Goal: Task Accomplishment & Management: Manage account settings

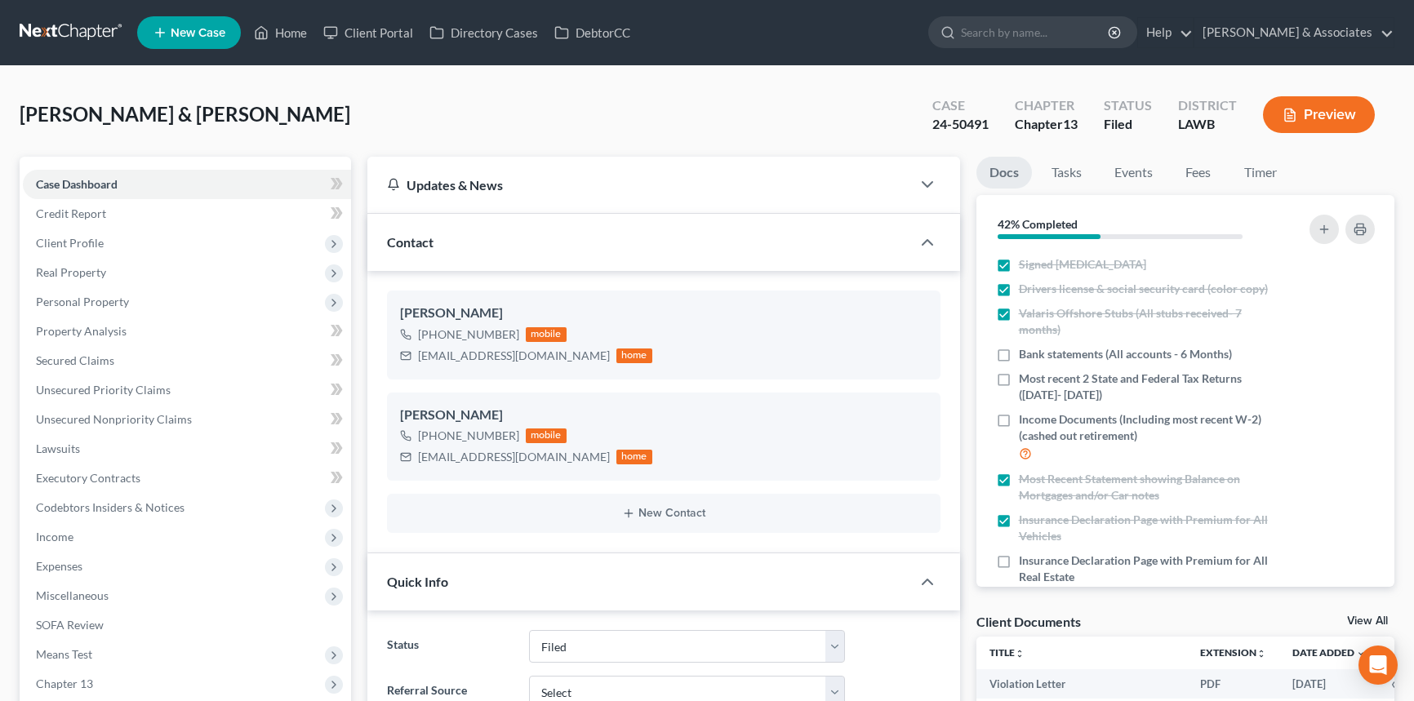
select select "8"
select select "0"
click at [309, 38] on link "Home" at bounding box center [280, 32] width 69 height 29
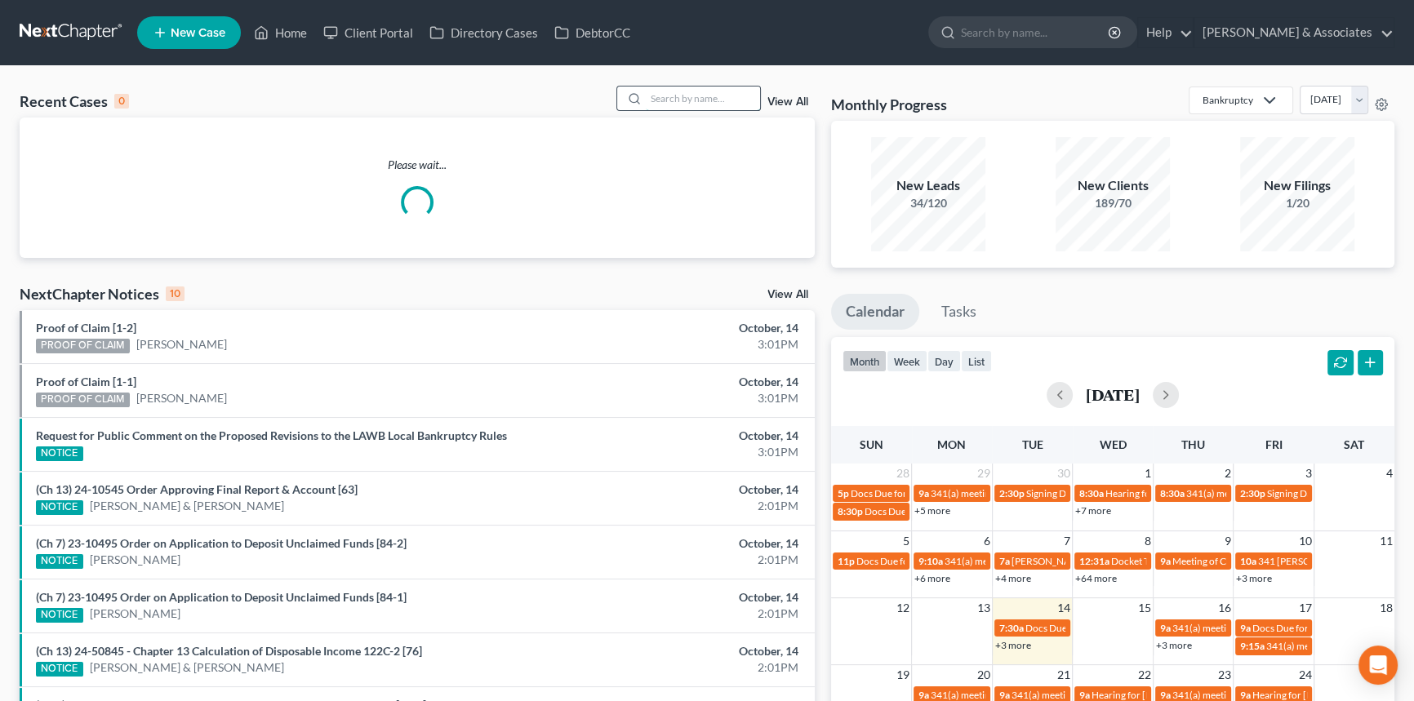
click at [694, 101] on input "search" at bounding box center [703, 99] width 114 height 24
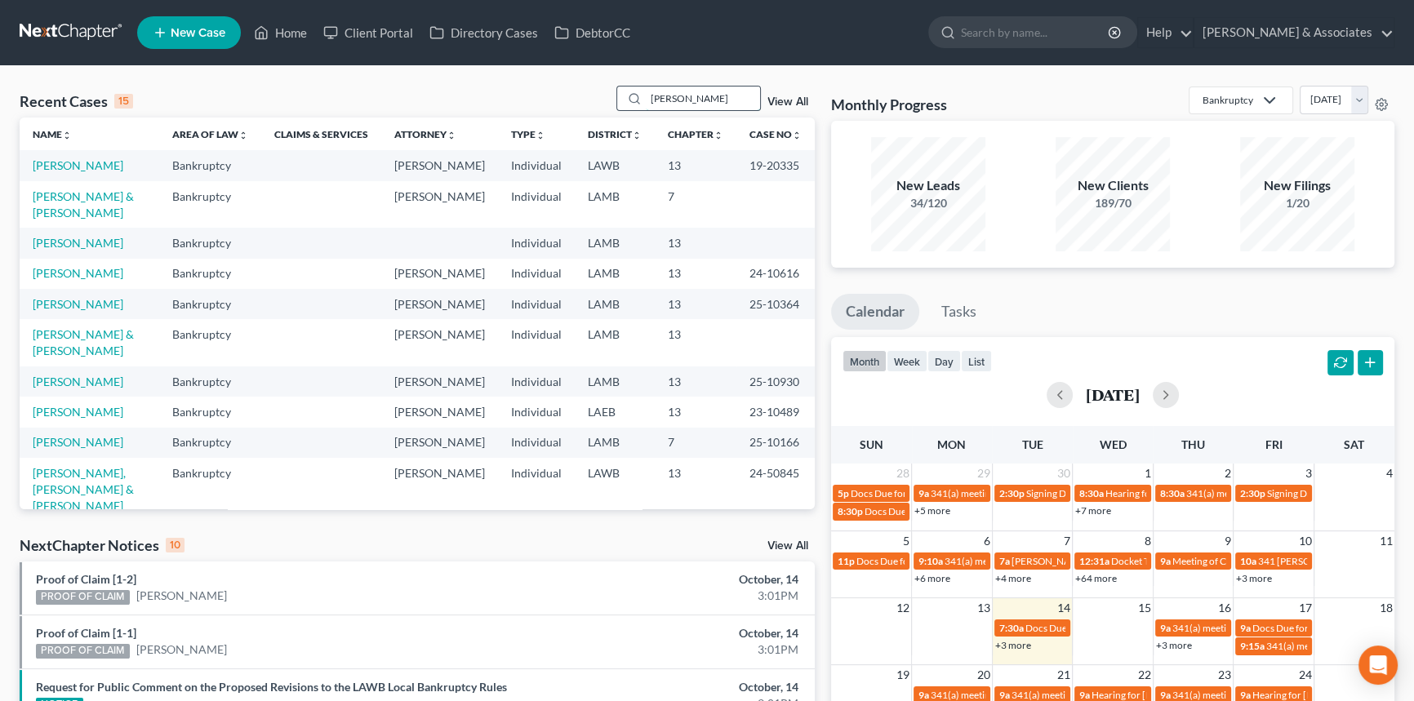
type input "broussard"
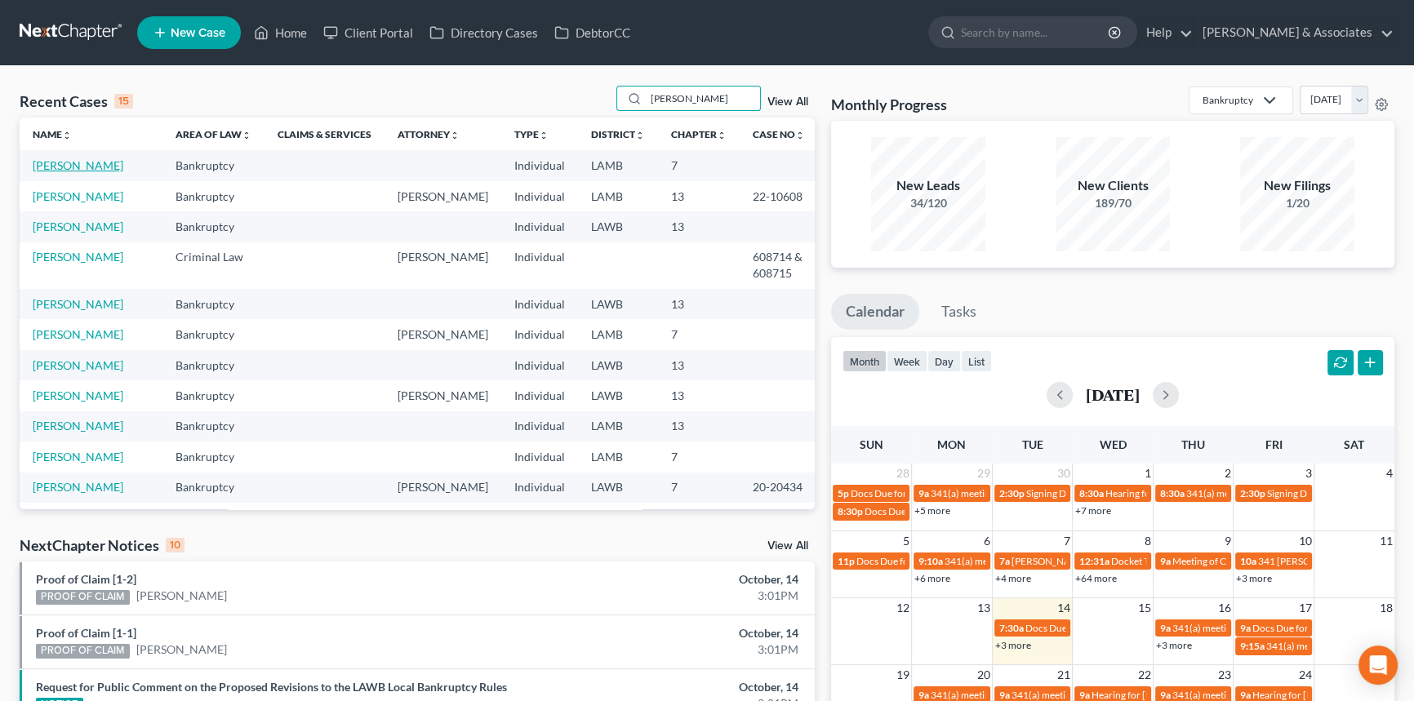
click at [66, 172] on link "[PERSON_NAME]" at bounding box center [78, 165] width 91 height 14
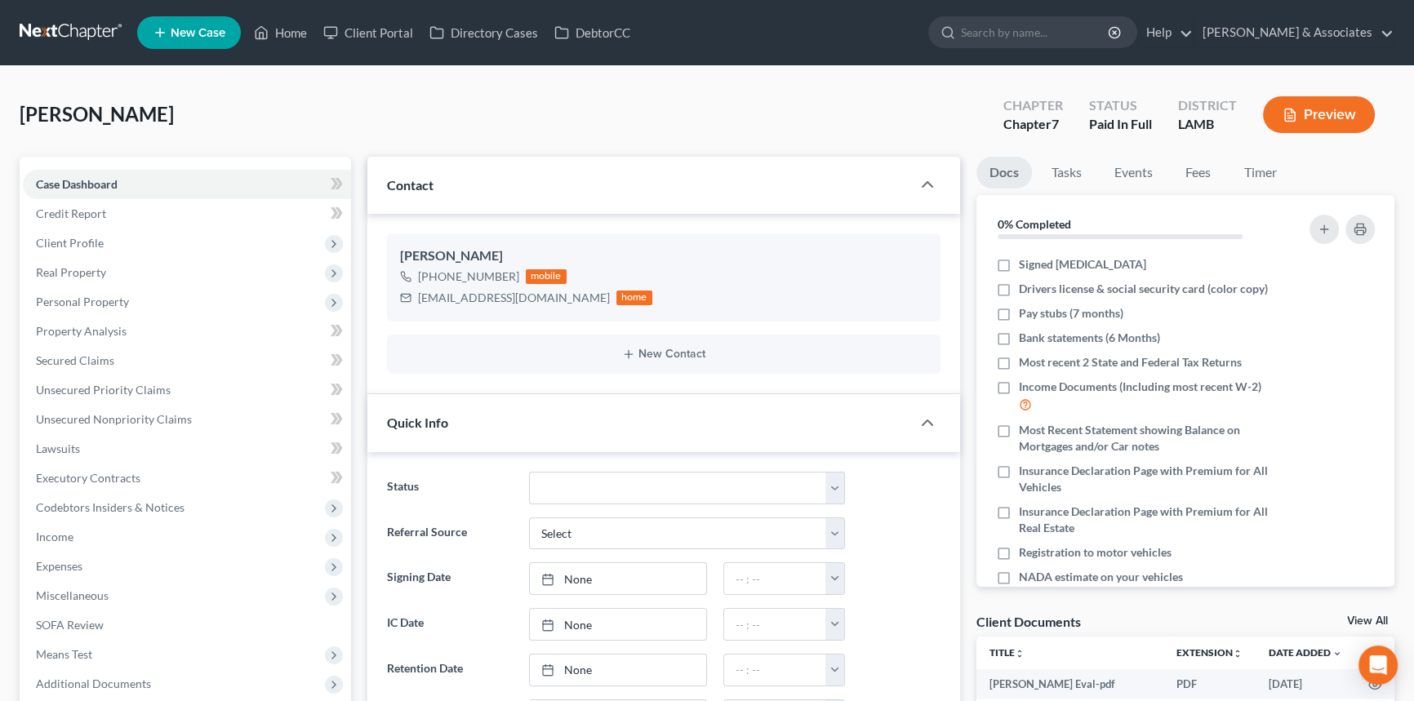
drag, startPoint x: 996, startPoint y: 265, endPoint x: 996, endPoint y: 239, distance: 25.3
click at [1019, 265] on label "Signed [MEDICAL_DATA]" at bounding box center [1082, 264] width 127 height 16
click at [1025, 265] on input "Signed [MEDICAL_DATA]" at bounding box center [1030, 261] width 11 height 11
checkbox input "true"
click at [1197, 167] on link "Fees" at bounding box center [1198, 173] width 52 height 32
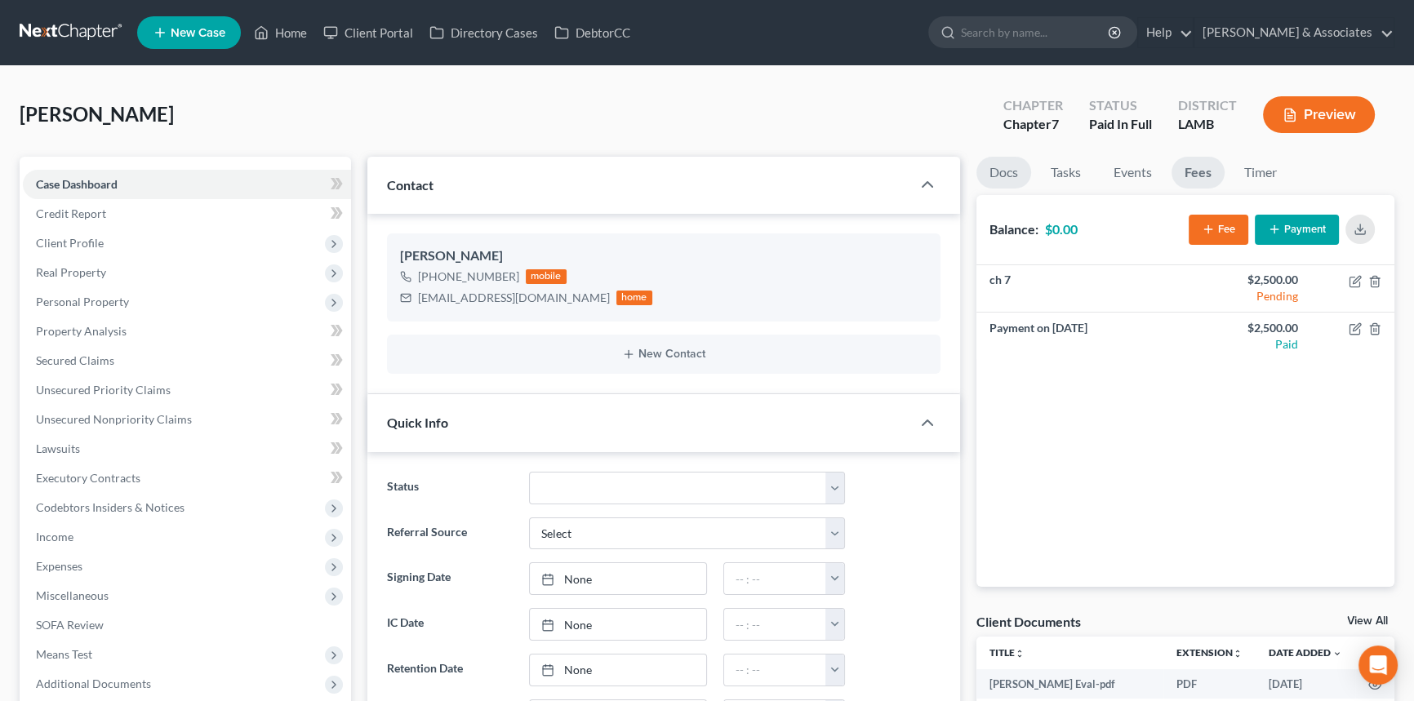
click at [988, 170] on link "Docs" at bounding box center [1003, 173] width 55 height 32
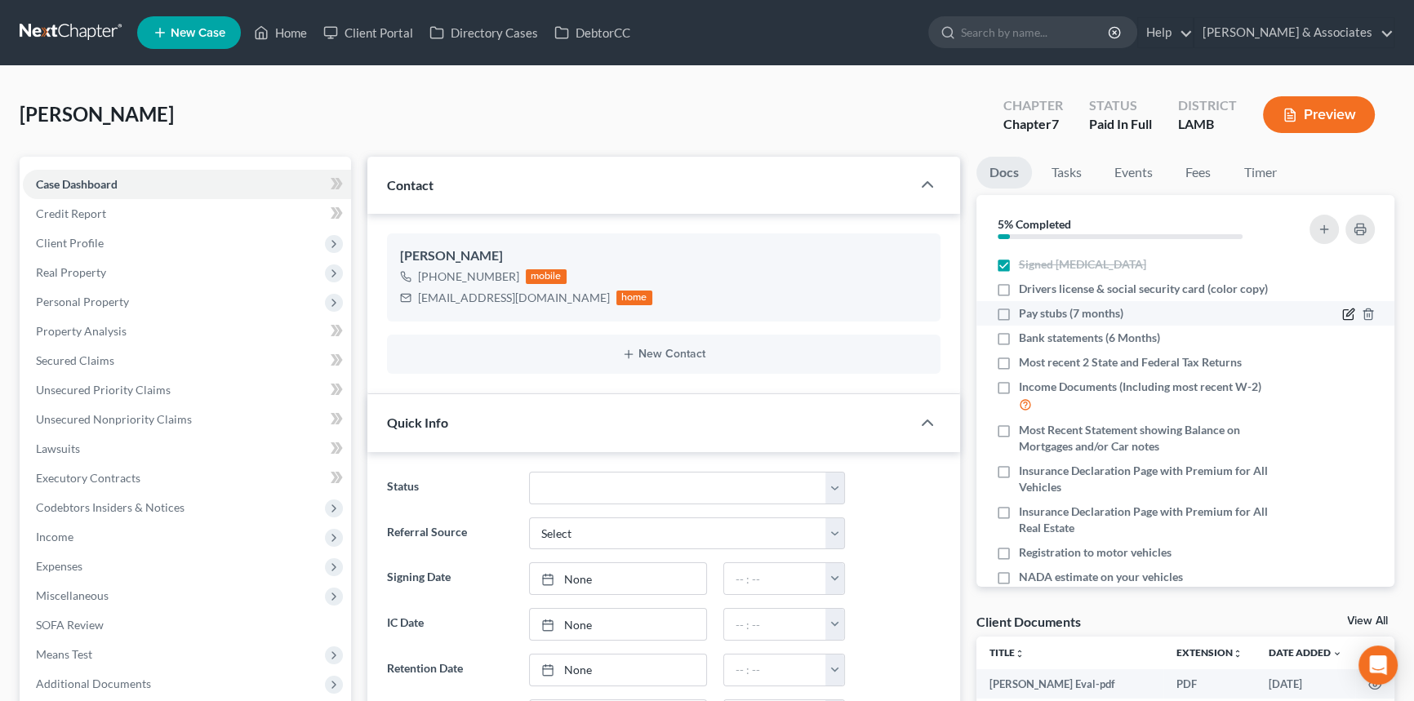
click at [1342, 317] on icon "button" at bounding box center [1348, 314] width 13 height 13
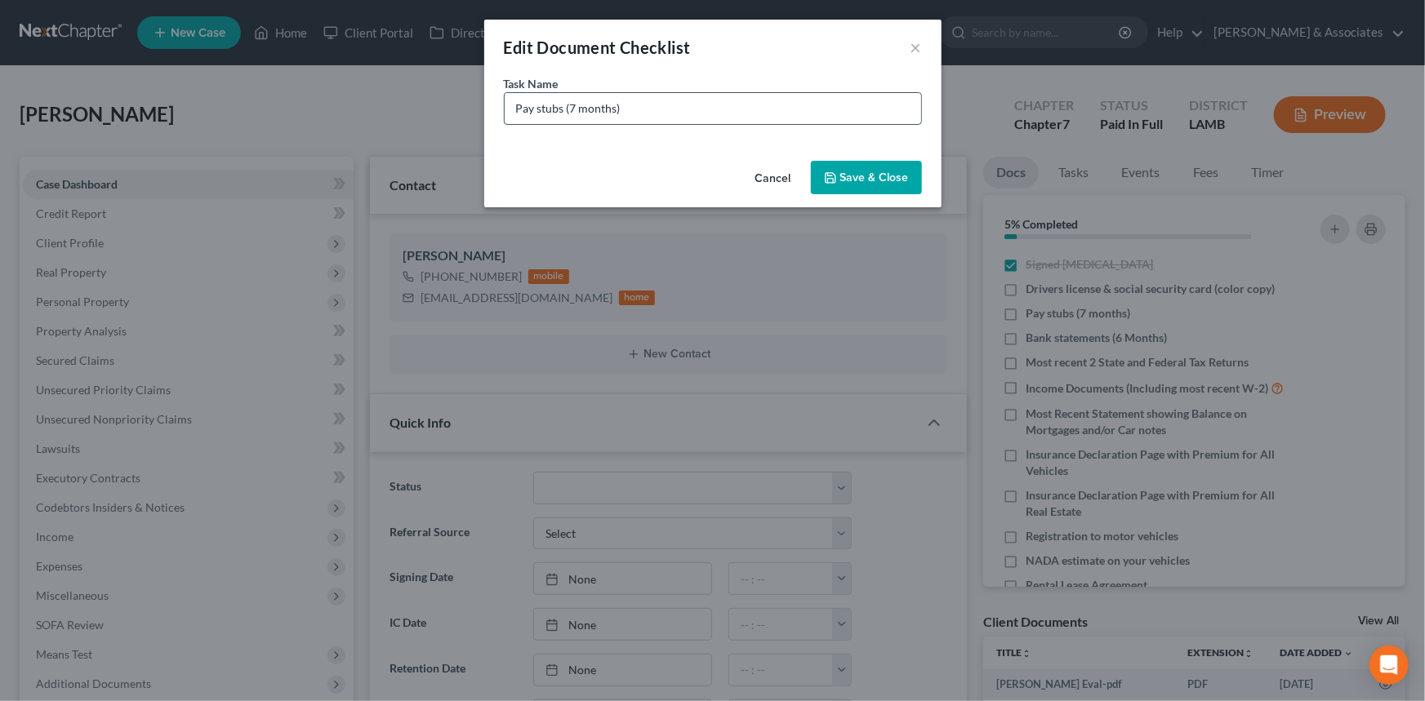
drag, startPoint x: 514, startPoint y: 109, endPoint x: 617, endPoint y: 118, distance: 104.1
click at [514, 109] on input "Pay stubs (7 months)" at bounding box center [713, 108] width 416 height 31
type input "Sonic Pay stubs (April-Current)"
click at [882, 164] on button "Save & Close" at bounding box center [866, 178] width 111 height 34
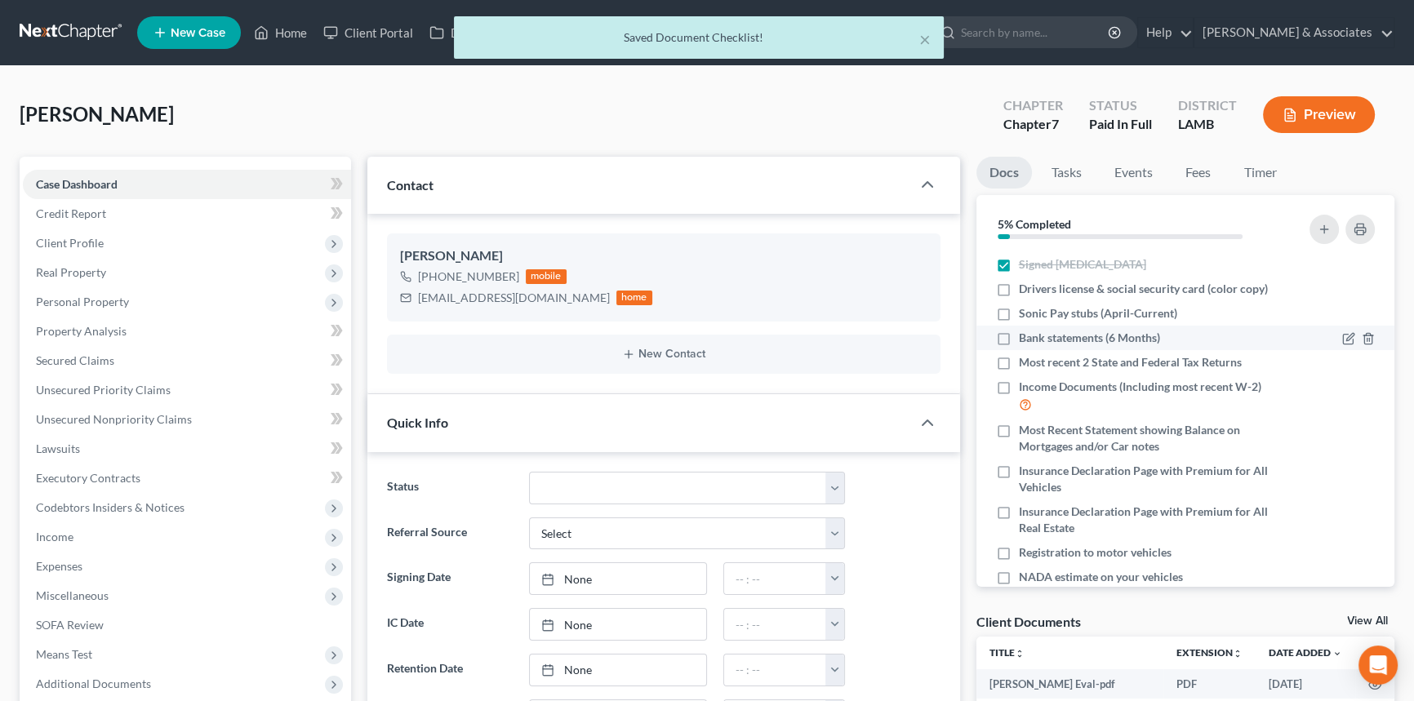
click at [1342, 330] on div at bounding box center [1358, 338] width 33 height 16
click at [1342, 336] on icon "button" at bounding box center [1348, 338] width 13 height 13
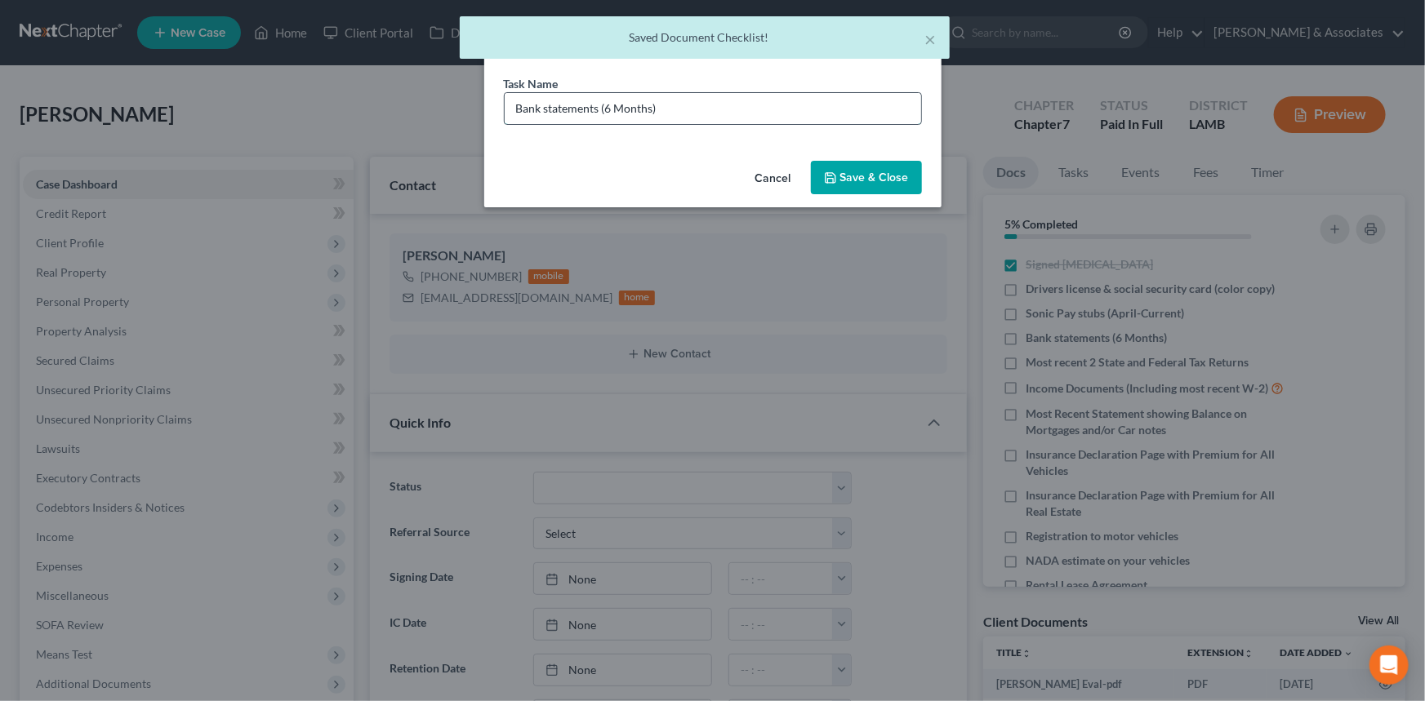
click at [733, 111] on input "Bank statements (6 Months)" at bounding box center [713, 108] width 416 height 31
click at [502, 106] on div "Task Name * Bank statements (6 Months)" at bounding box center [712, 114] width 457 height 79
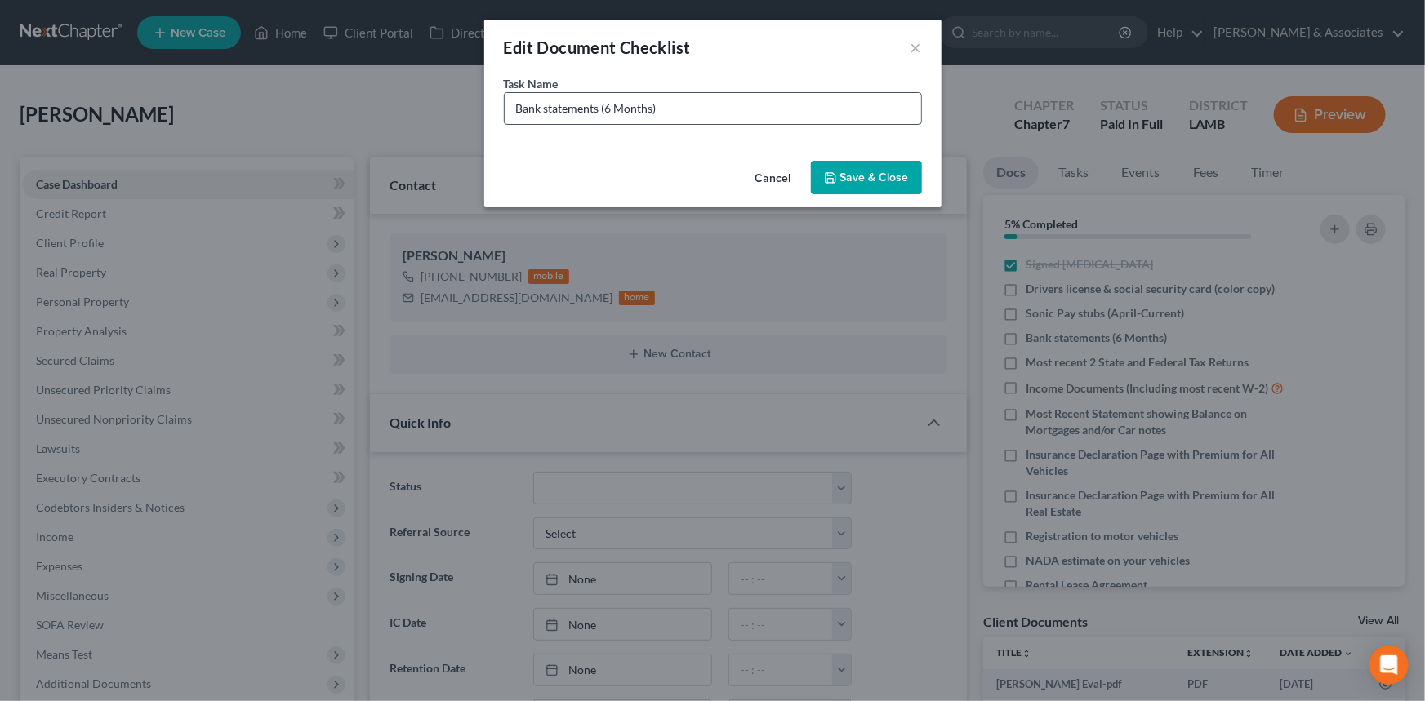
drag, startPoint x: 517, startPoint y: 106, endPoint x: 693, endPoint y: 122, distance: 177.0
click at [517, 106] on input "Bank statements (6 Months)" at bounding box center [713, 108] width 416 height 31
type input "Capital One Bank statements (April-September)"
click at [849, 174] on button "Save & Close" at bounding box center [866, 178] width 111 height 34
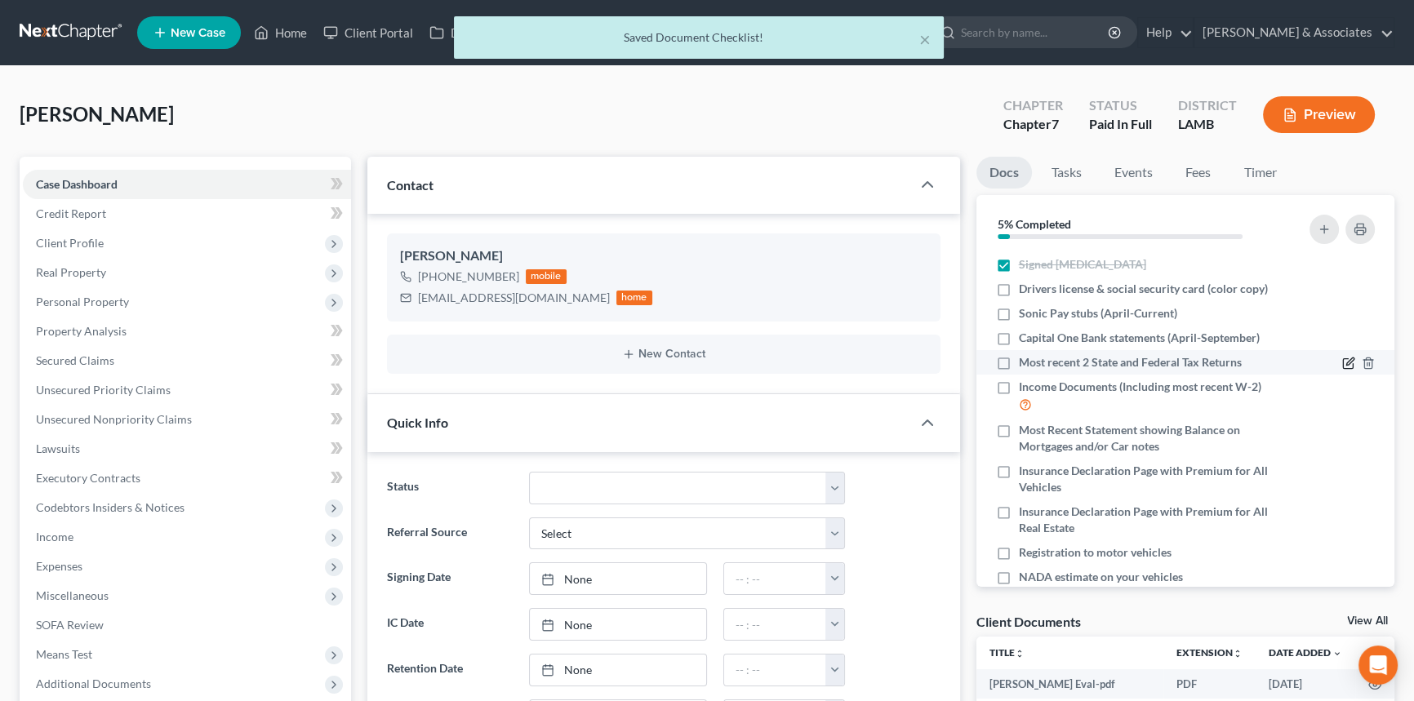
click at [1342, 358] on icon "button" at bounding box center [1348, 363] width 13 height 13
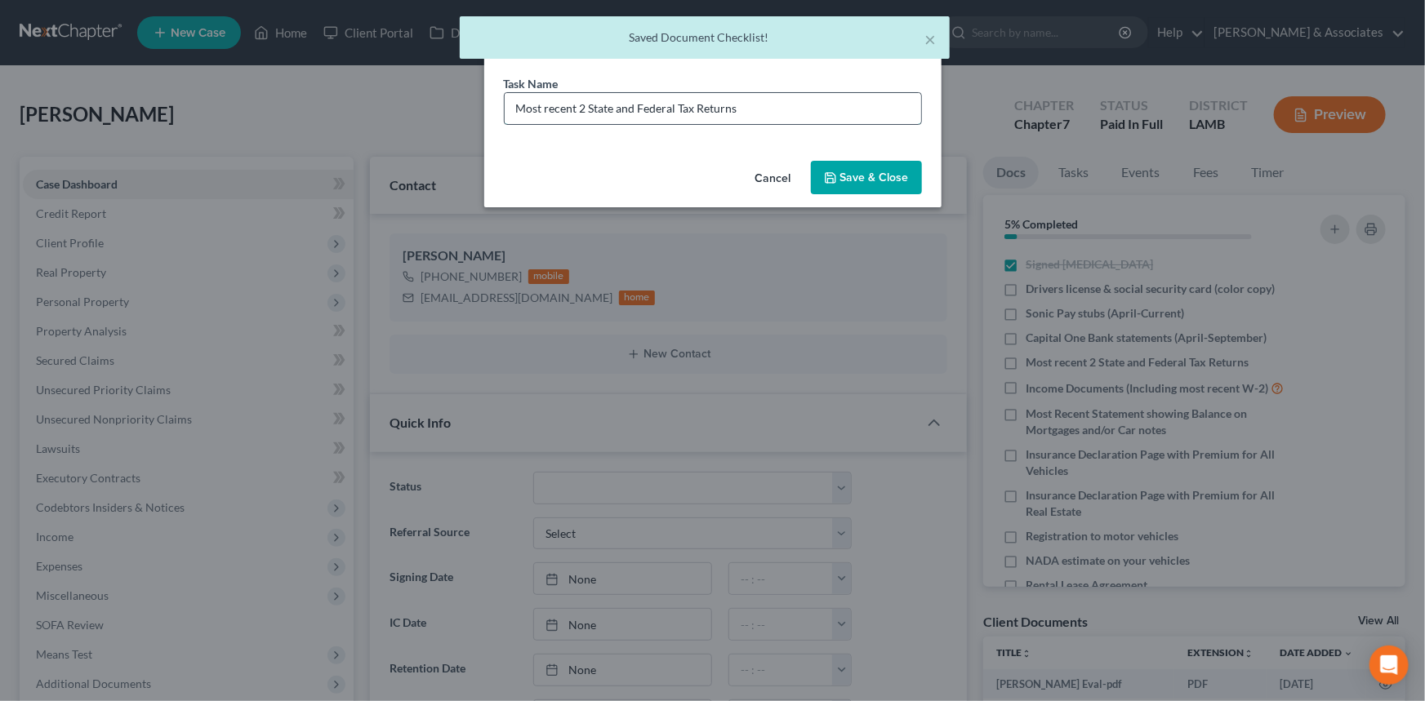
click at [813, 116] on input "Most recent 2 State and Federal Tax Returns" at bounding box center [713, 108] width 416 height 31
type input "Most recent 2 State and Federal Tax Returns 2023 + 2024"
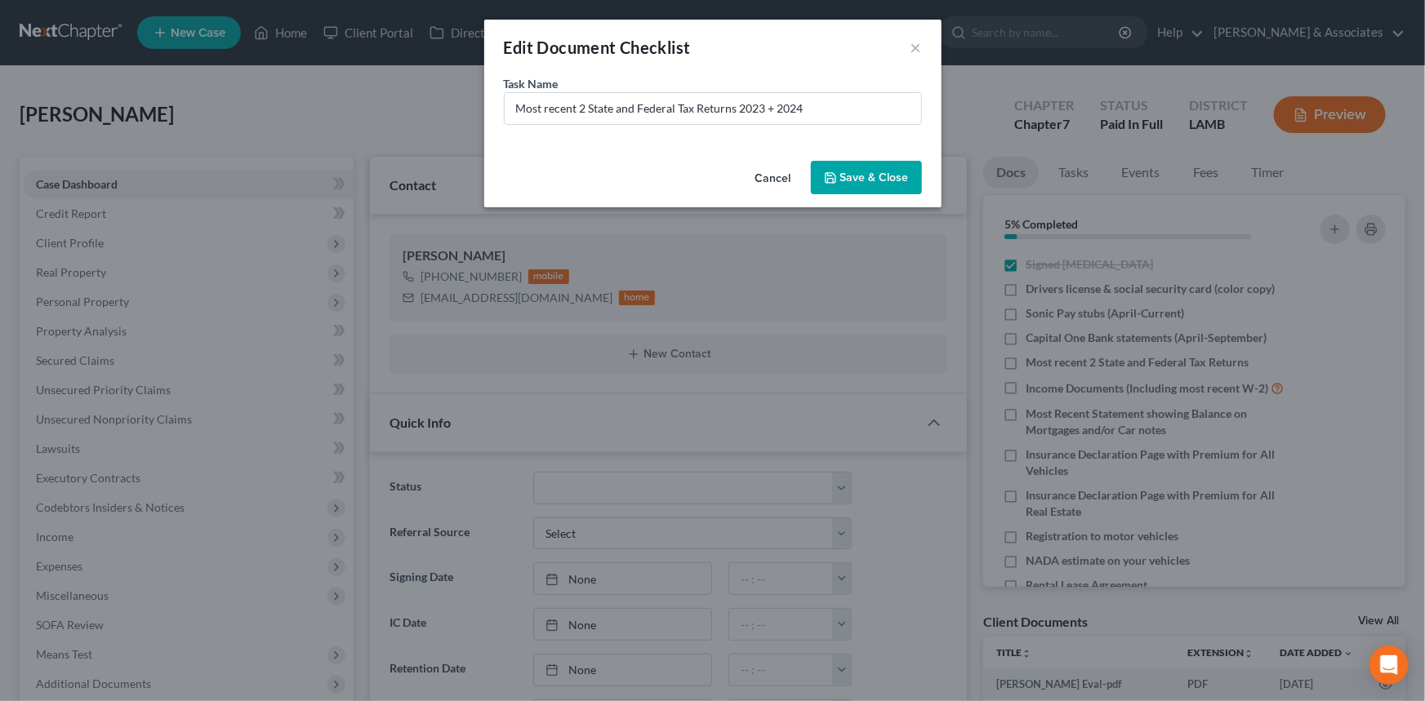
click at [898, 166] on button "Save & Close" at bounding box center [866, 178] width 111 height 34
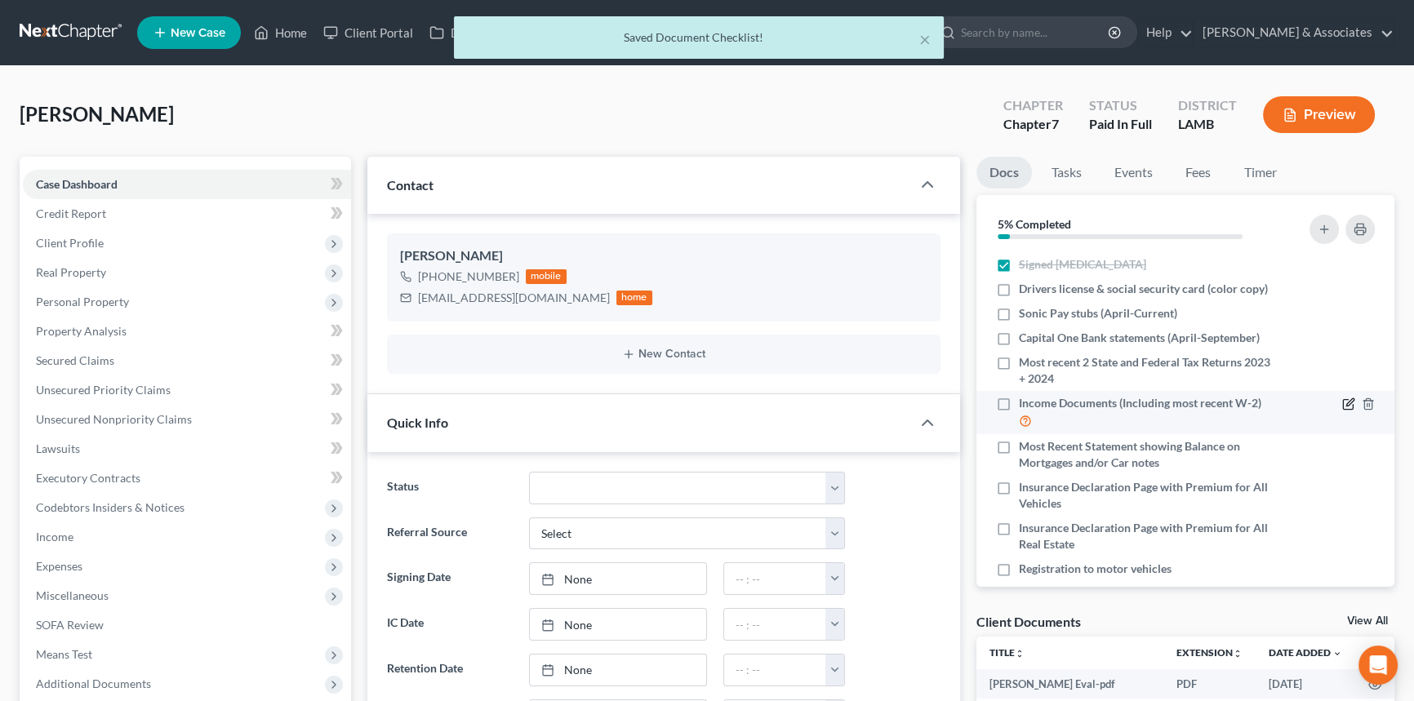
click at [1342, 407] on icon "button" at bounding box center [1348, 404] width 13 height 13
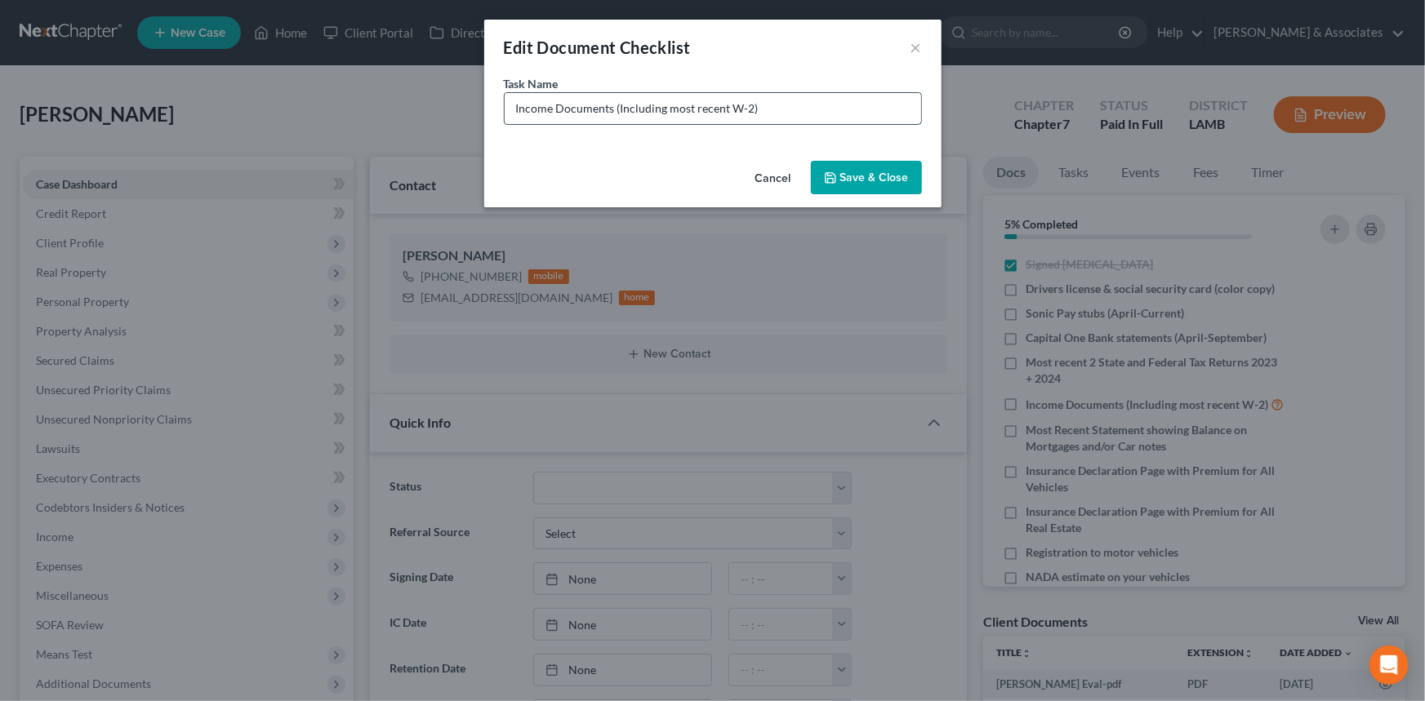
click at [824, 116] on input "Income Documents (Including most recent W-2)" at bounding box center [713, 108] width 416 height 31
type input "Income Documents (Including most recent W-2) 2024"
click at [864, 162] on button "Save & Close" at bounding box center [866, 178] width 111 height 34
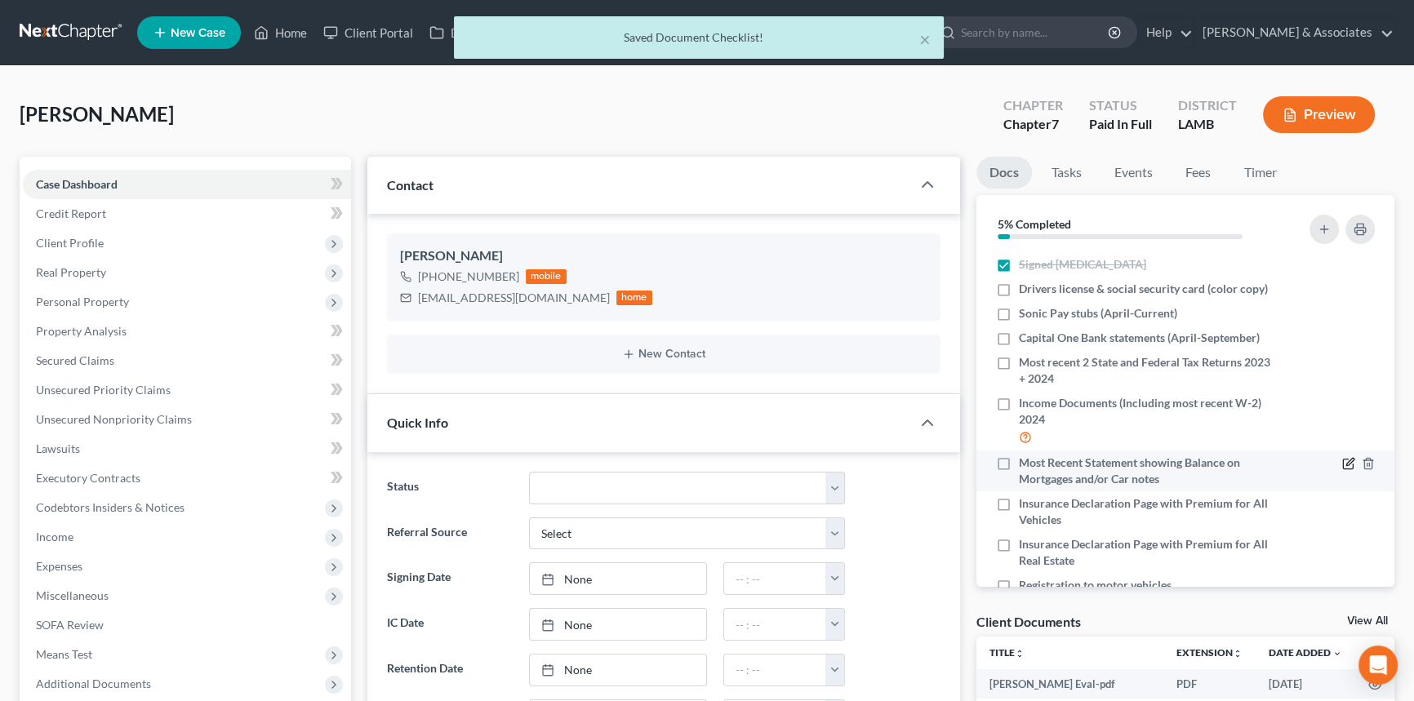
click at [1343, 460] on icon "button" at bounding box center [1348, 465] width 10 height 10
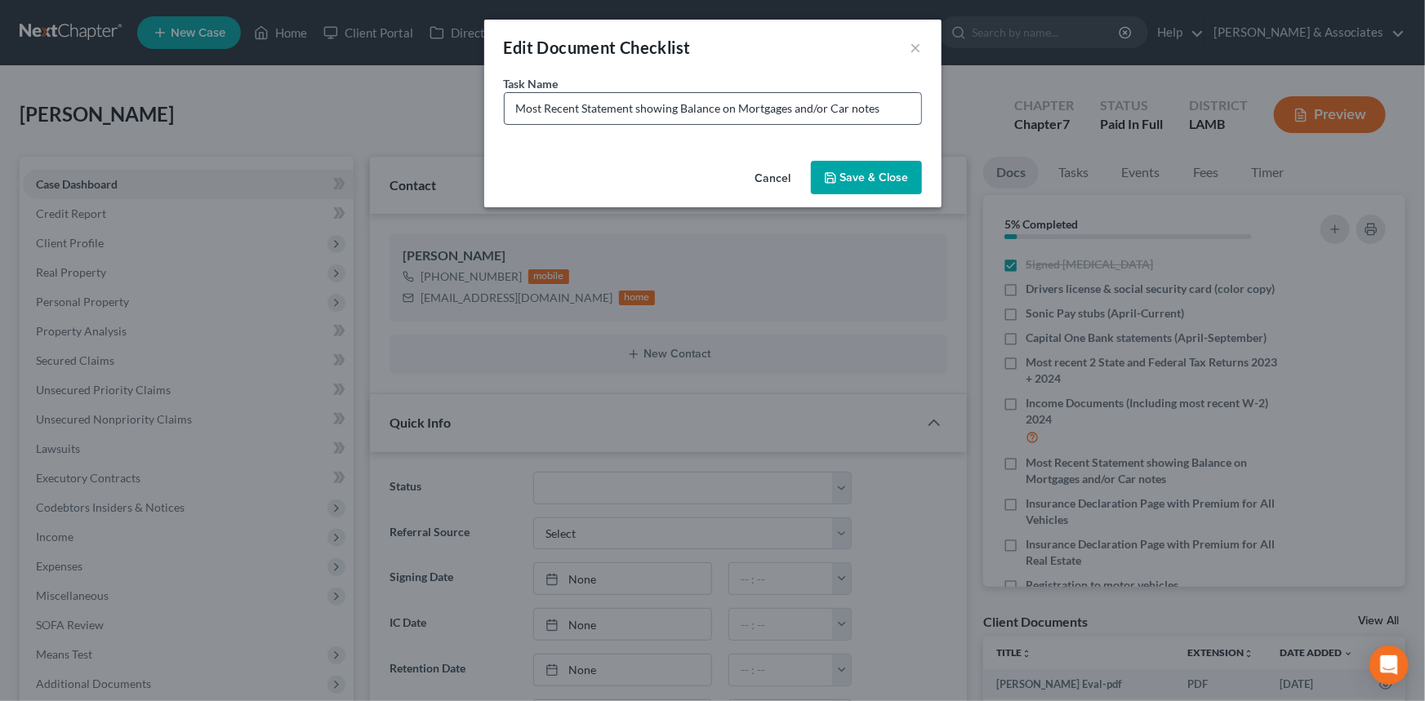
drag, startPoint x: 738, startPoint y: 110, endPoint x: 830, endPoint y: 113, distance: 91.5
click at [830, 113] on input "Most Recent Statement showing Balance on Mortgages and/or Car notes" at bounding box center [713, 108] width 416 height 31
type input "Most Recent Statement showing Balance on Car notes"
click at [852, 170] on button "Save & Close" at bounding box center [866, 178] width 111 height 34
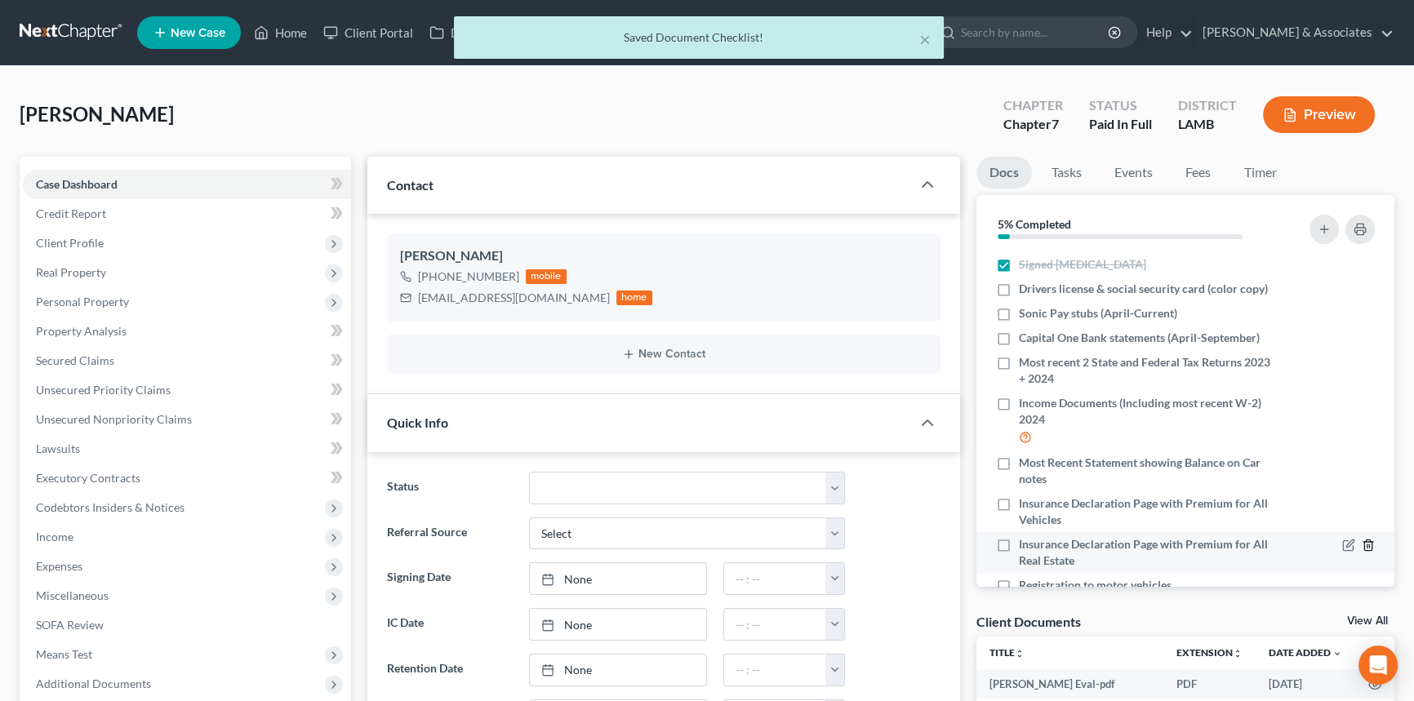
click at [1364, 541] on icon "button" at bounding box center [1367, 545] width 7 height 11
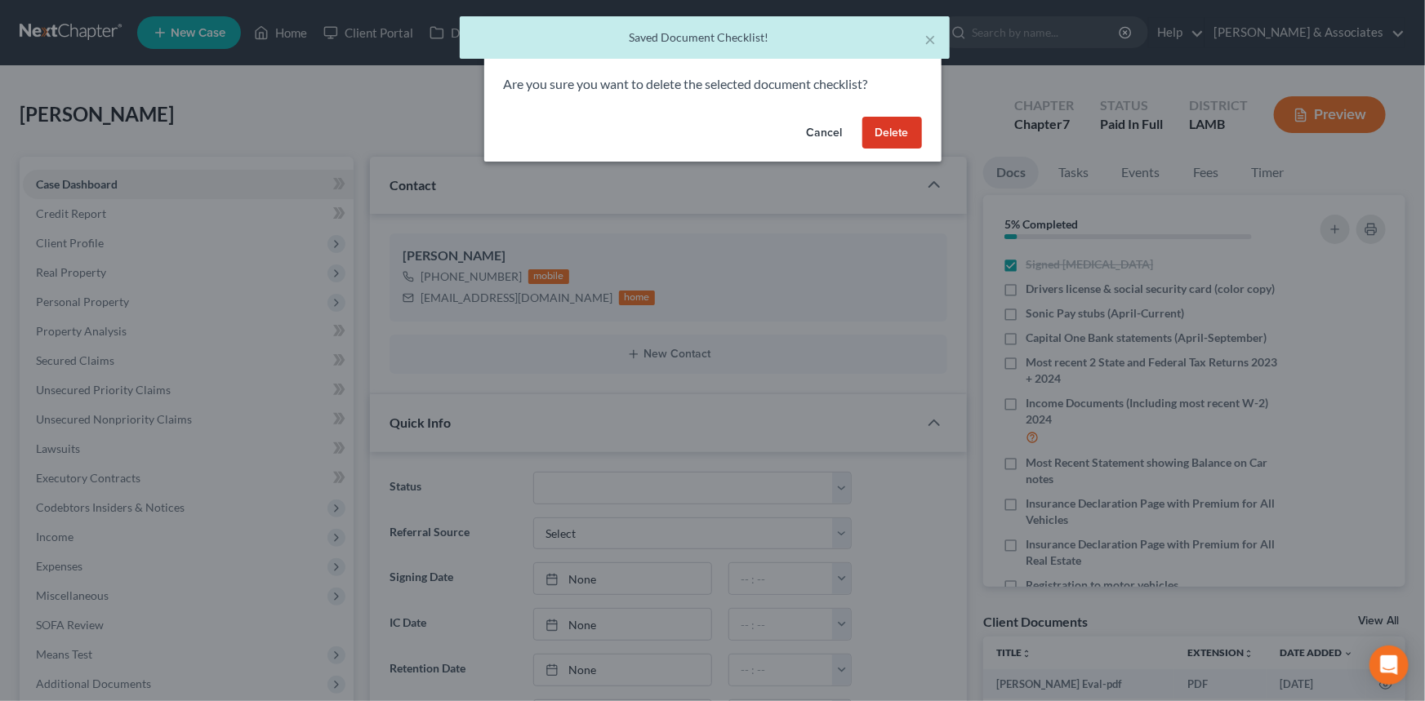
click at [820, 134] on button "Cancel" at bounding box center [825, 133] width 62 height 33
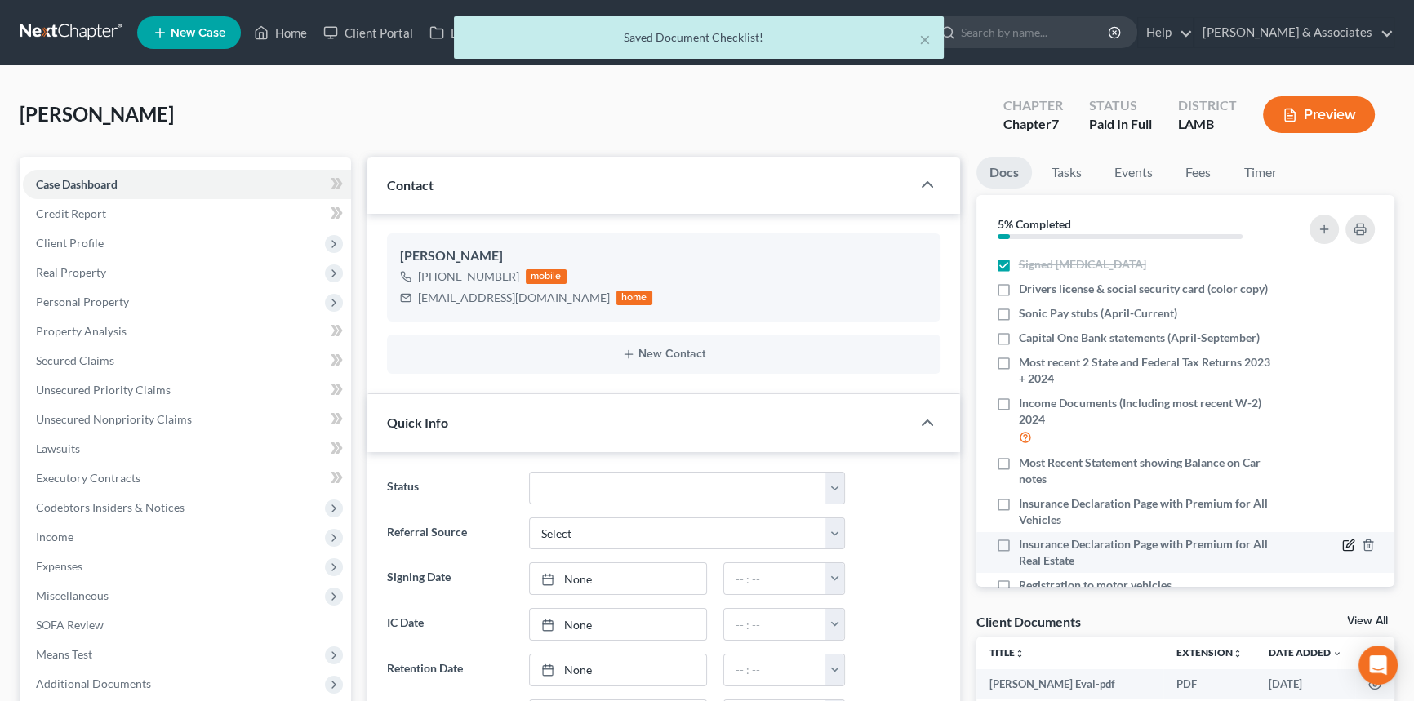
click at [1343, 549] on icon "button" at bounding box center [1348, 546] width 10 height 10
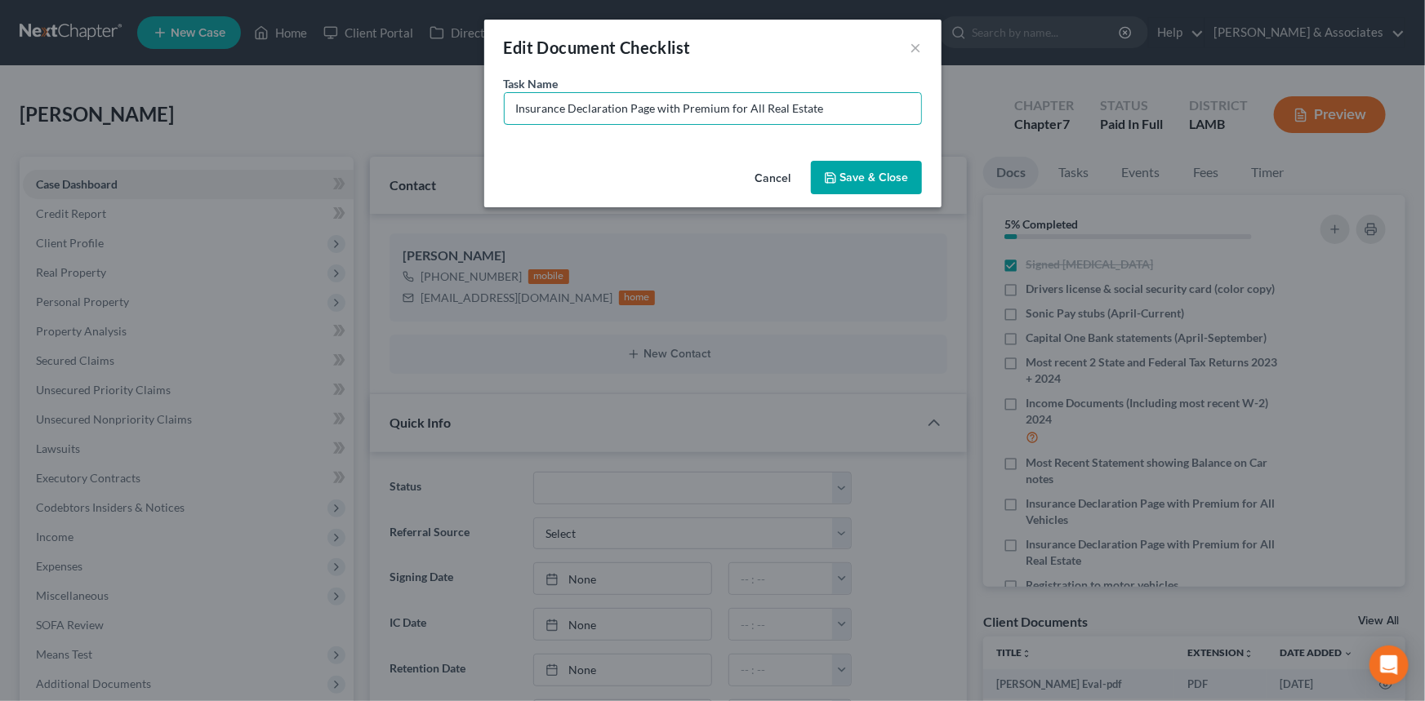
drag, startPoint x: 849, startPoint y: 107, endPoint x: 370, endPoint y: 107, distance: 479.3
click at [367, 109] on div "Edit Document Checklist × Task Name * Insurance Declaration Page with Premium f…" at bounding box center [712, 350] width 1425 height 701
type input "Wymar Bank Statements (April-September)"
click at [889, 163] on button "Save & Close" at bounding box center [866, 178] width 111 height 34
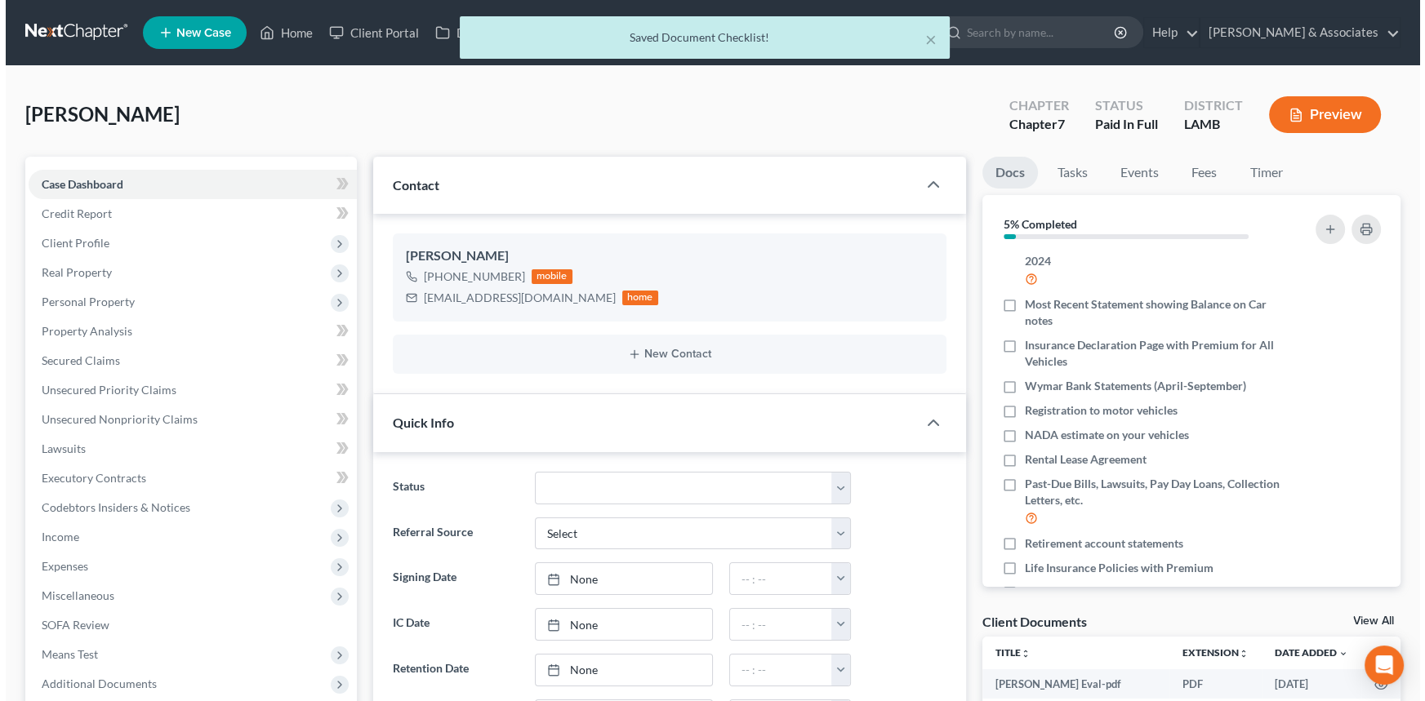
scroll to position [171, 0]
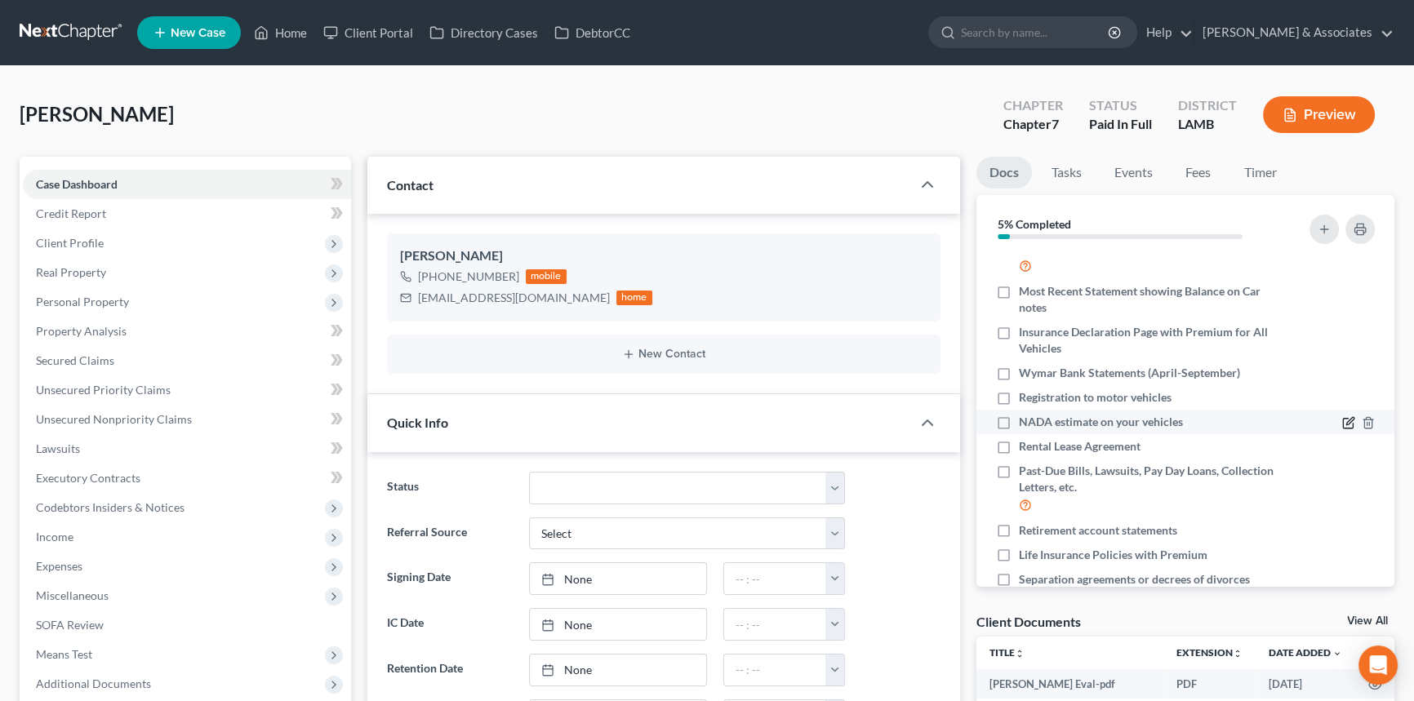
click at [1342, 420] on icon "button" at bounding box center [1348, 422] width 13 height 13
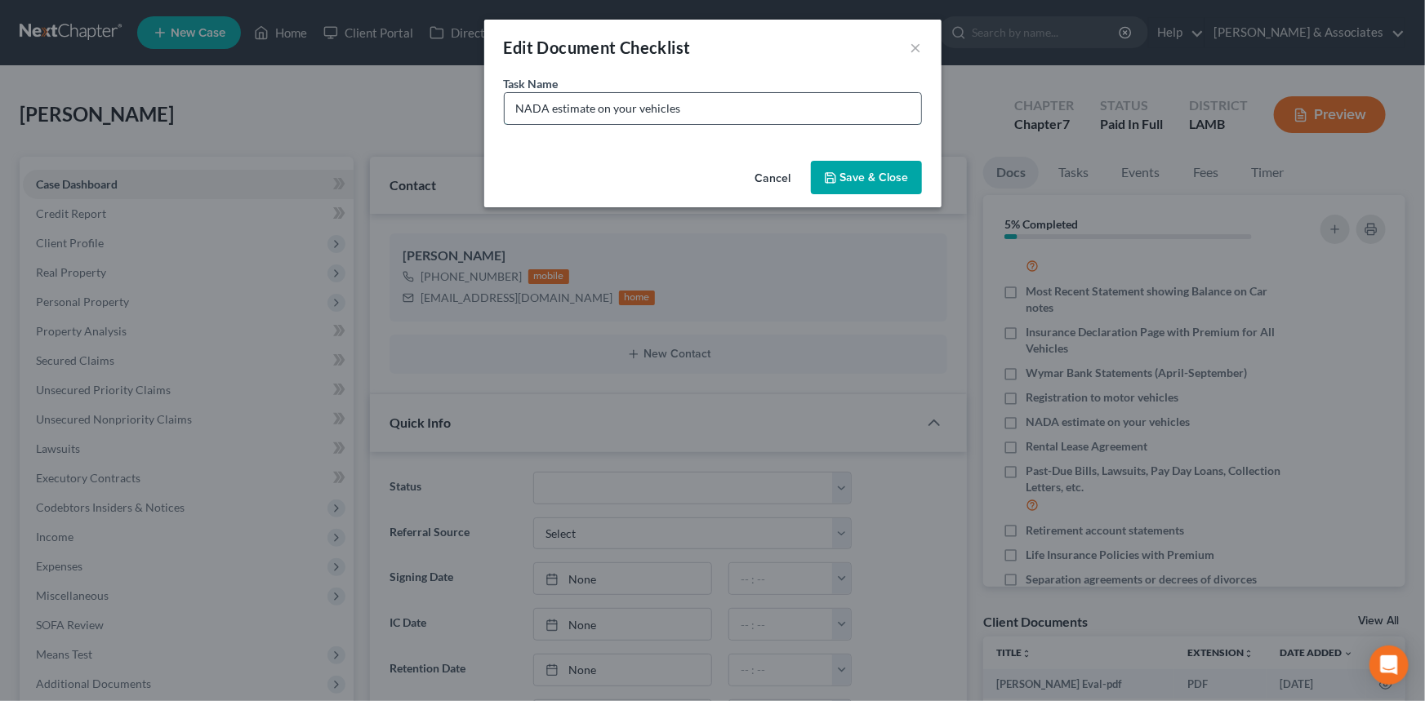
click at [776, 111] on input "NADA estimate on your vehicles" at bounding box center [713, 108] width 416 height 31
drag, startPoint x: 830, startPoint y: 115, endPoint x: 916, endPoint y: 114, distance: 85.7
click at [832, 114] on input "NADA estimate on your vehicles (we will pull for you)" at bounding box center [713, 108] width 416 height 31
type input "NADA estimate on your vehicles (we will pull for you) 2021 Lexus IS300 74k miles"
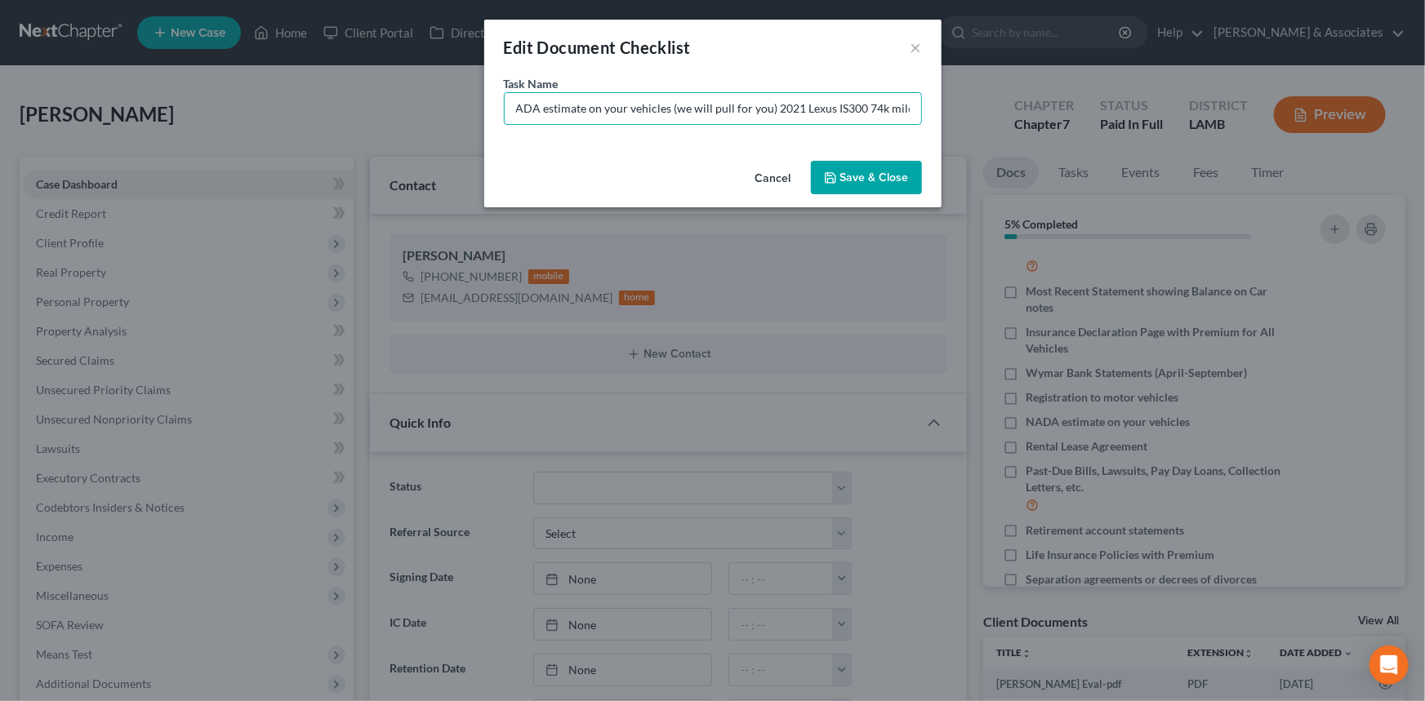
click at [868, 186] on button "Save & Close" at bounding box center [866, 178] width 111 height 34
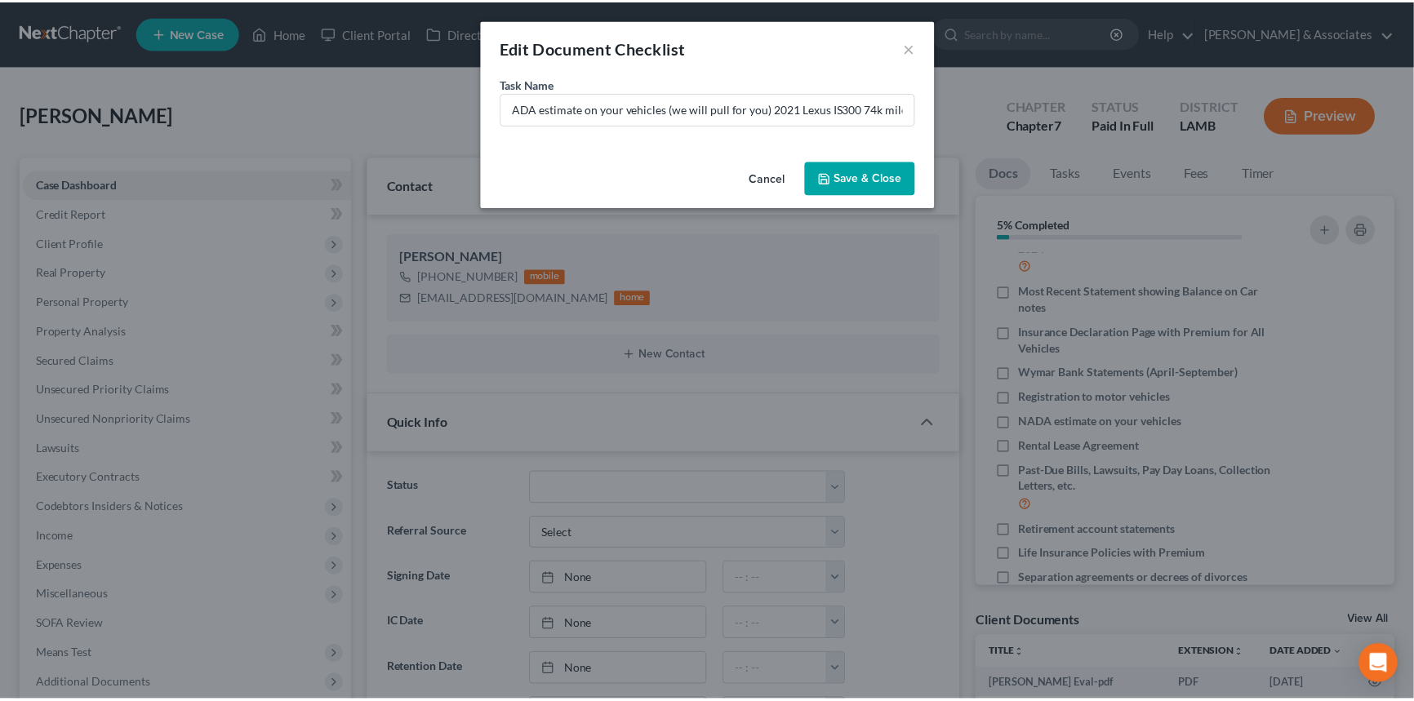
scroll to position [0, 0]
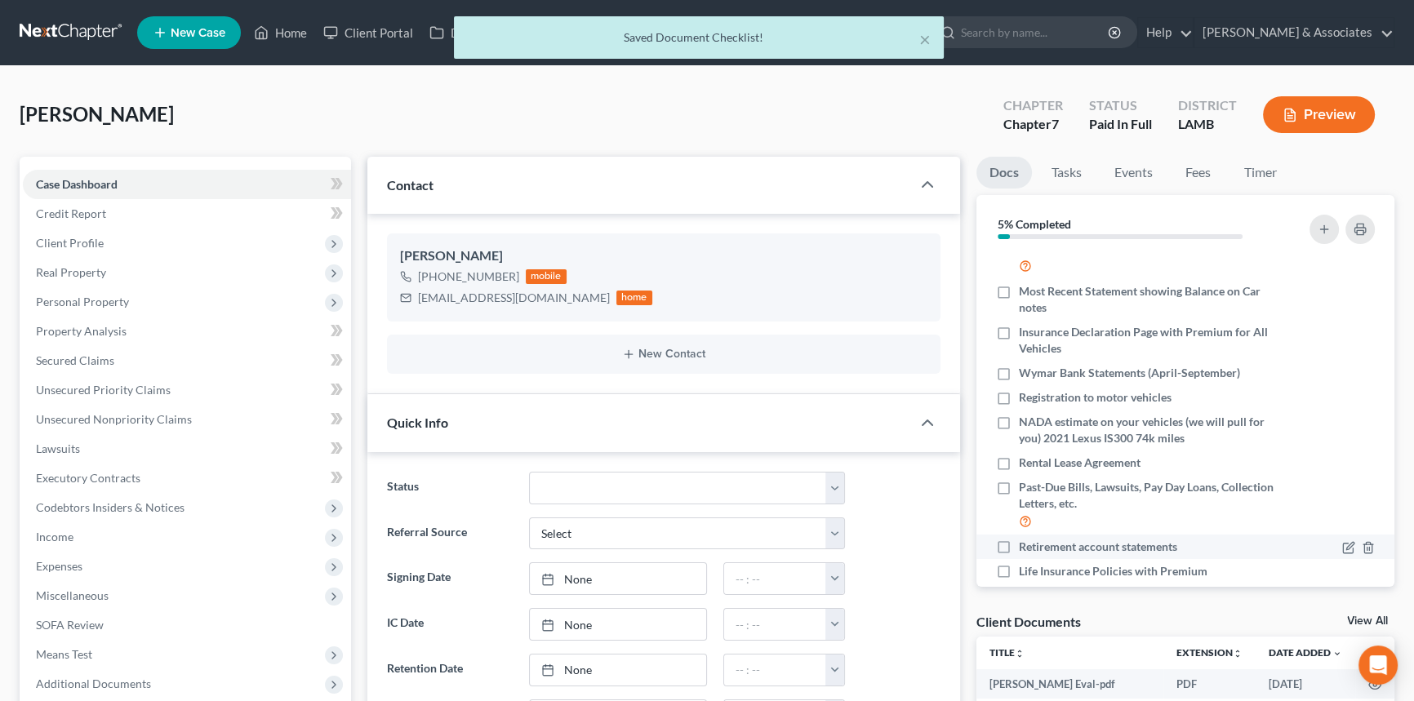
click at [1328, 545] on div at bounding box center [1333, 547] width 99 height 16
click at [1342, 544] on icon "button" at bounding box center [1348, 547] width 13 height 13
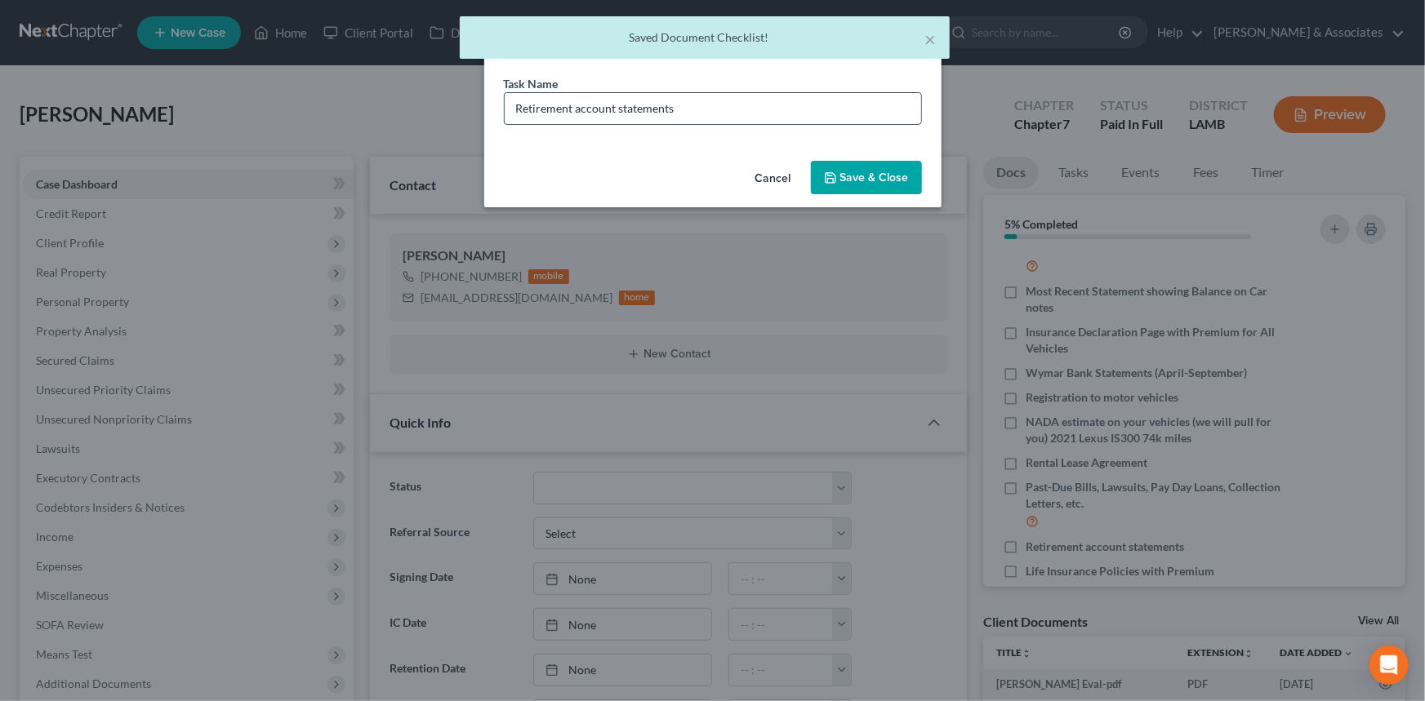
click at [711, 111] on input "Retirement account statements" at bounding box center [713, 108] width 416 height 31
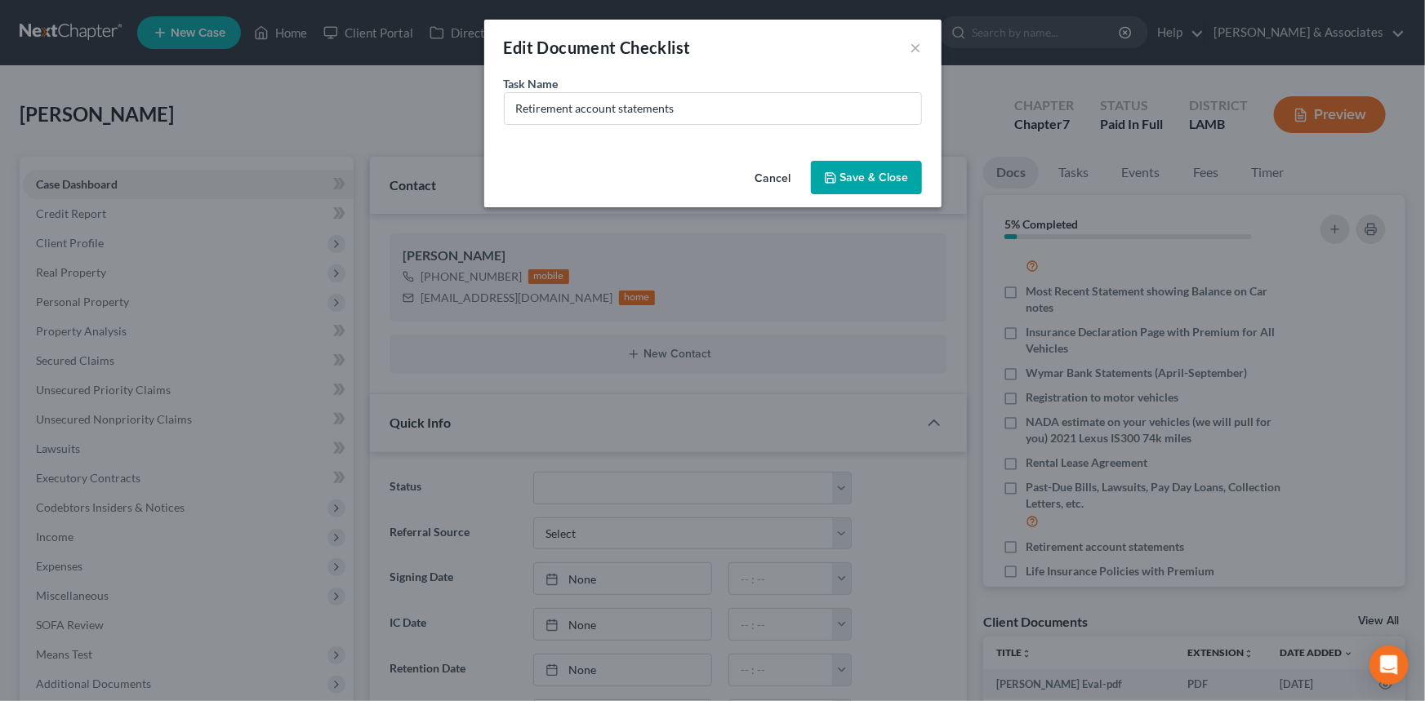
drag, startPoint x: 707, startPoint y: 80, endPoint x: 706, endPoint y: 90, distance: 9.8
click at [707, 80] on div "Task Name * Retirement account statements" at bounding box center [713, 100] width 418 height 50
click at [706, 92] on div "Retirement account statements" at bounding box center [713, 108] width 418 height 33
click at [704, 100] on input "Retirement account statements" at bounding box center [713, 108] width 416 height 31
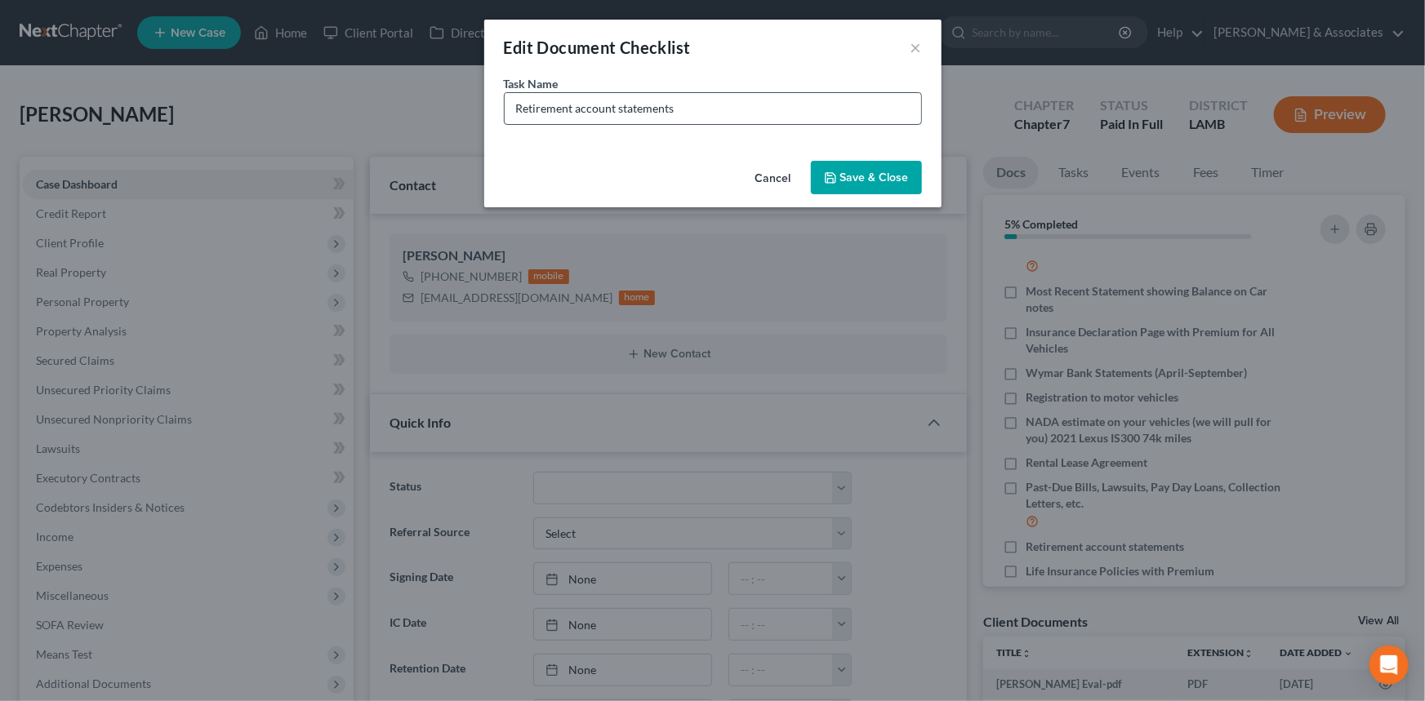
click at [704, 100] on input "Retirement account statements" at bounding box center [713, 108] width 416 height 31
drag, startPoint x: 736, startPoint y: 118, endPoint x: 641, endPoint y: 153, distance: 101.8
click at [641, 153] on div "Task Name * Chime Bank Statements (March-August)" at bounding box center [712, 114] width 457 height 79
type input "Chime Bank Statements (April-September)"
click at [890, 175] on button "Save & Close" at bounding box center [866, 178] width 111 height 34
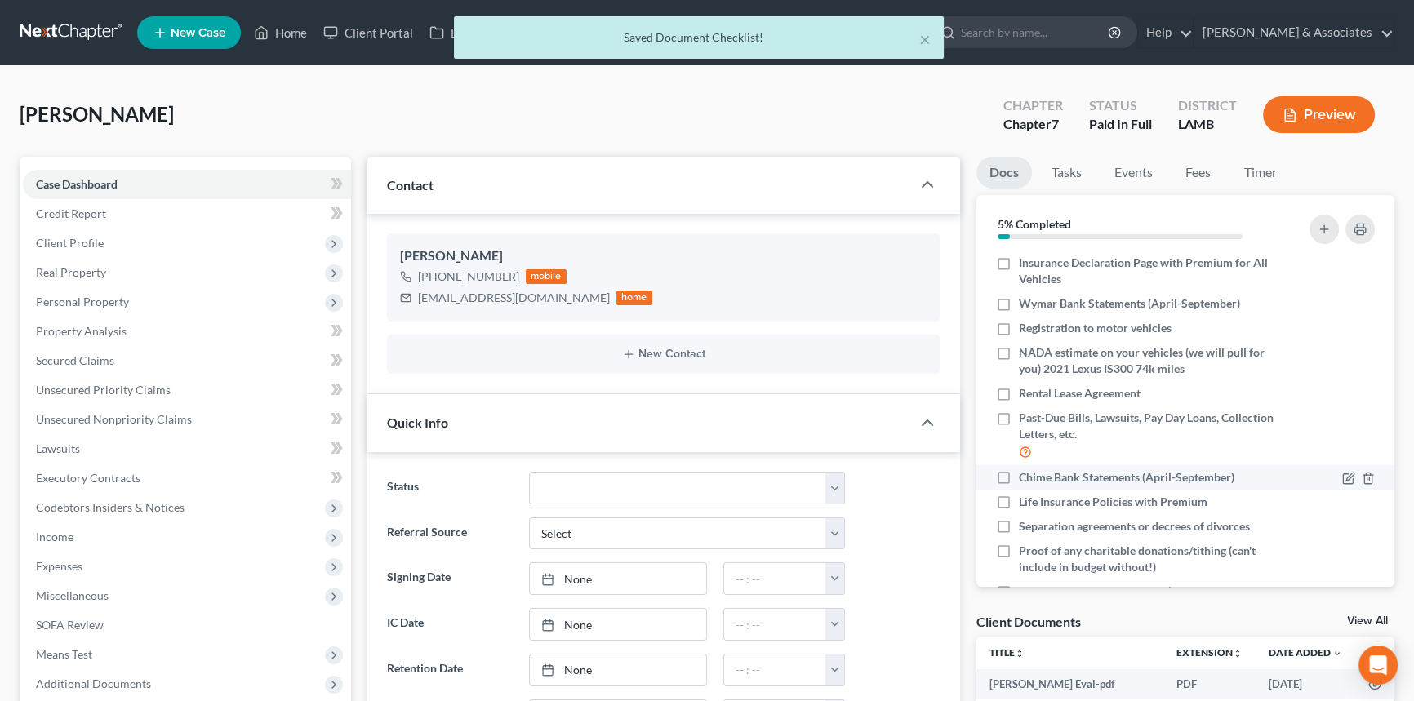
scroll to position [242, 0]
click at [1342, 498] on icon "button" at bounding box center [1348, 501] width 13 height 13
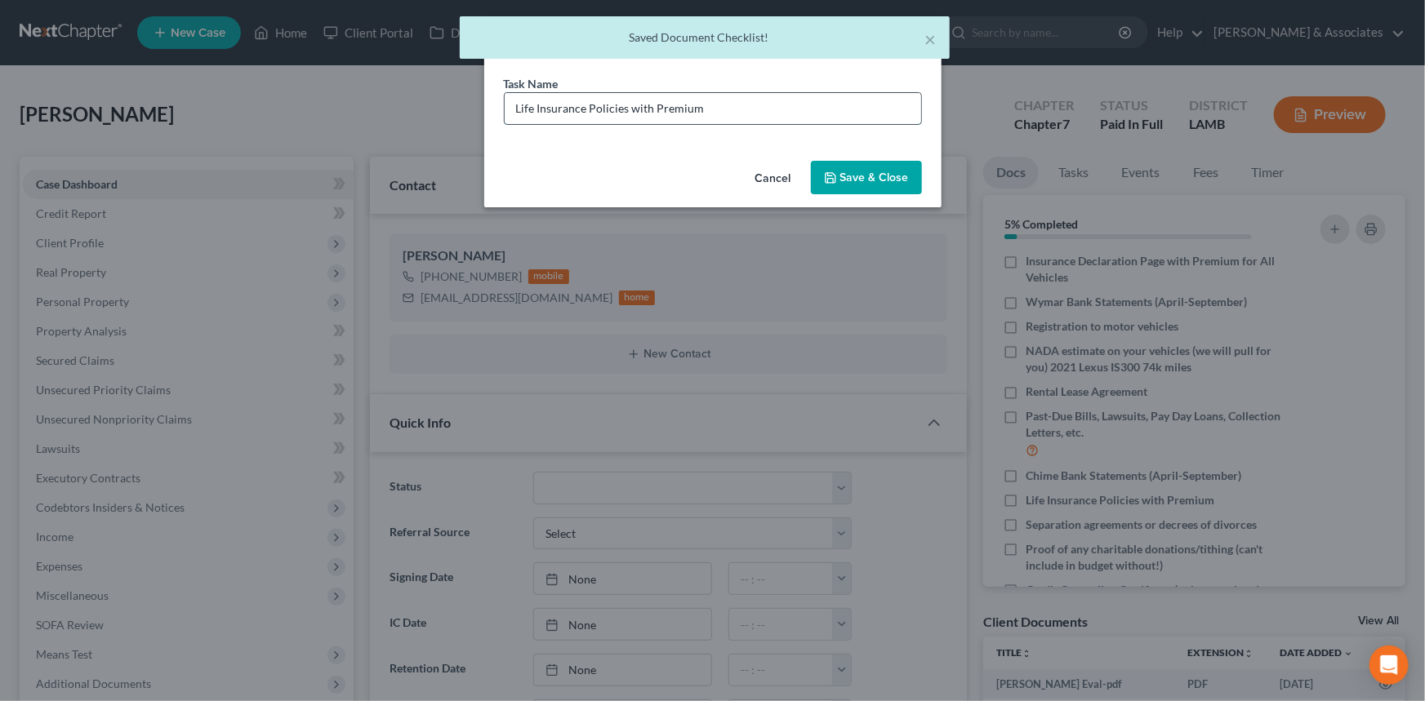
click at [749, 97] on input "Life Insurance Policies with Premium" at bounding box center [713, 108] width 416 height 31
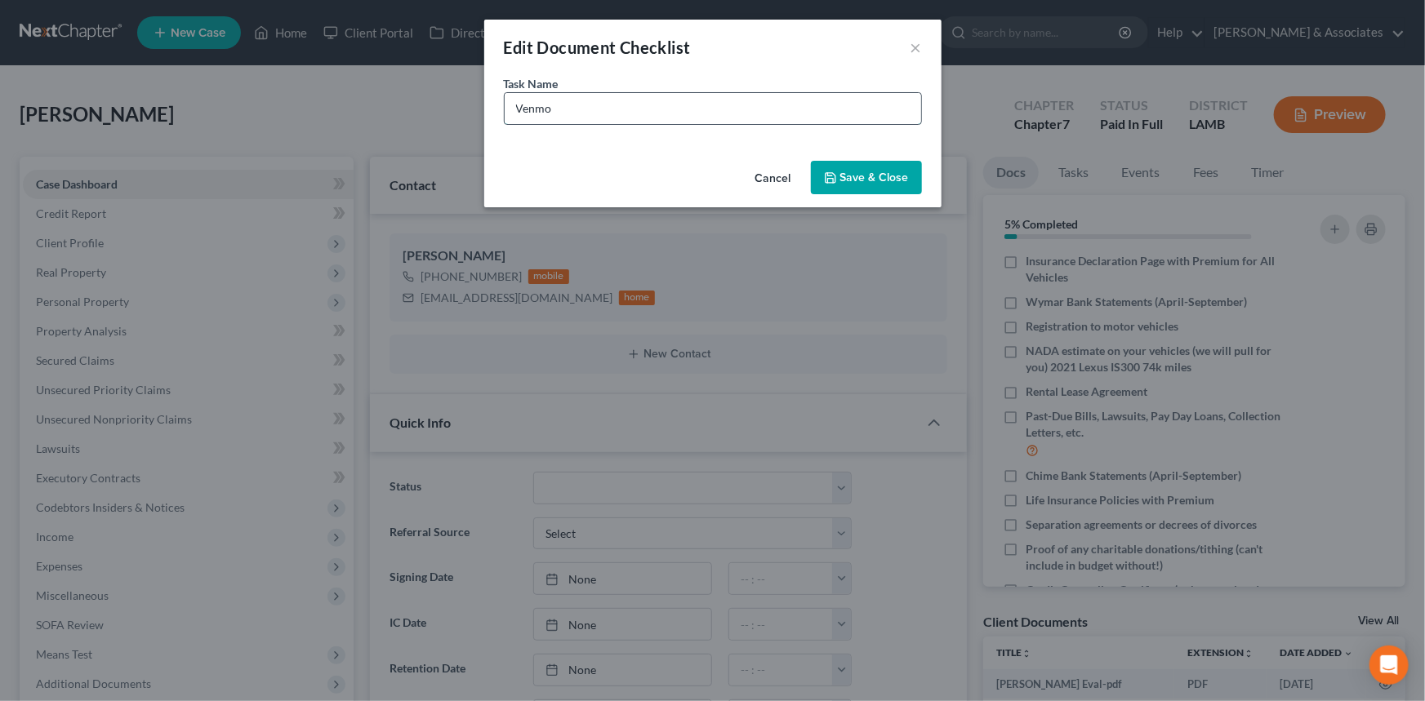
type input "Venmo Bank statements (April-September)"
click at [876, 185] on button "Save & Close" at bounding box center [866, 178] width 111 height 34
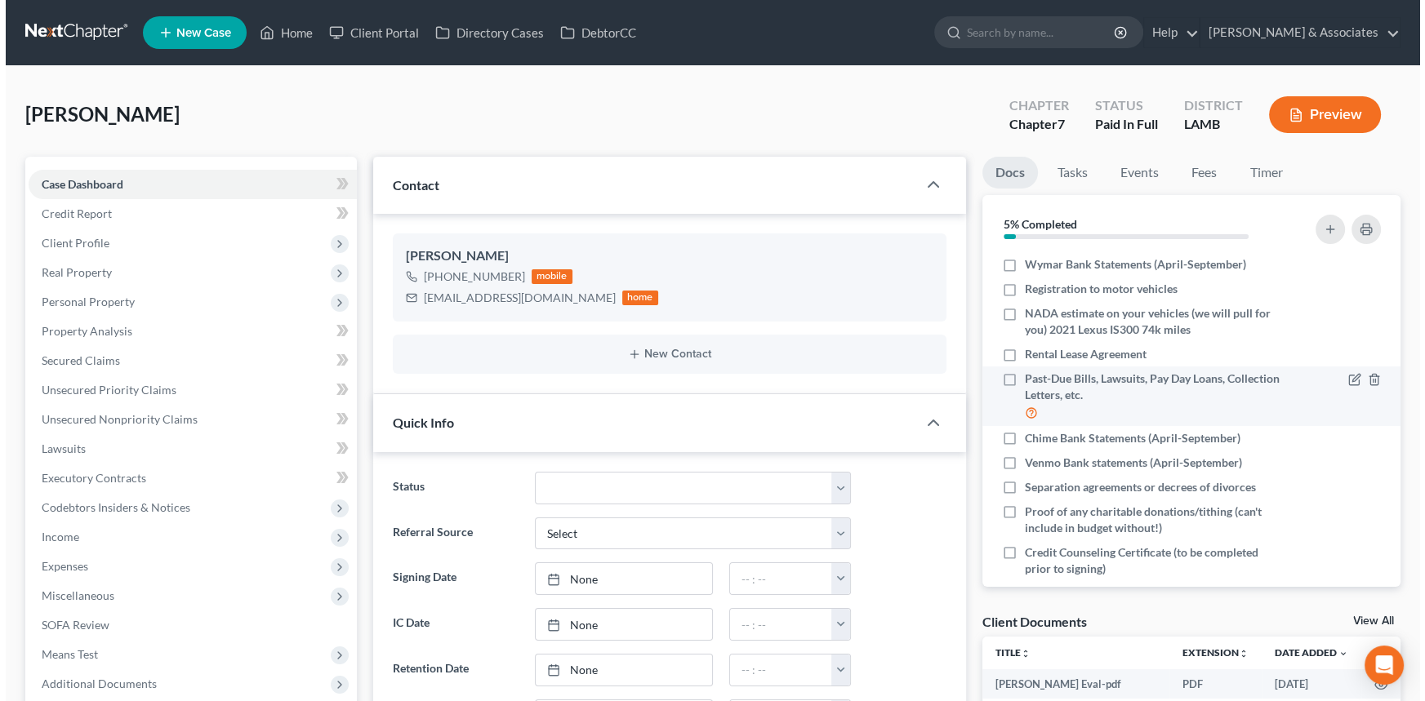
scroll to position [300, 0]
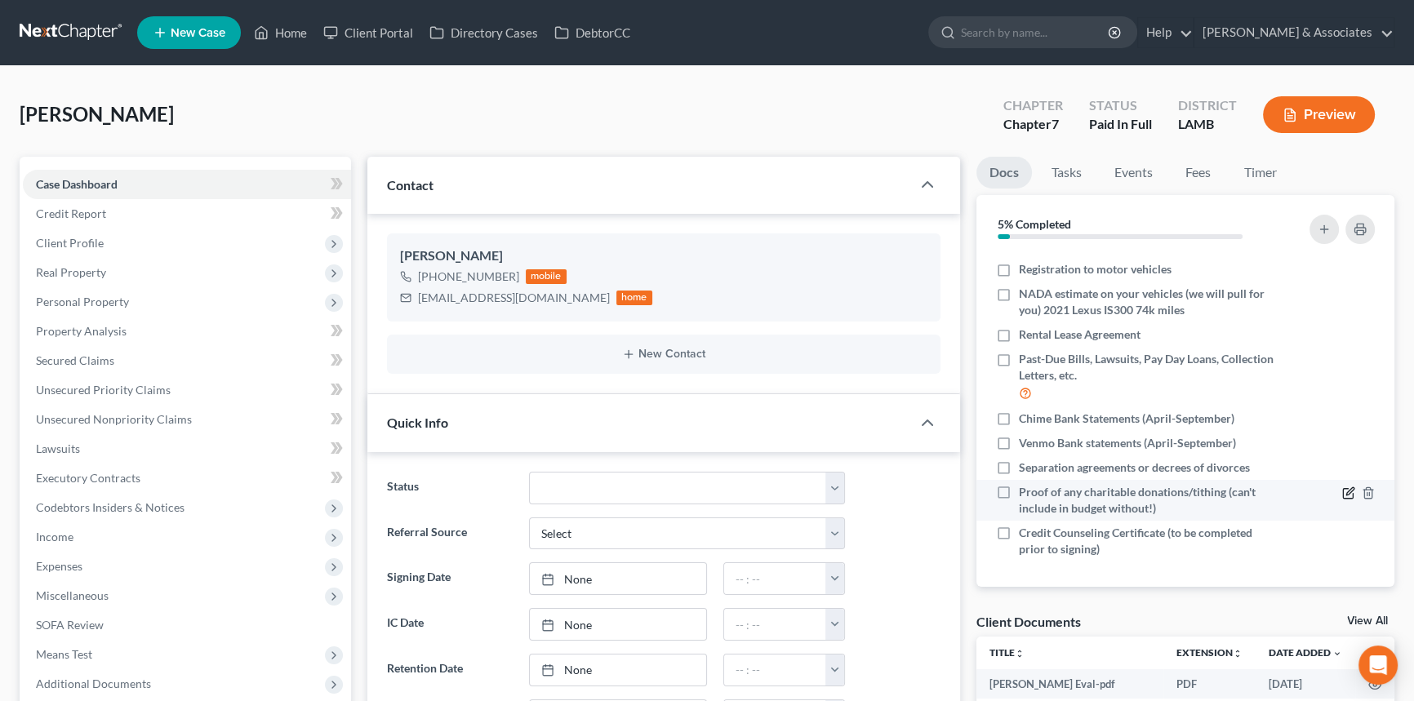
click at [1346, 494] on icon "button" at bounding box center [1349, 490] width 7 height 7
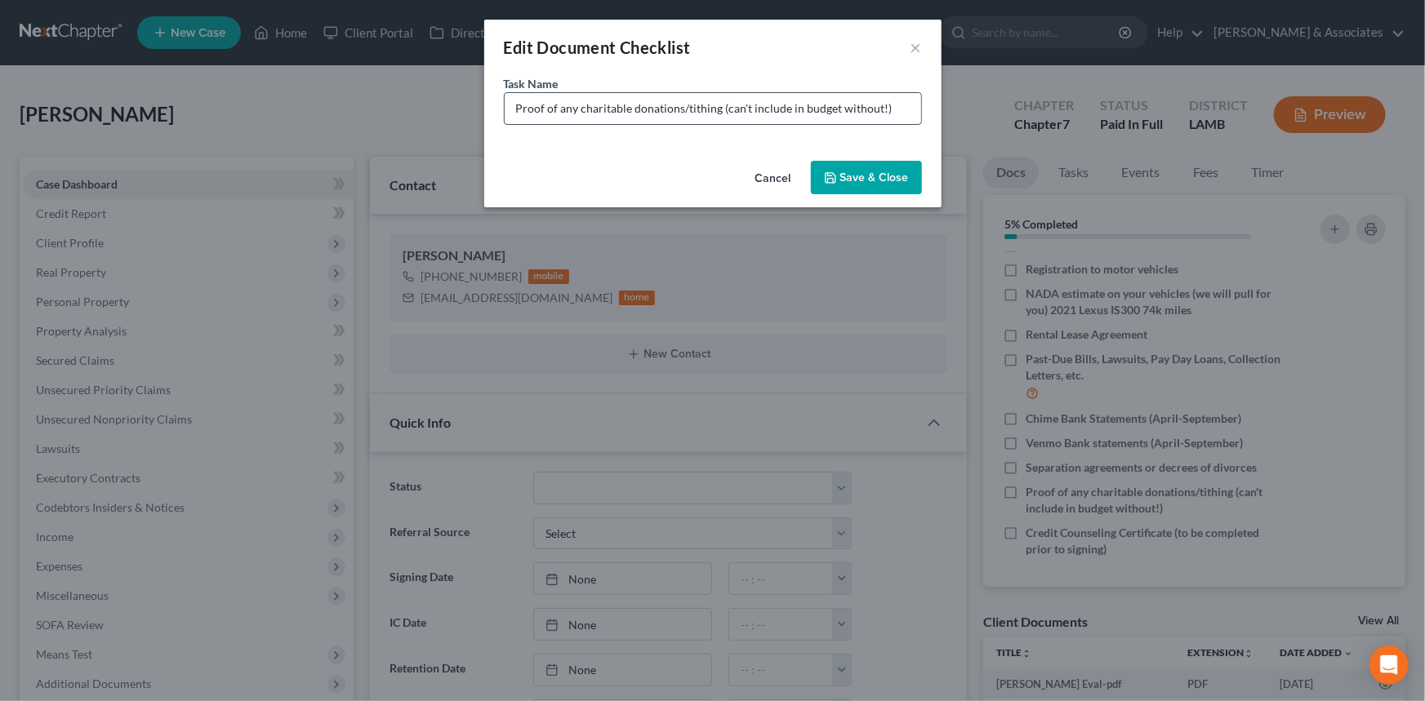
click at [890, 106] on input "Proof of any charitable donations/tithing (can't include in budget without!)" at bounding box center [713, 108] width 416 height 31
type input "NCIS Lawsuit"
click at [869, 180] on button "Save & Close" at bounding box center [866, 178] width 111 height 34
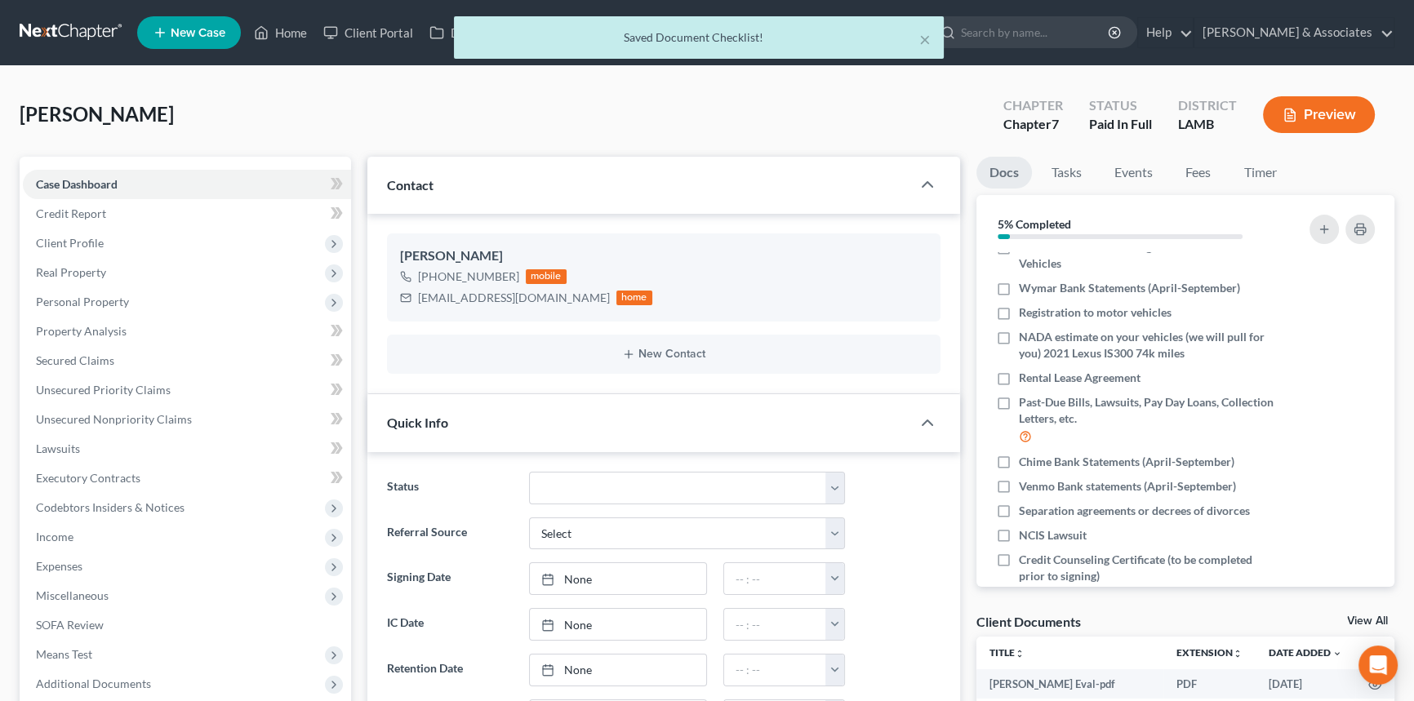
scroll to position [212, 0]
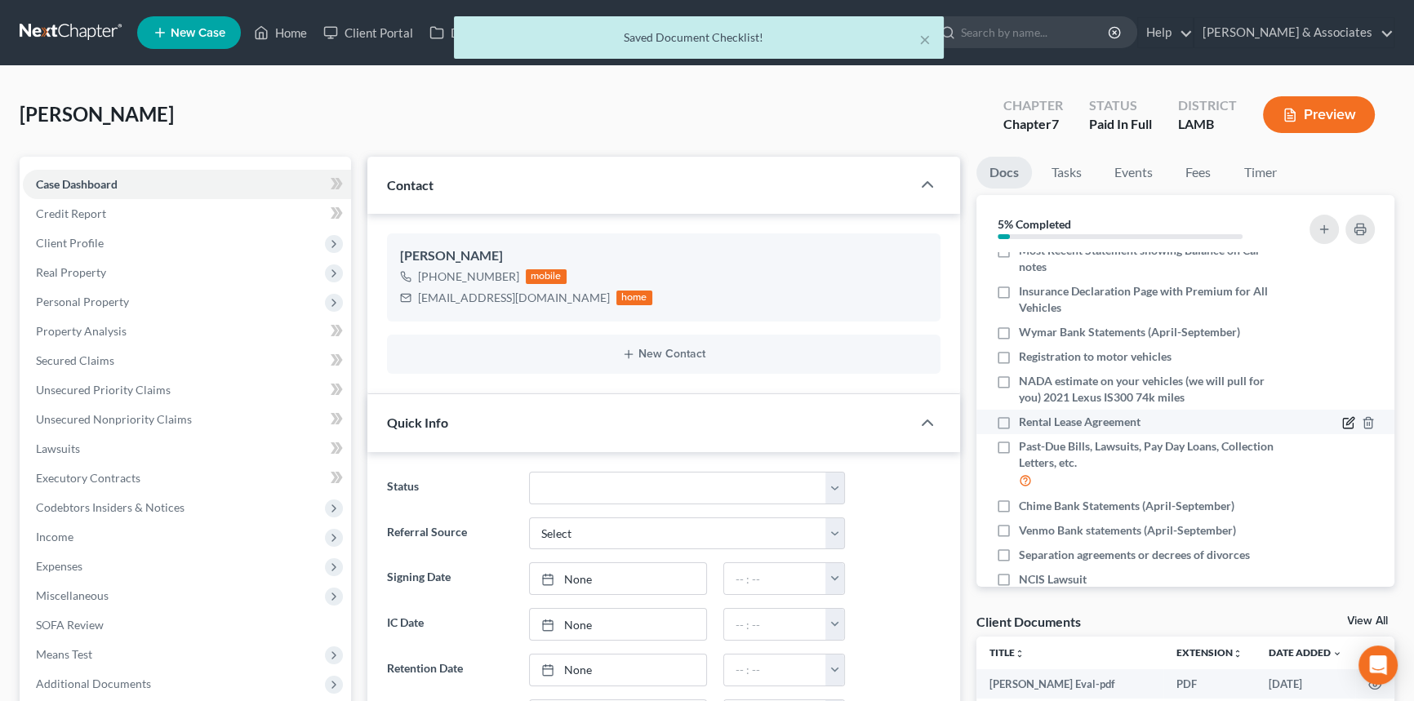
click at [1346, 423] on icon "button" at bounding box center [1349, 421] width 7 height 7
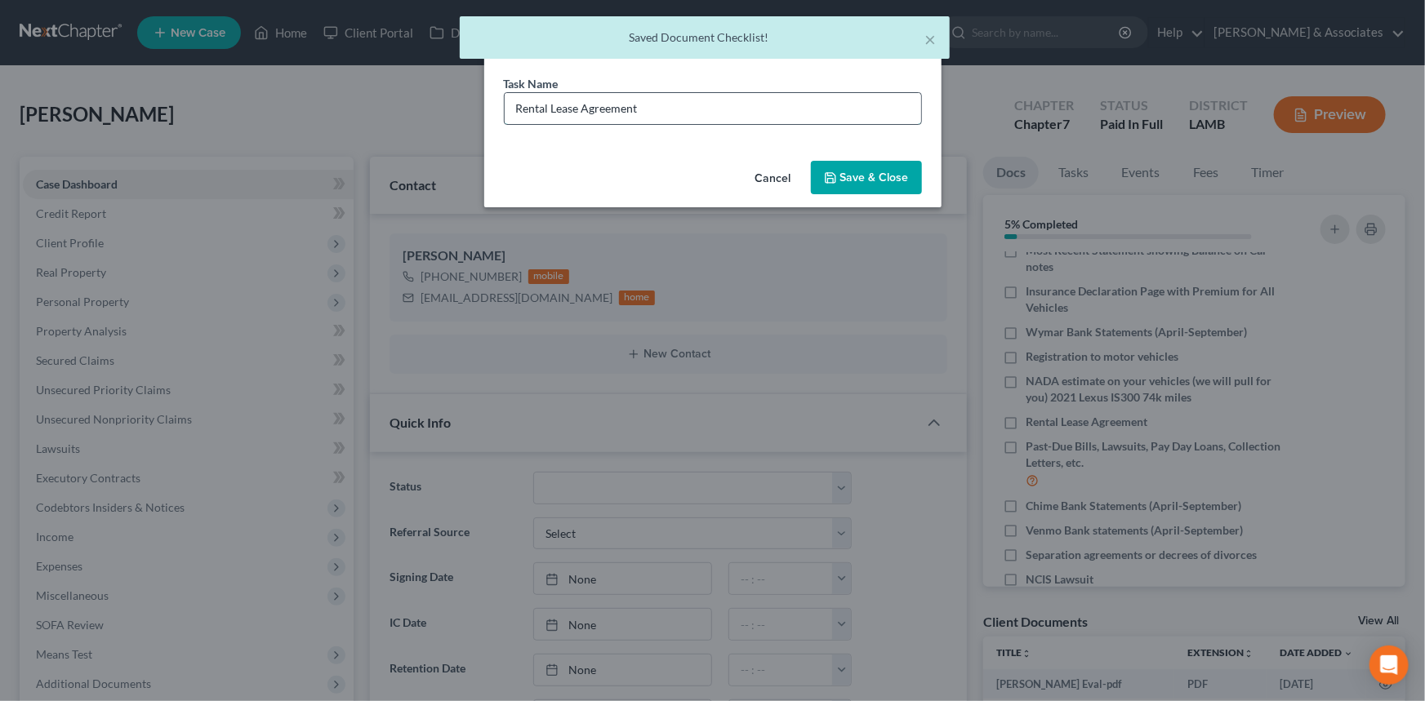
click at [744, 96] on input "Rental Lease Agreement" at bounding box center [713, 108] width 416 height 31
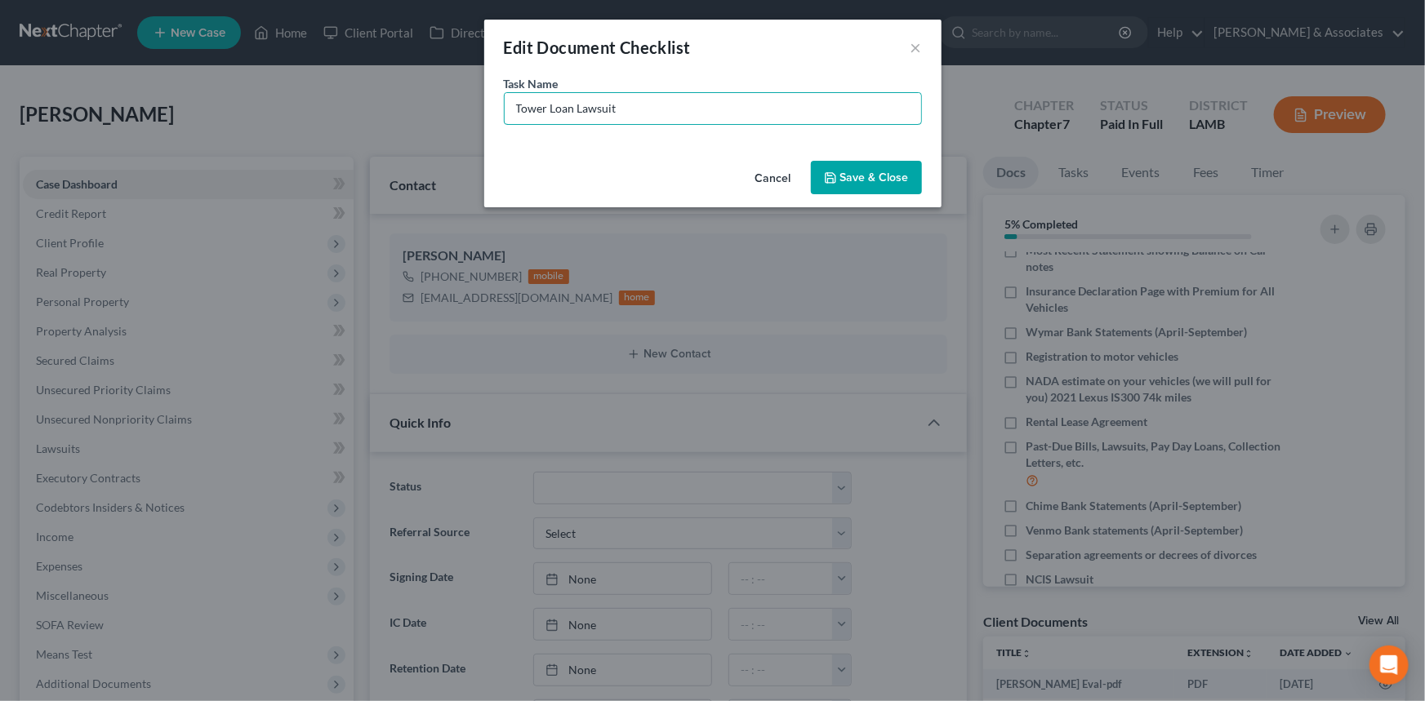
type input "Tower Loan Lawsuit"
drag, startPoint x: 871, startPoint y: 157, endPoint x: 861, endPoint y: 165, distance: 13.4
click at [872, 157] on div "Cancel Save & Close" at bounding box center [712, 181] width 457 height 54
click at [855, 172] on button "Save & Close" at bounding box center [866, 178] width 111 height 34
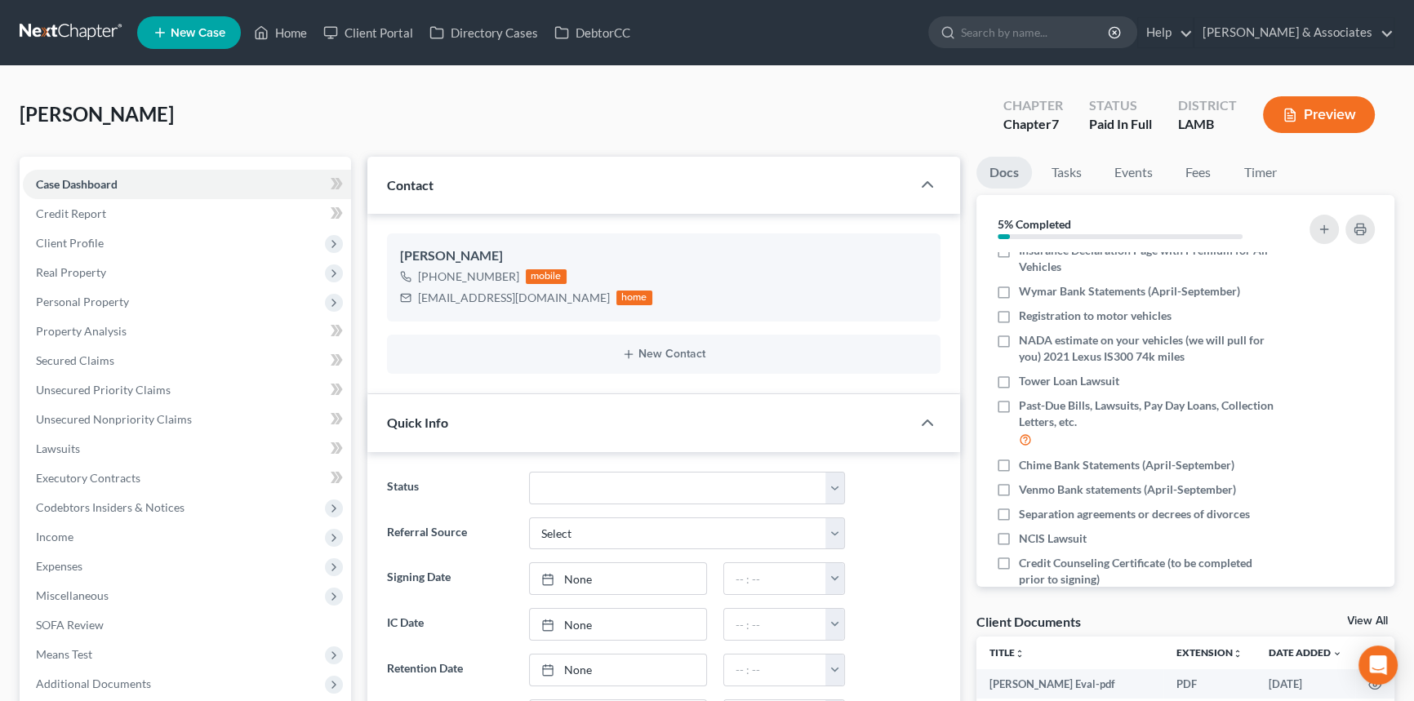
scroll to position [283, 0]
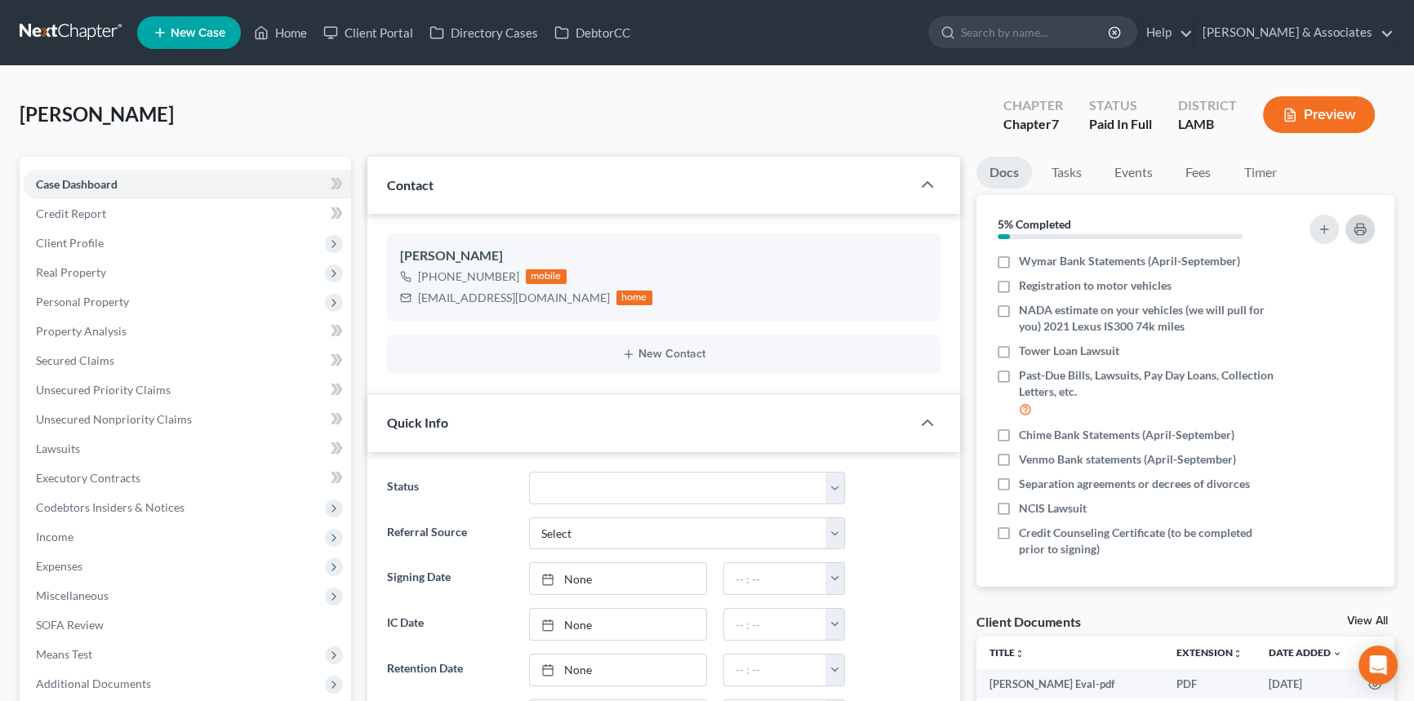
click at [1357, 233] on rect "button" at bounding box center [1360, 232] width 7 height 4
click at [487, 296] on div "richardniedunn@yahoo.com" at bounding box center [514, 298] width 192 height 16
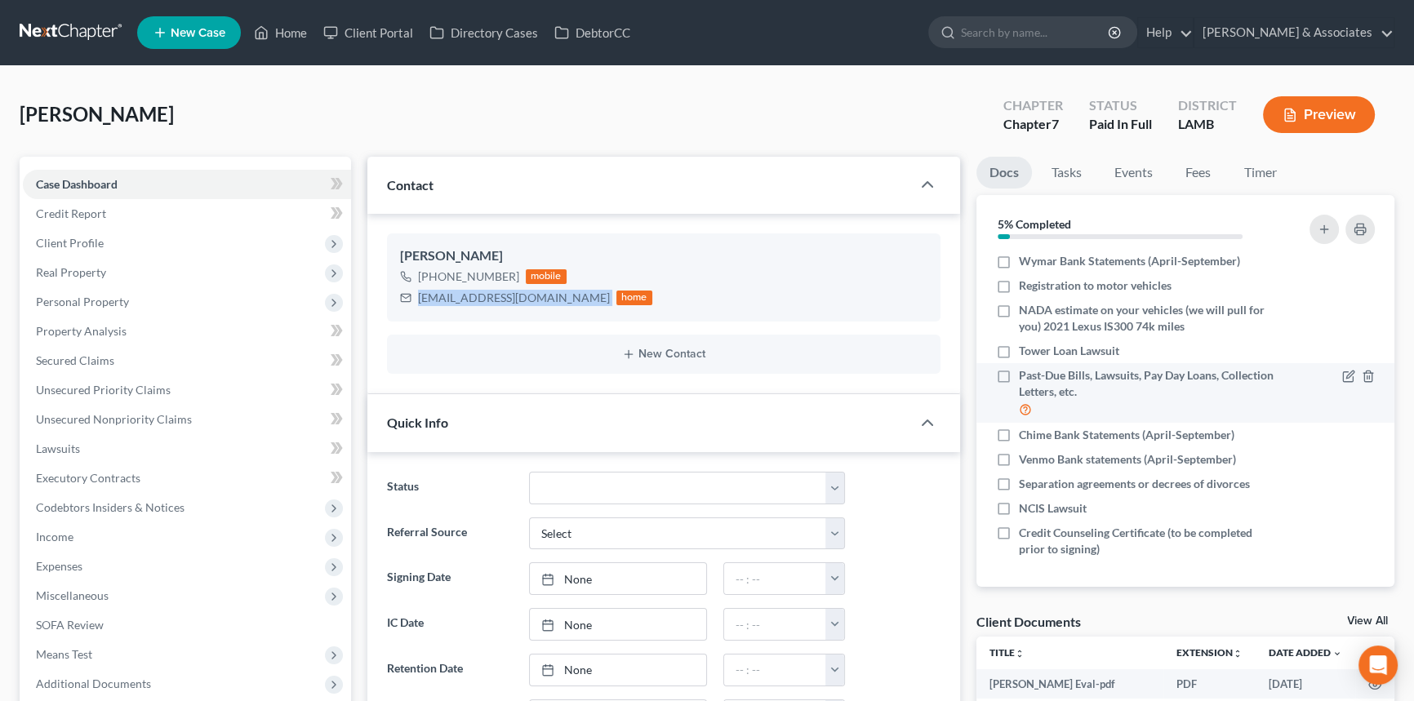
copy div "richardniedunn@yahoo.com"
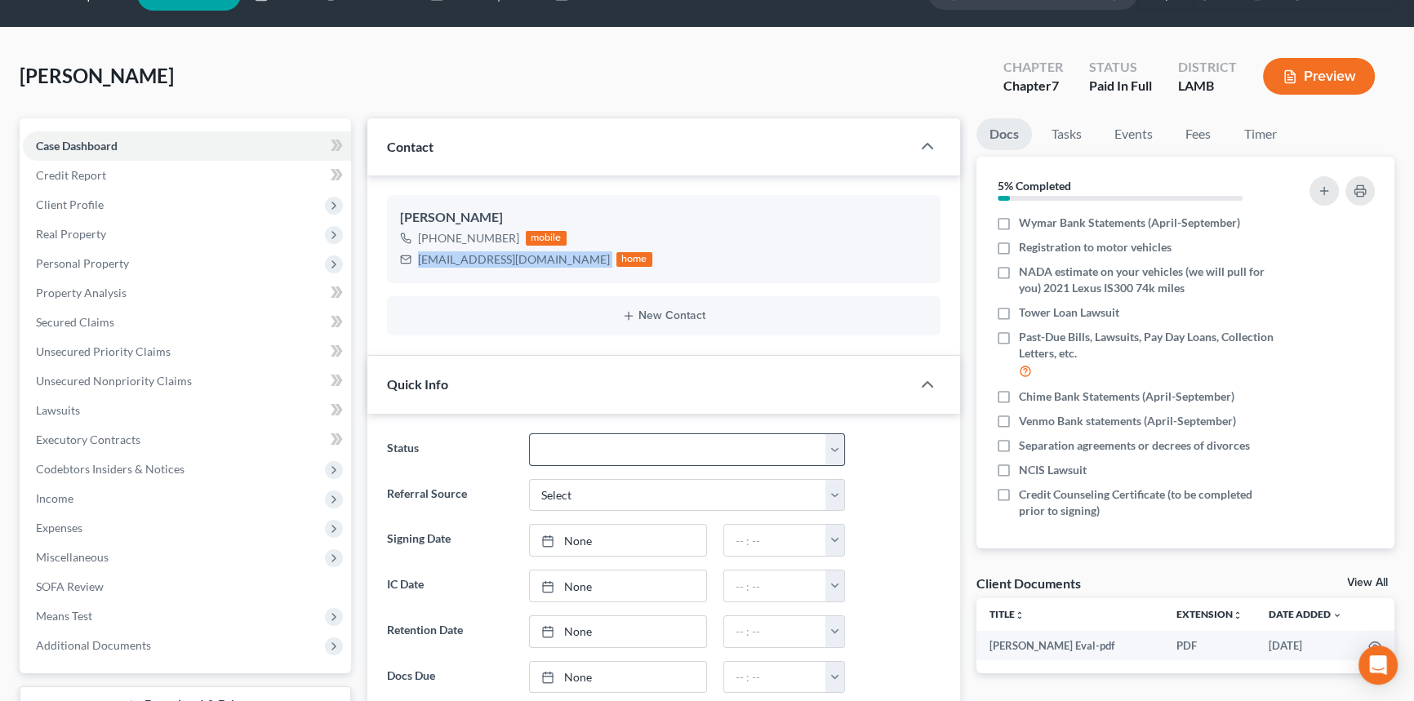
scroll to position [613, 0]
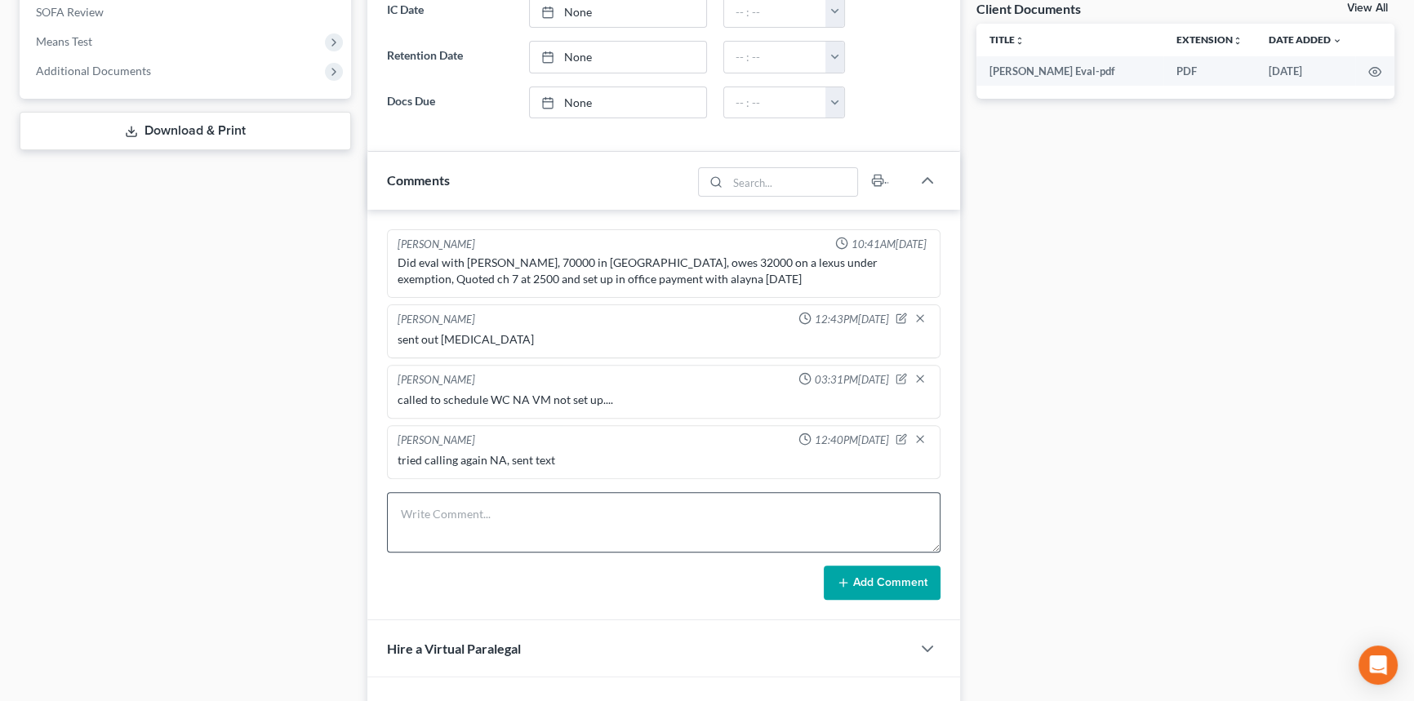
drag, startPoint x: 643, startPoint y: 557, endPoint x: 655, endPoint y: 520, distance: 38.7
click at [643, 548] on form "Add Comment" at bounding box center [664, 546] width 554 height 108
click at [664, 514] on textarea at bounding box center [664, 522] width 554 height 60
click at [1376, 7] on link "View All" at bounding box center [1367, 7] width 41 height 11
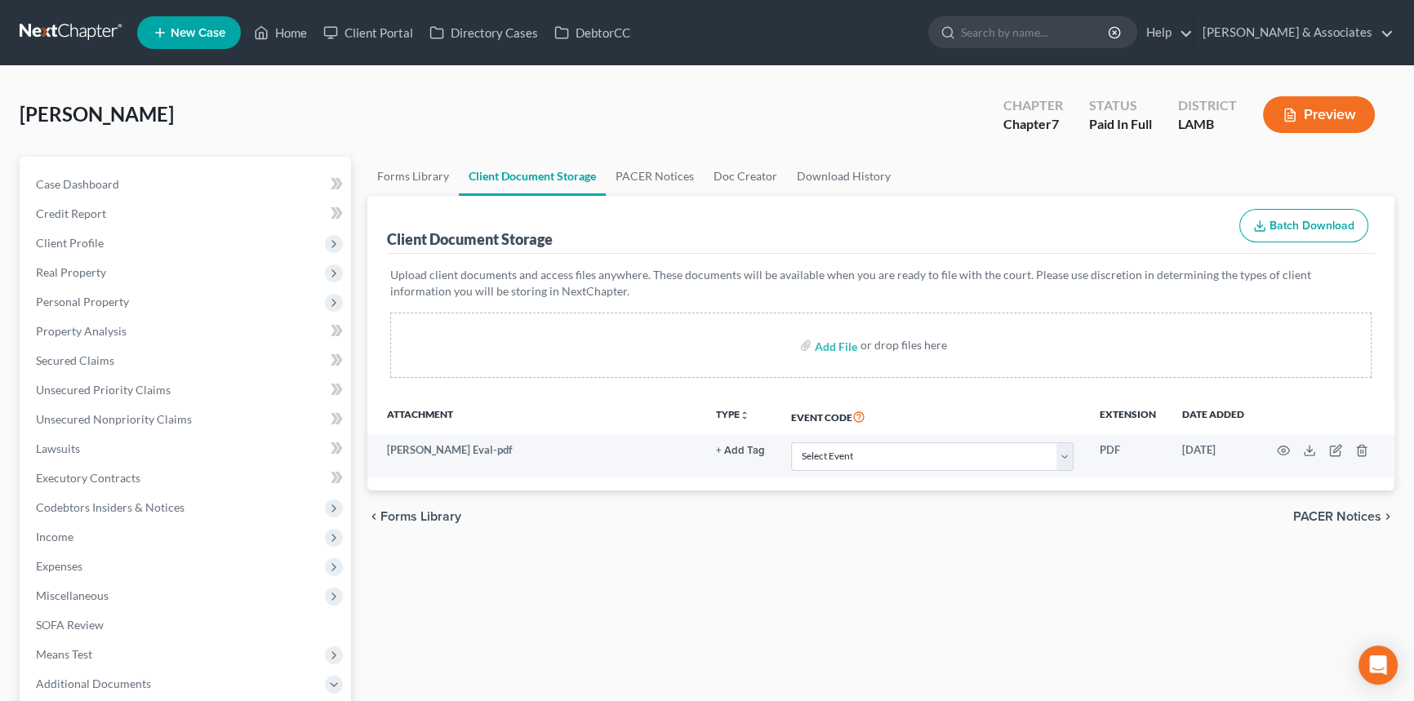
click at [860, 354] on label "Add File" at bounding box center [838, 347] width 46 height 29
click at [856, 355] on label "Add File" at bounding box center [838, 347] width 46 height 29
click at [831, 331] on input "file" at bounding box center [834, 345] width 39 height 29
type input "C:\fakepath\Richardnie Broussard - Welcome Call.pdf"
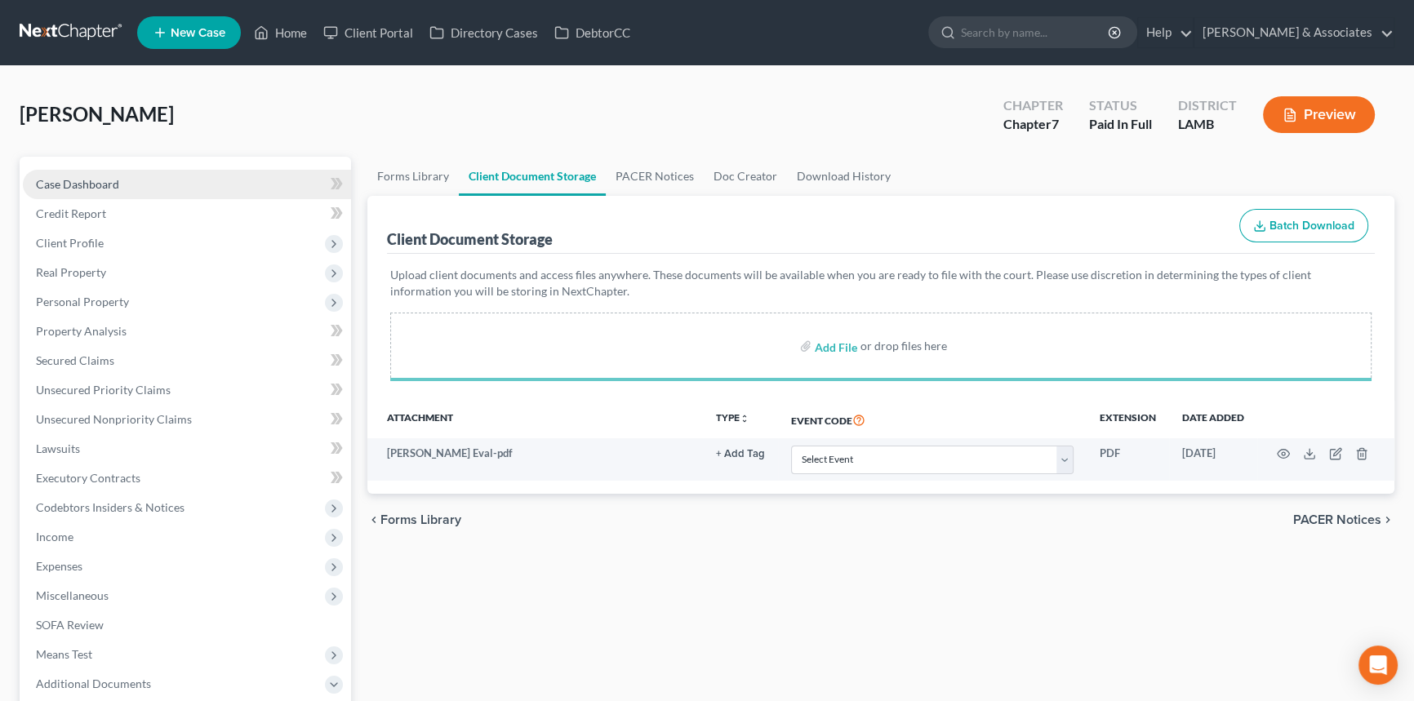
click at [196, 176] on link "Case Dashboard" at bounding box center [187, 184] width 328 height 29
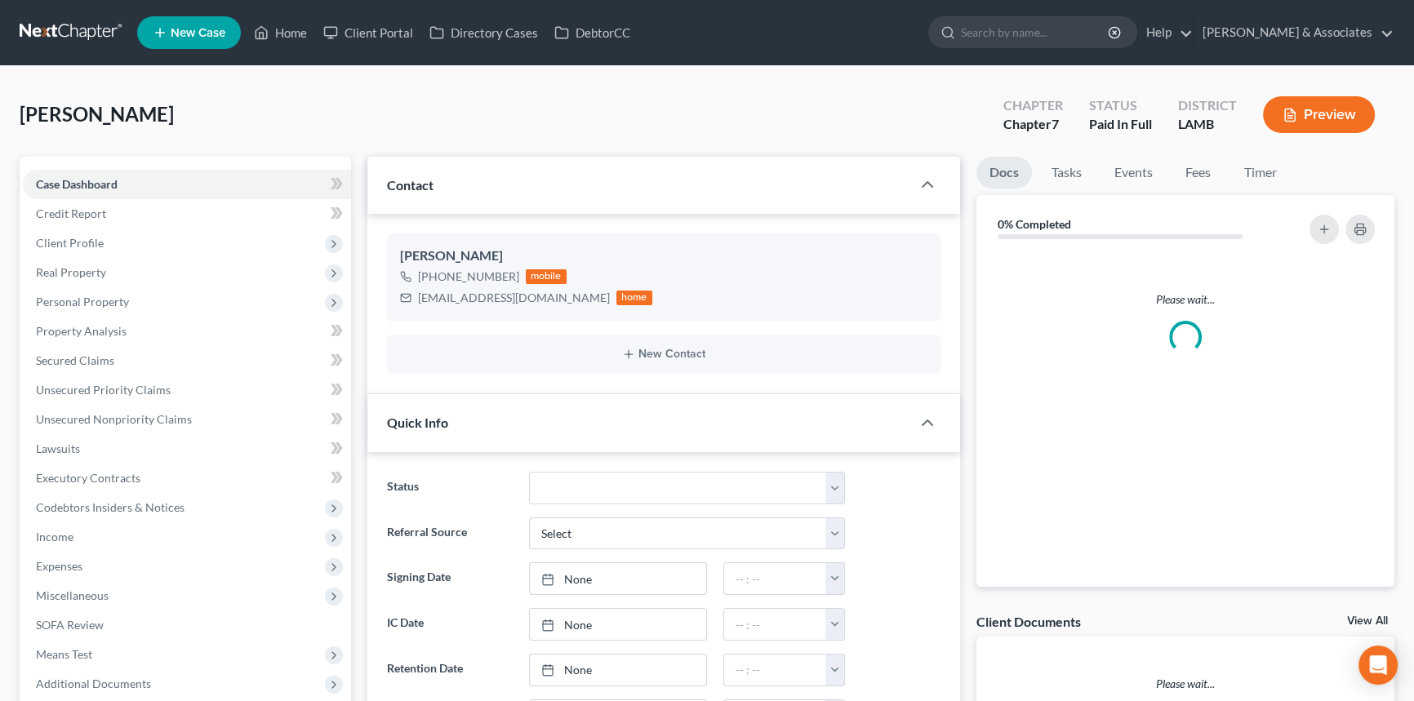
scroll to position [613, 0]
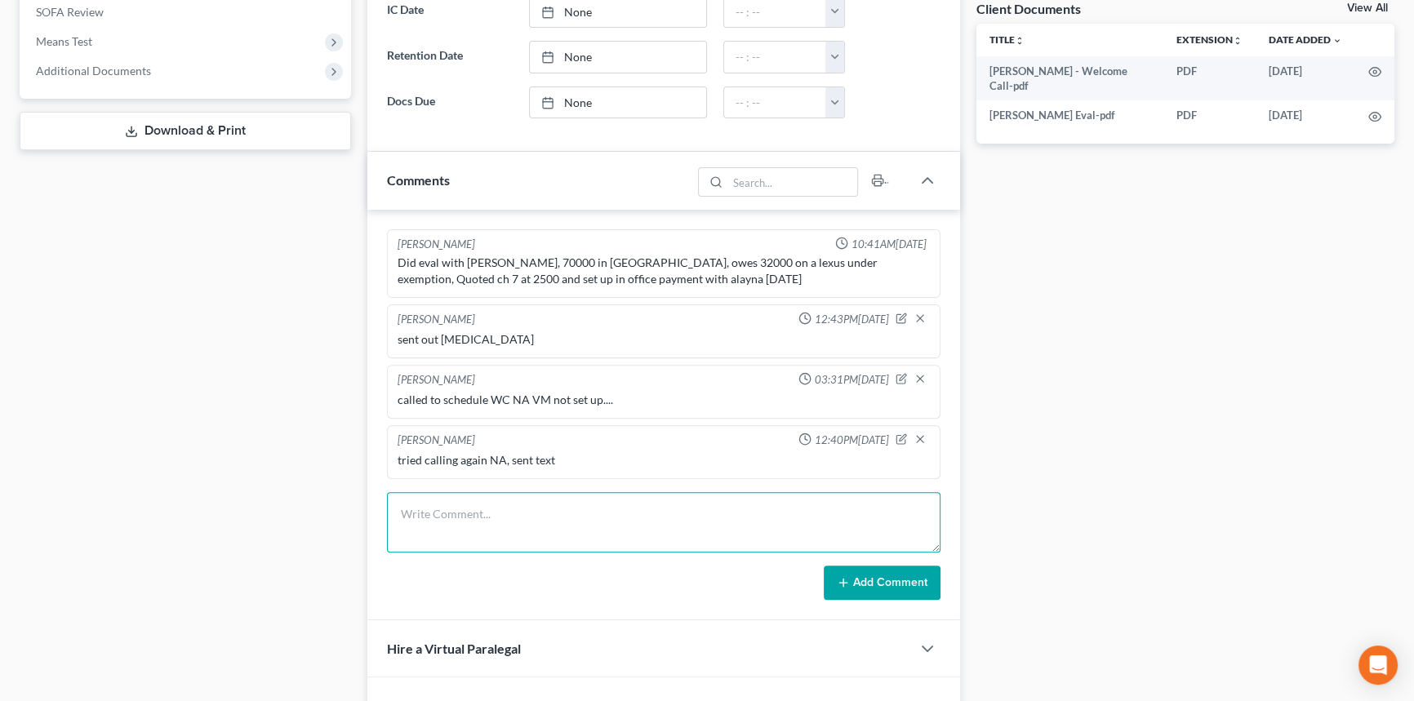
click at [512, 527] on textarea at bounding box center [664, 522] width 554 height 60
type textarea "WC completed, sent next steps email — in office day set for thursday oct 23rd"
click at [918, 584] on button "Add Comment" at bounding box center [882, 583] width 117 height 34
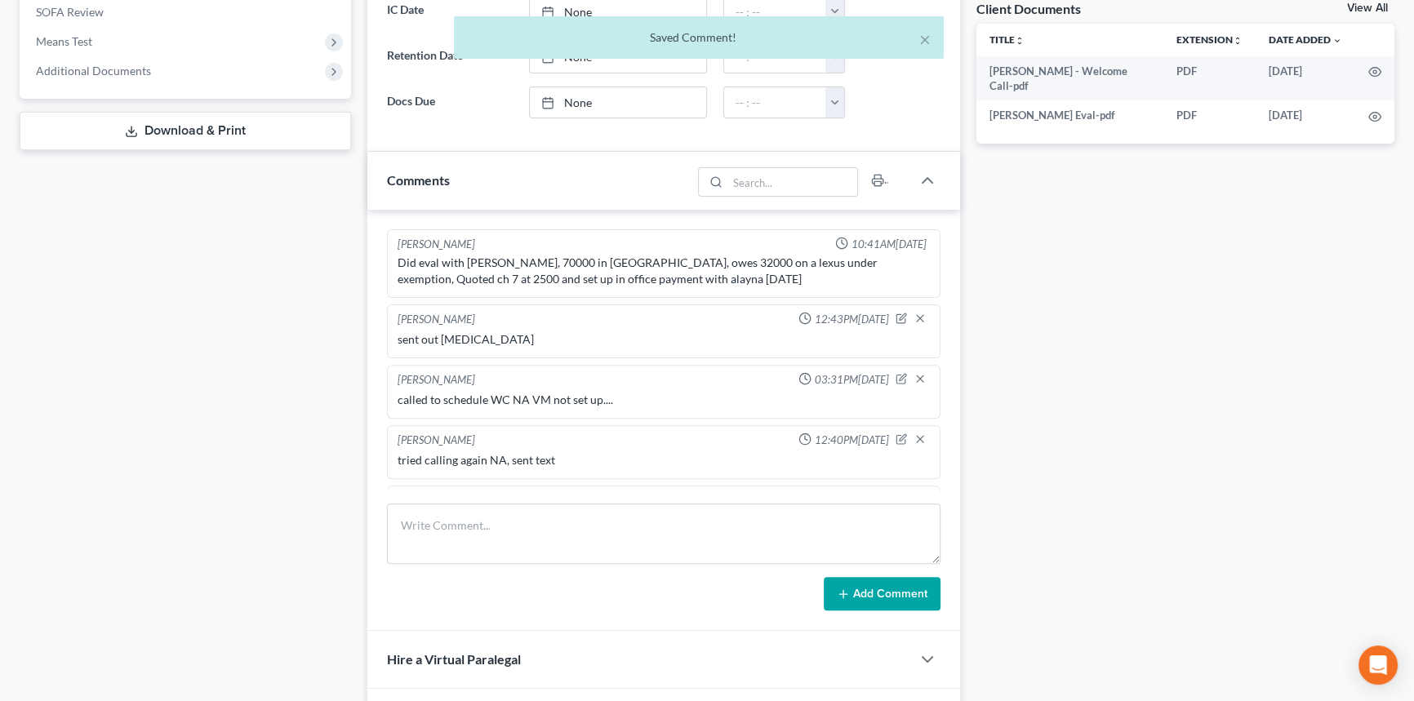
scroll to position [48, 0]
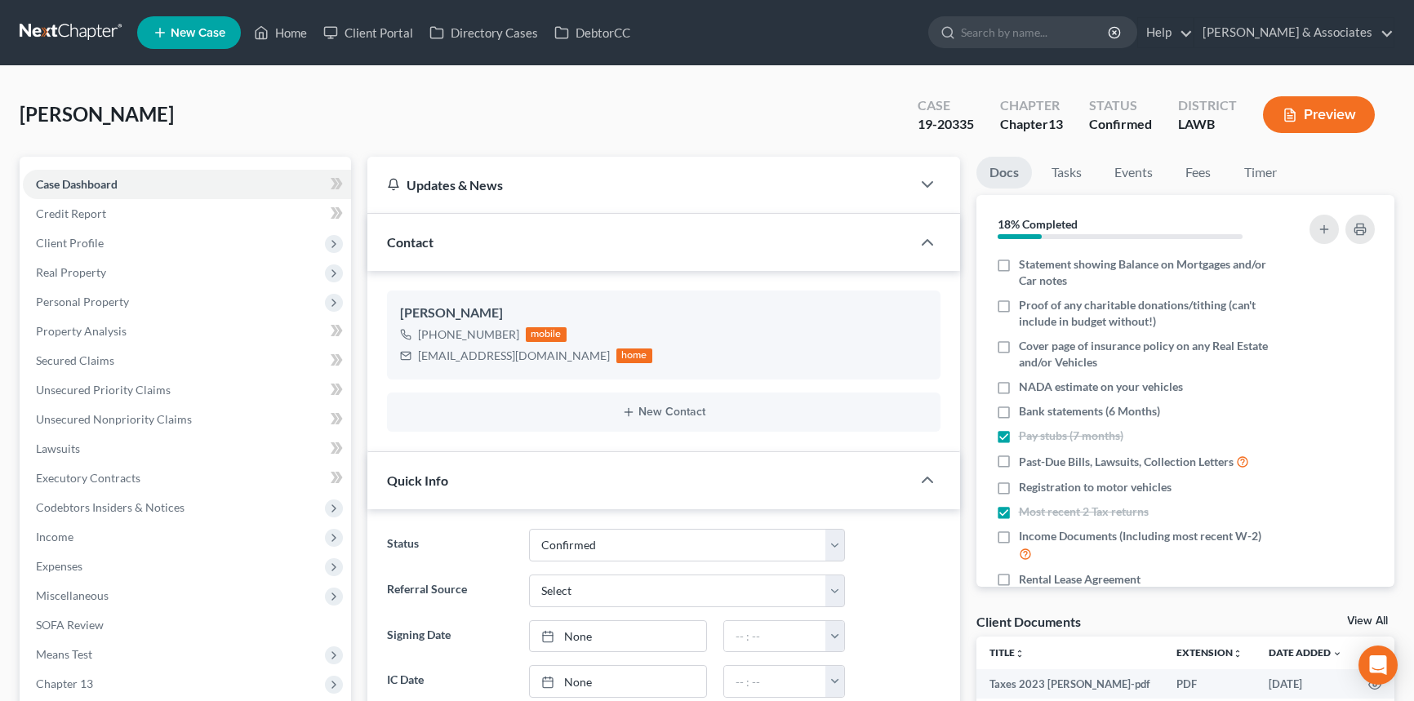
select select "3"
select select "0"
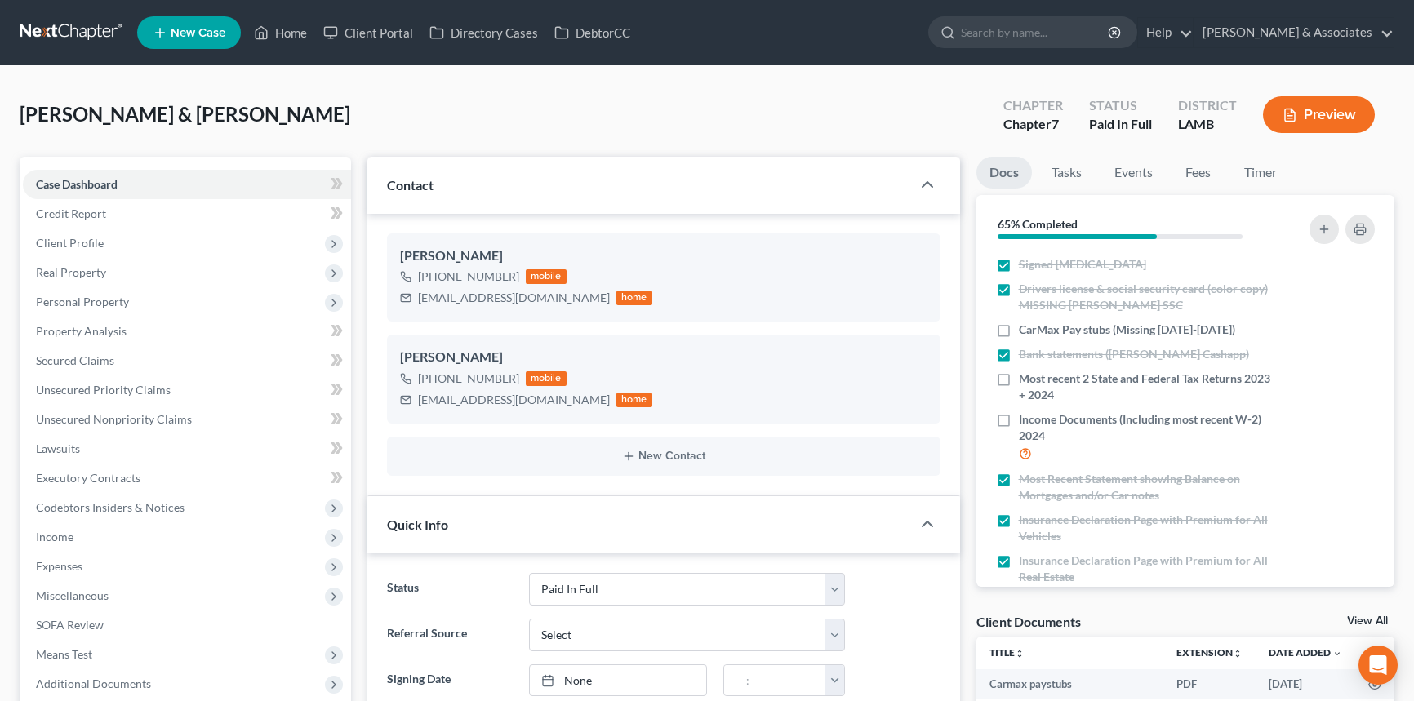
select select "17"
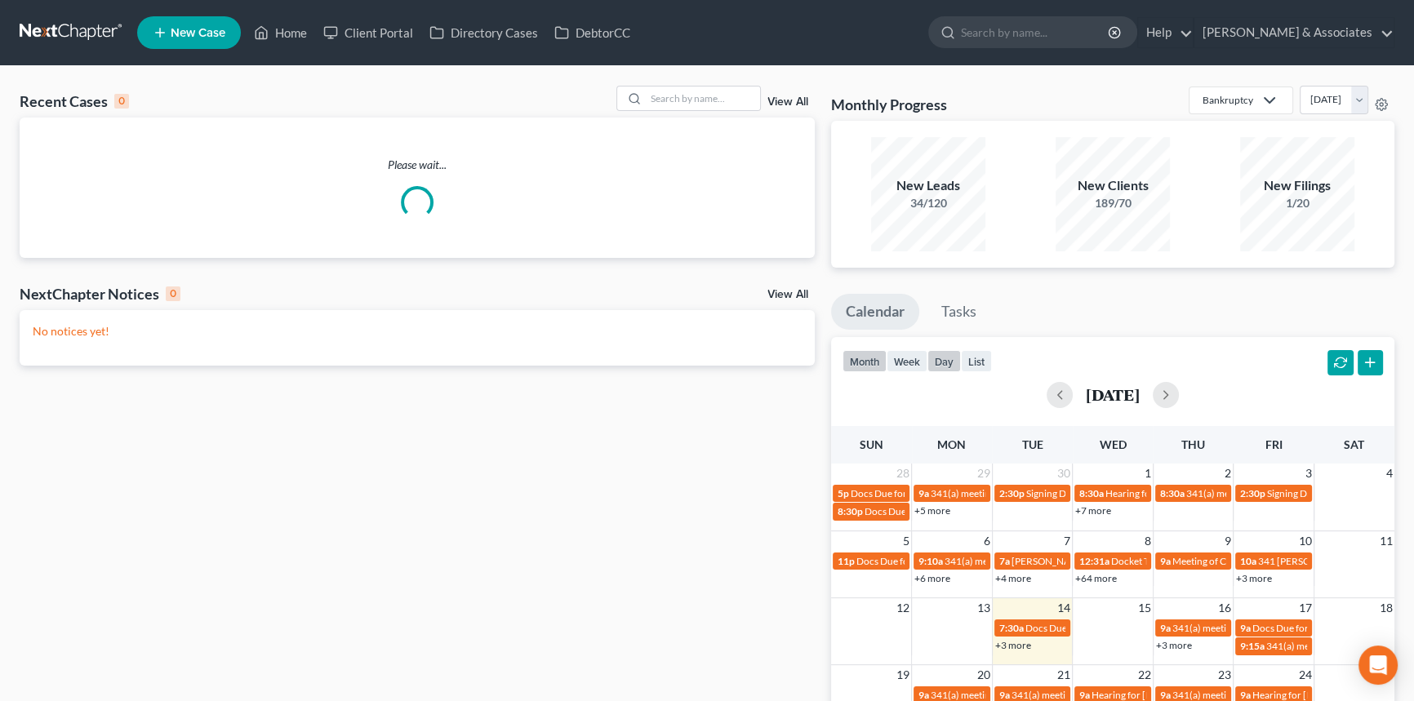
click at [940, 351] on button "day" at bounding box center [943, 361] width 33 height 22
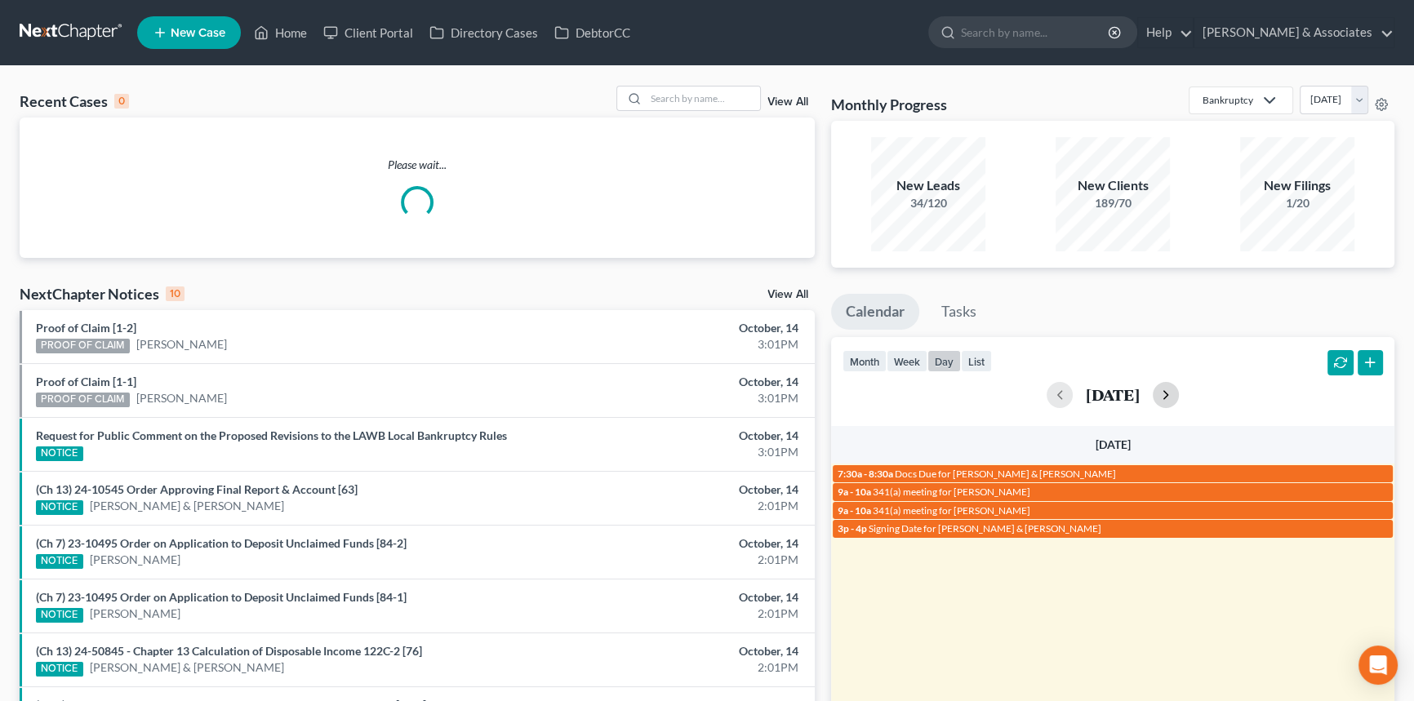
click at [1179, 385] on button "button" at bounding box center [1166, 395] width 26 height 26
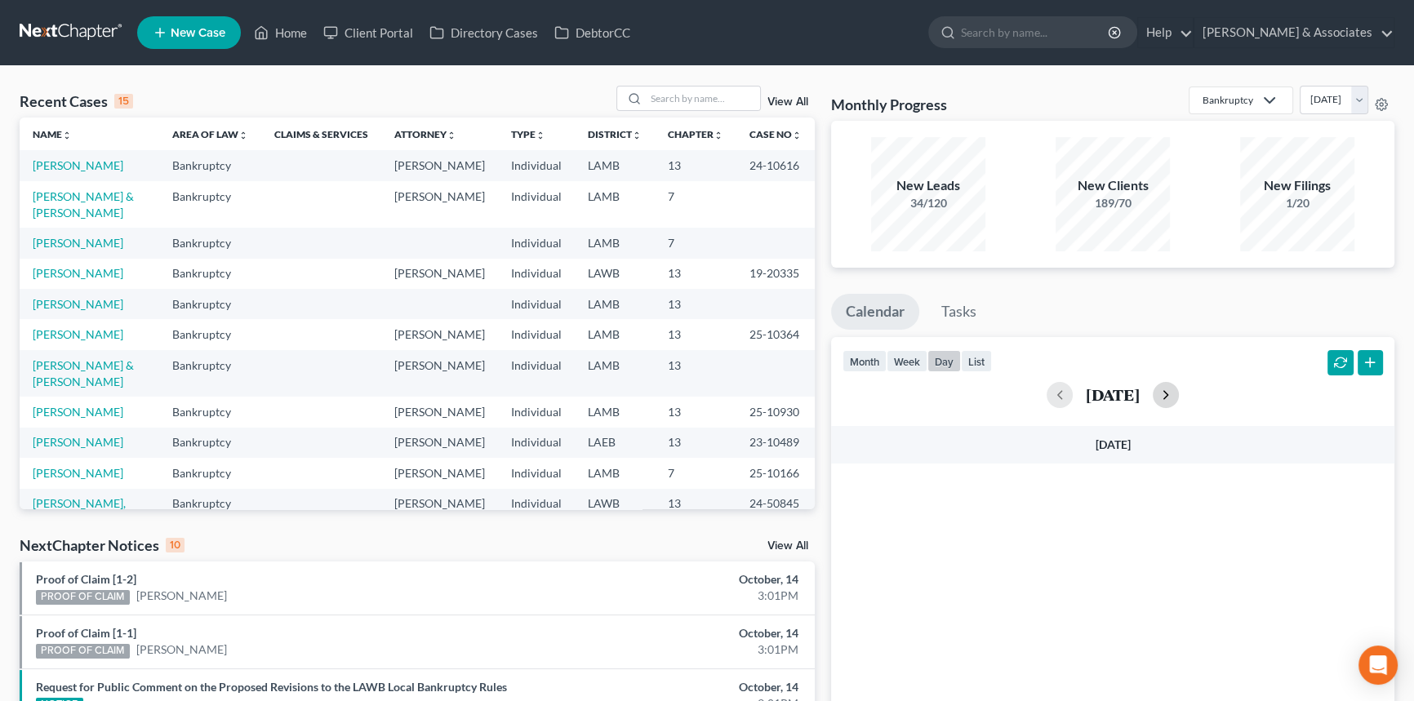
click at [1179, 385] on button "button" at bounding box center [1166, 395] width 26 height 26
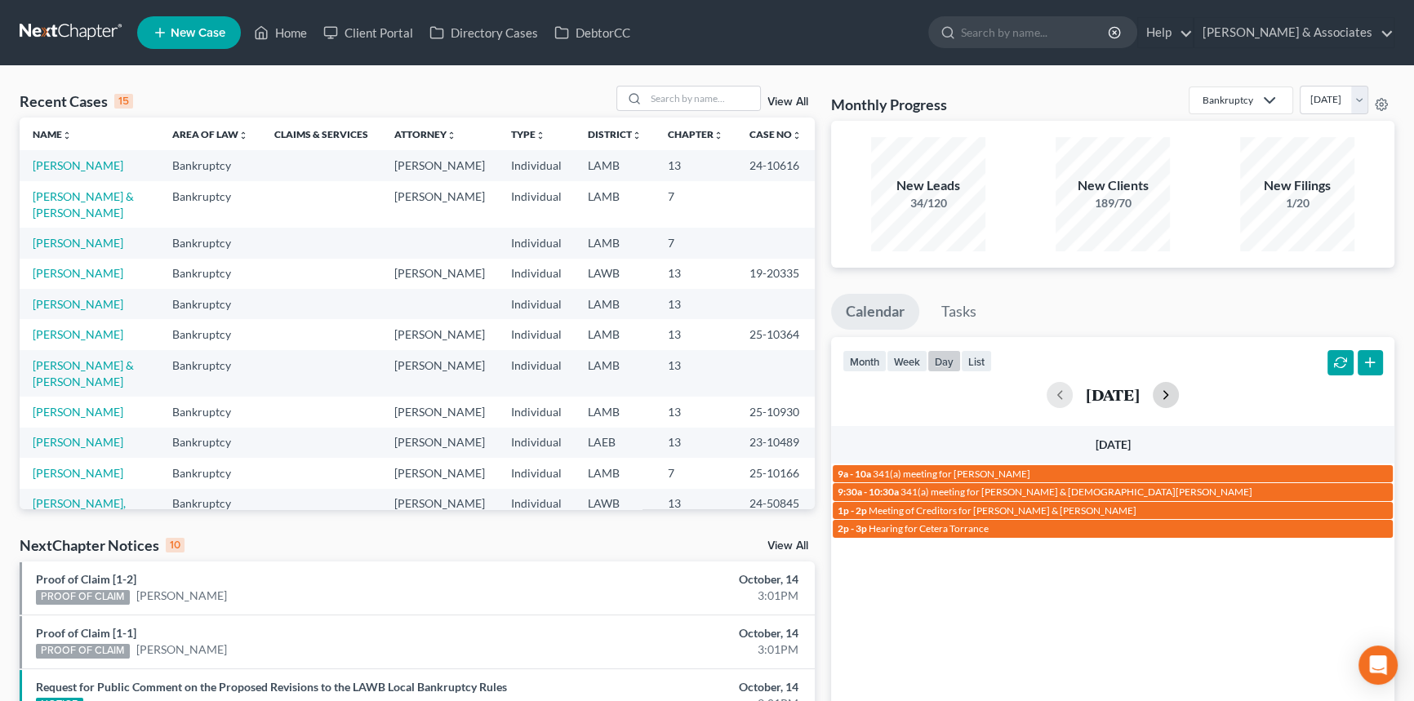
click at [1179, 385] on button "button" at bounding box center [1166, 395] width 26 height 26
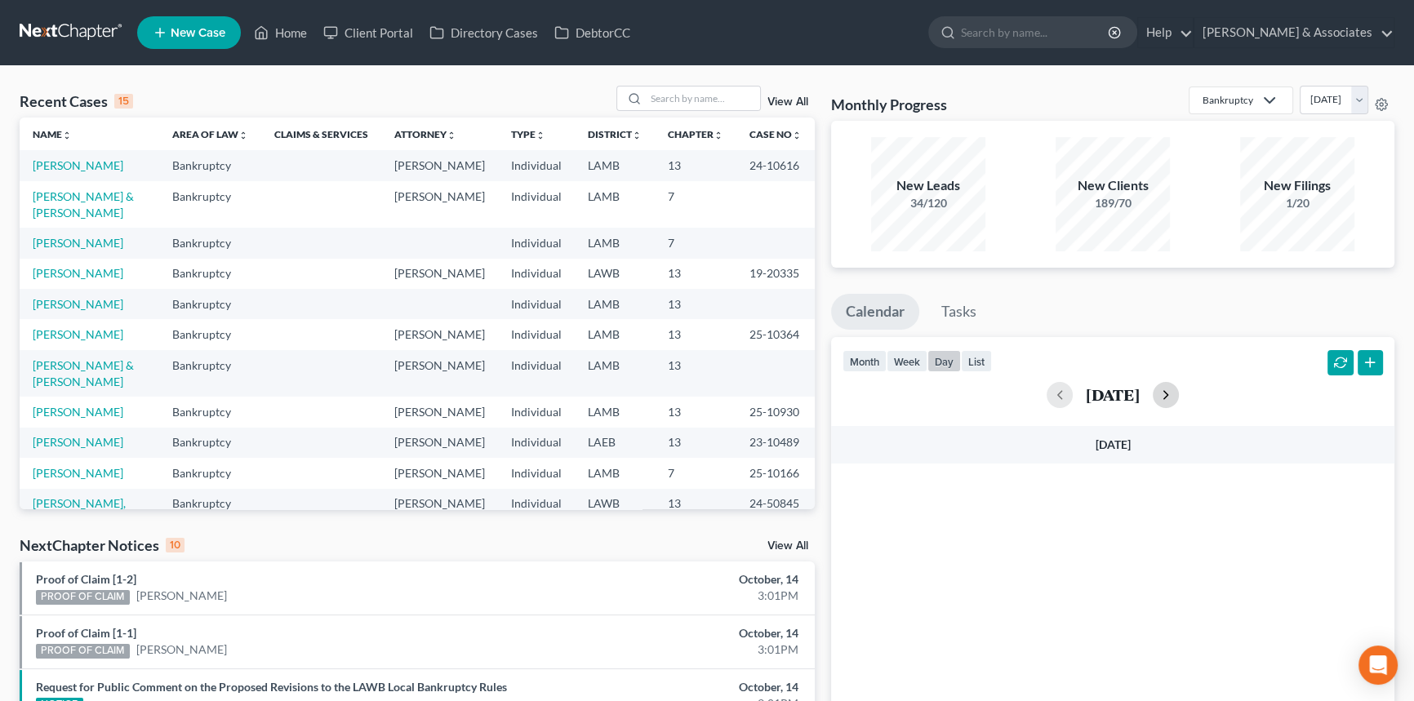
click at [1179, 385] on button "button" at bounding box center [1166, 395] width 26 height 26
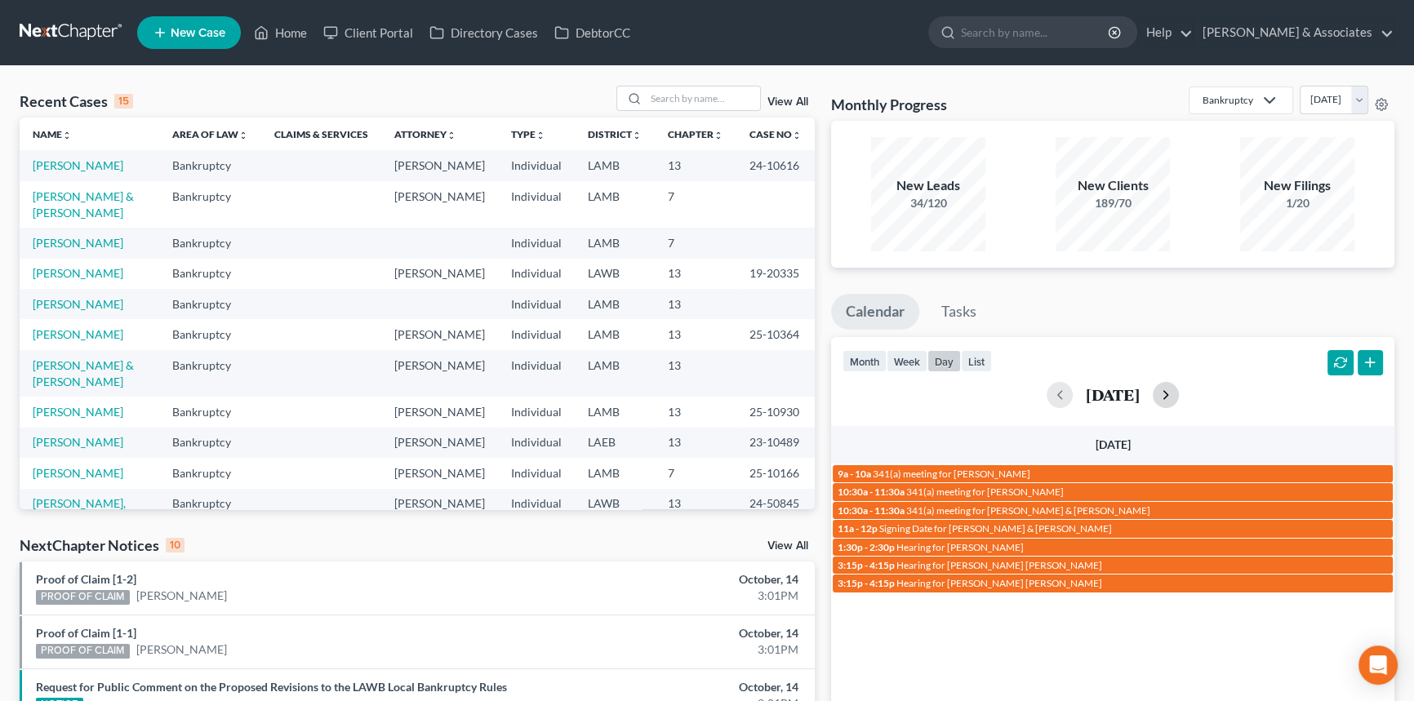
click at [1179, 385] on button "button" at bounding box center [1166, 395] width 26 height 26
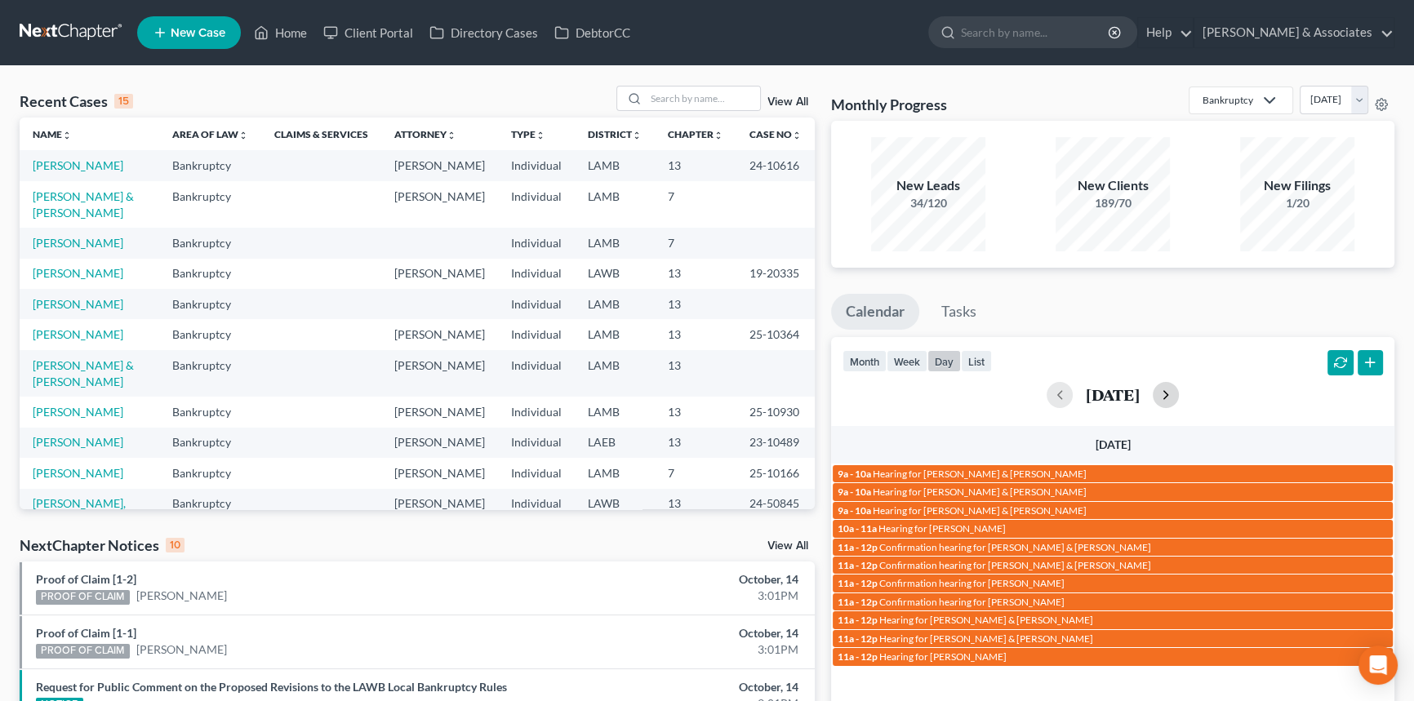
click at [1179, 385] on button "button" at bounding box center [1166, 395] width 26 height 26
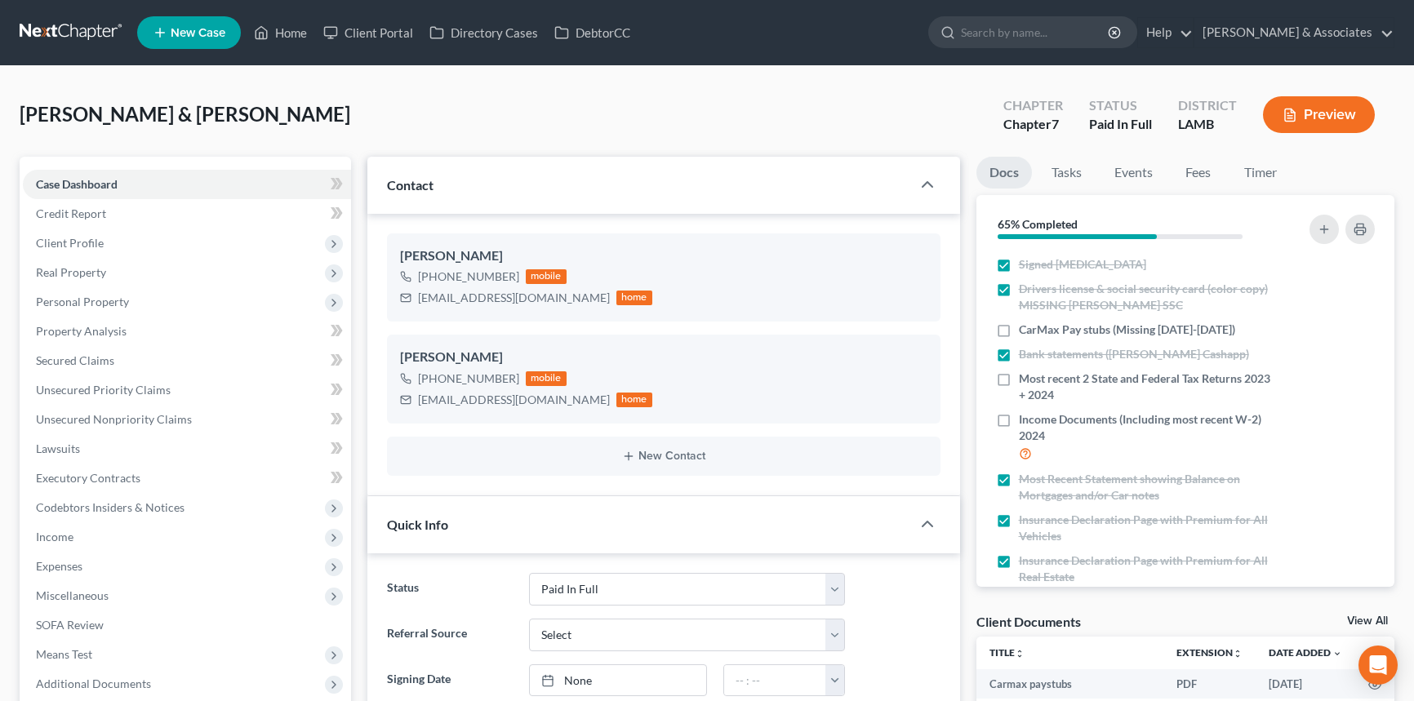
select select "17"
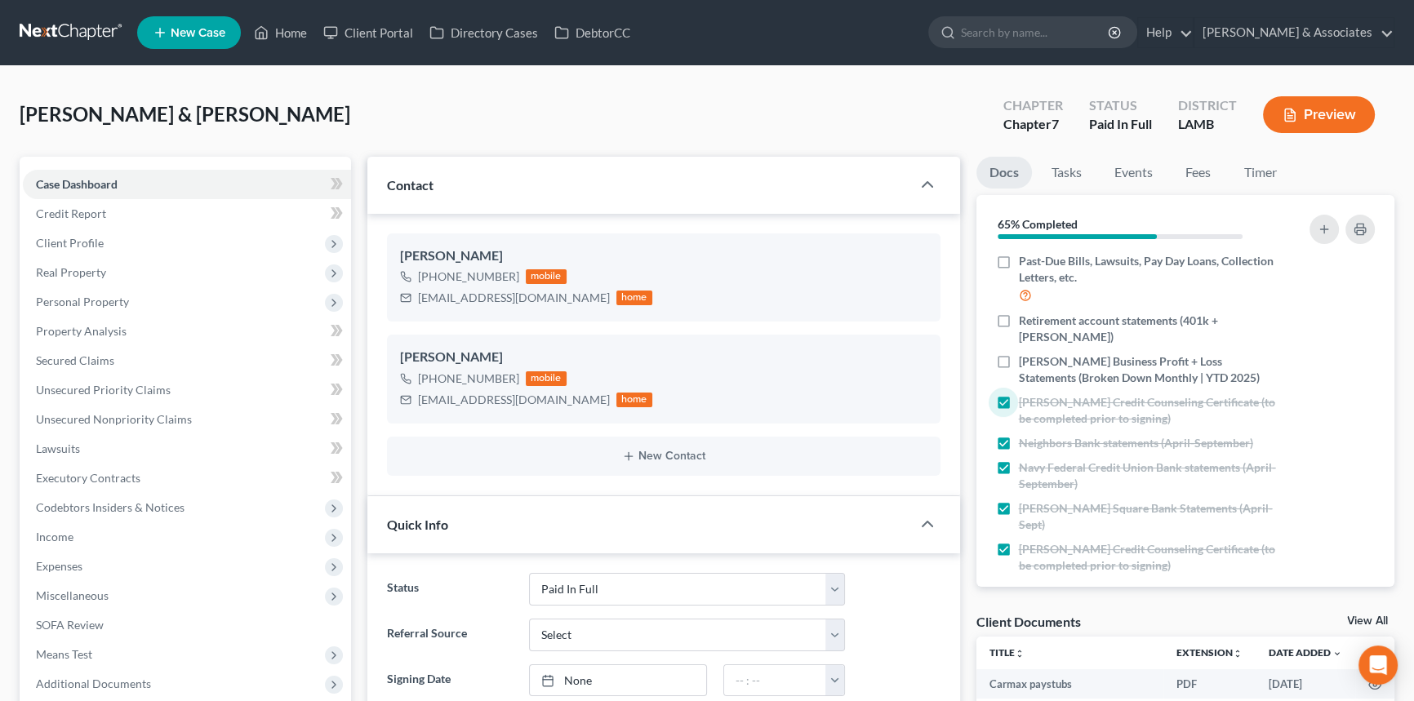
click at [864, 99] on div "Franklin, Anthony & LaShonda Upgraded Chapter Chapter 7 Status Paid In Full Dis…" at bounding box center [707, 121] width 1375 height 71
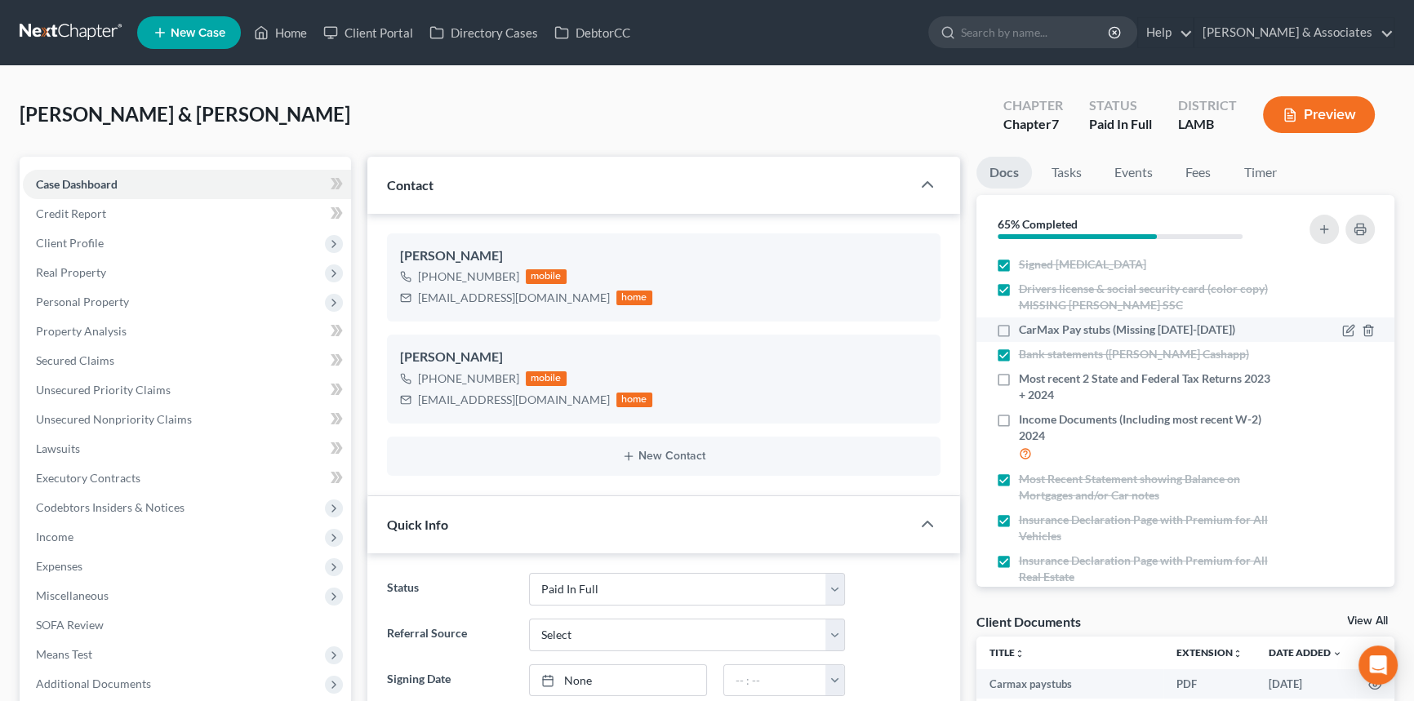
click at [1019, 331] on label "CarMax Pay stubs (Missing April 1st-May 10th)" at bounding box center [1127, 330] width 216 height 16
click at [1025, 331] on input "CarMax Pay stubs (Missing April 1st-May 10th)" at bounding box center [1030, 327] width 11 height 11
checkbox input "true"
click at [1324, 229] on line "button" at bounding box center [1324, 228] width 0 height 7
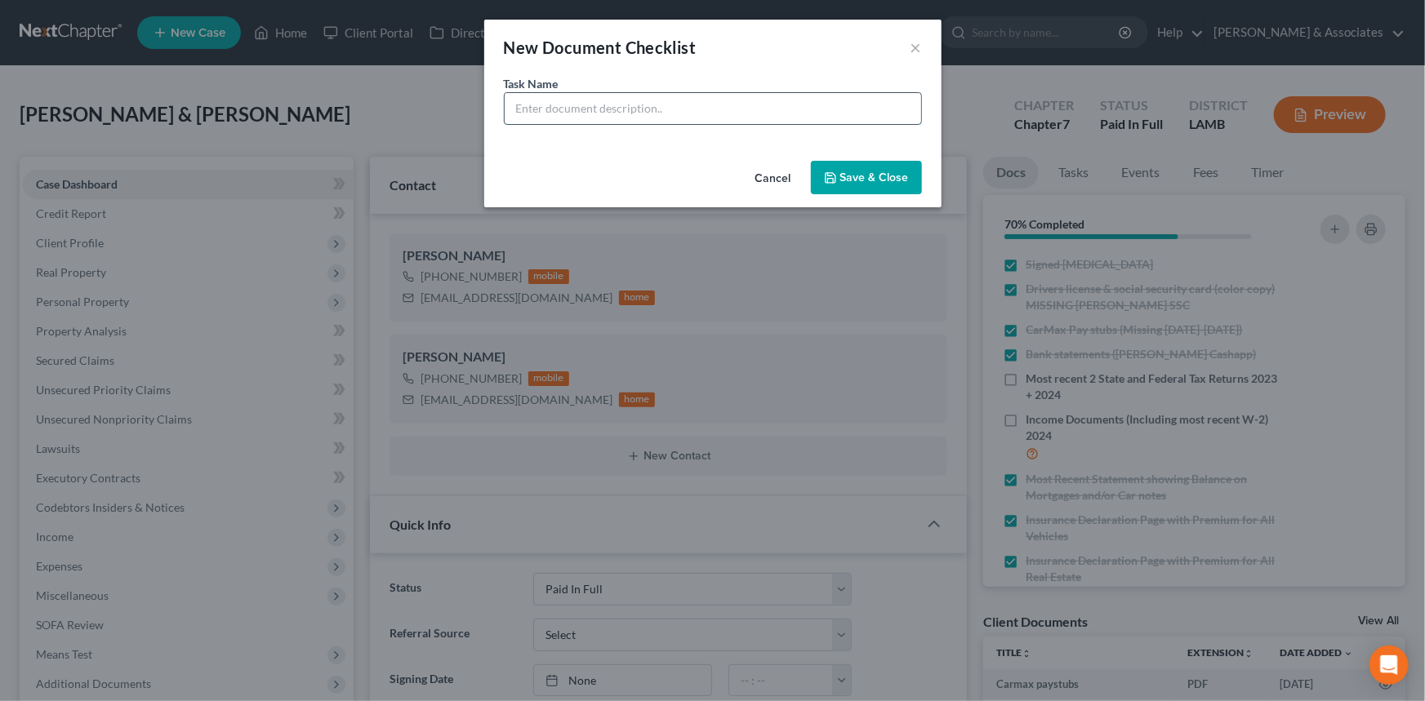
click at [669, 120] on input "text" at bounding box center [713, 108] width 416 height 31
type input "Anthony Cashapp Statements"
click at [898, 187] on button "Save & Close" at bounding box center [866, 178] width 111 height 34
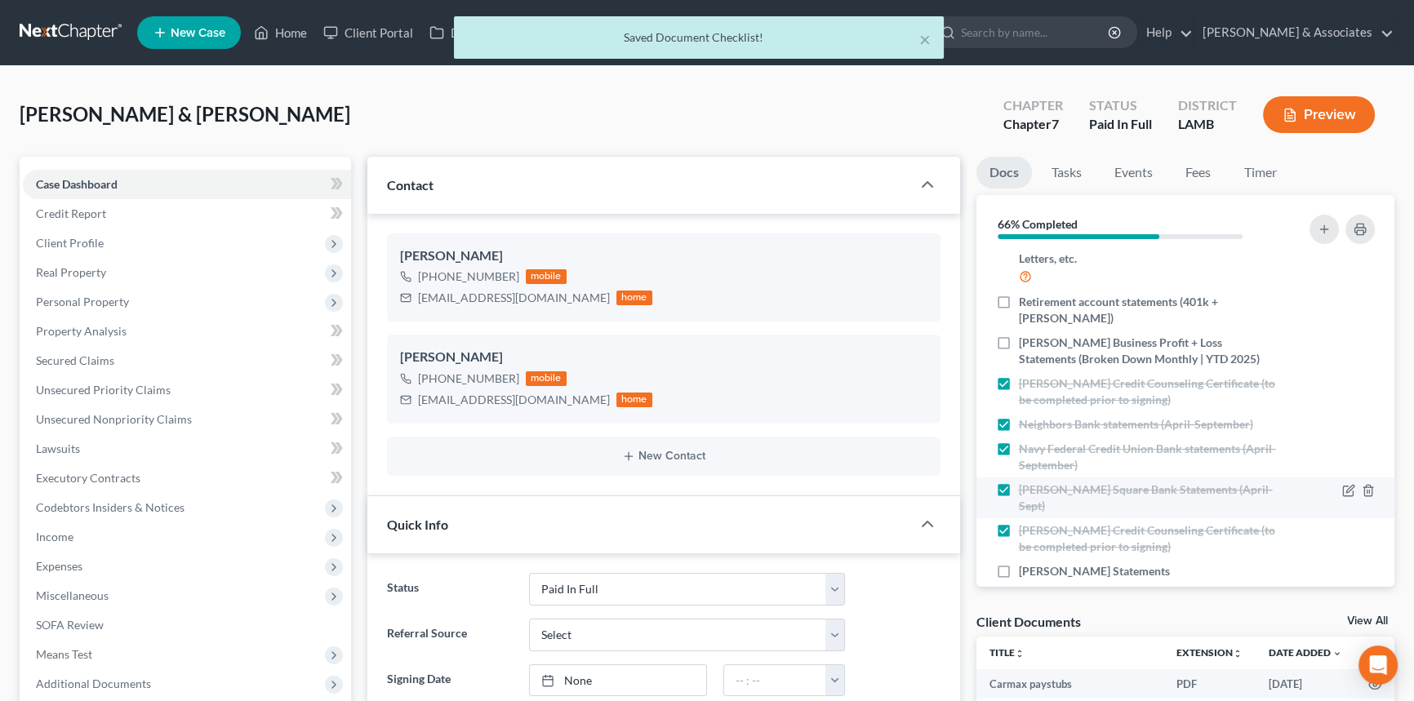
scroll to position [471, 0]
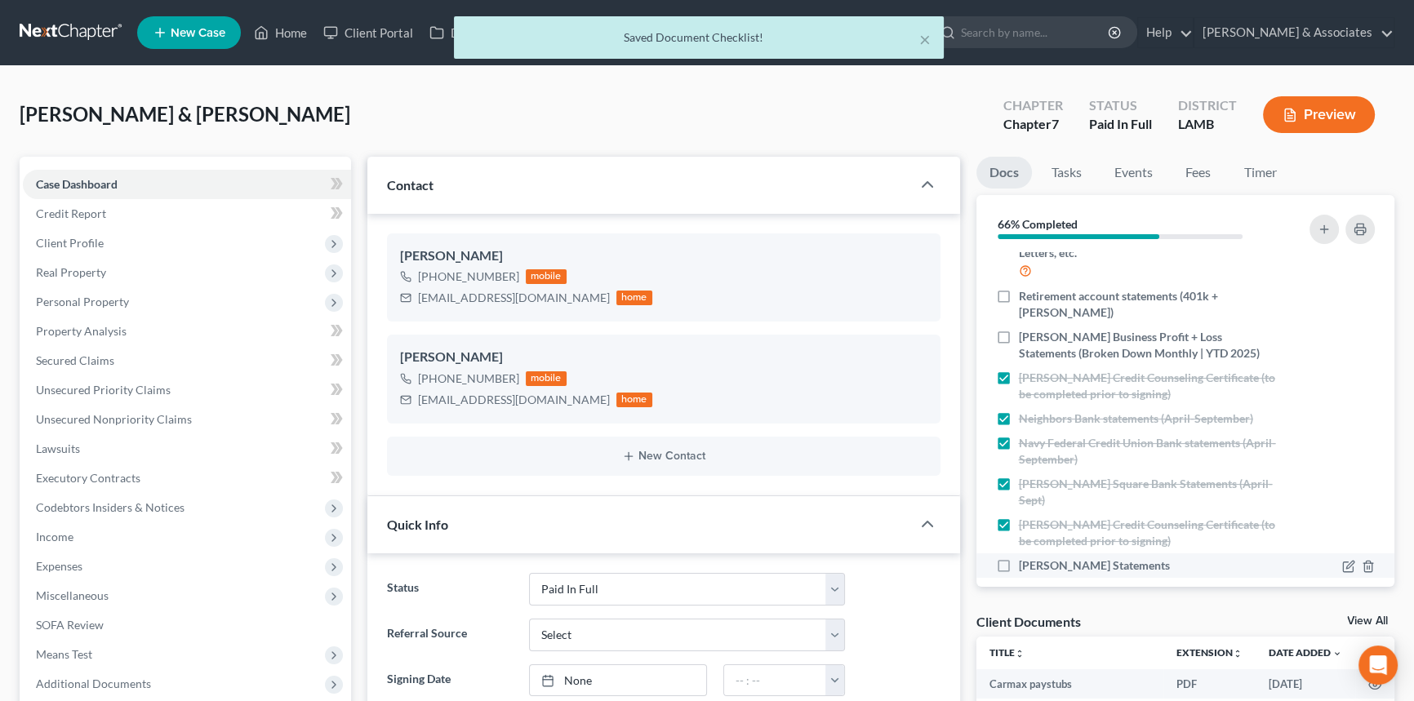
click at [1019, 558] on label "Anthony Cashapp Statements" at bounding box center [1094, 566] width 151 height 16
click at [1025, 558] on input "Anthony Cashapp Statements" at bounding box center [1030, 563] width 11 height 11
checkbox input "true"
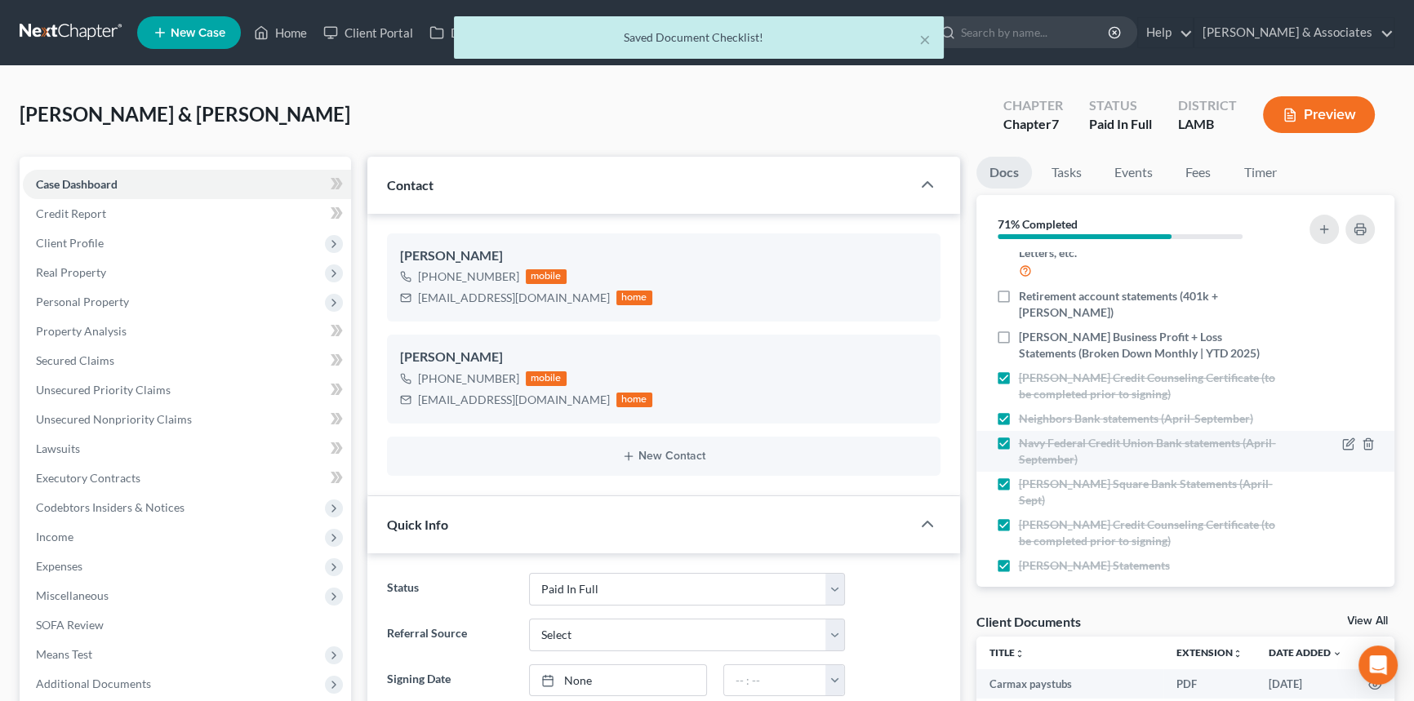
scroll to position [0, 0]
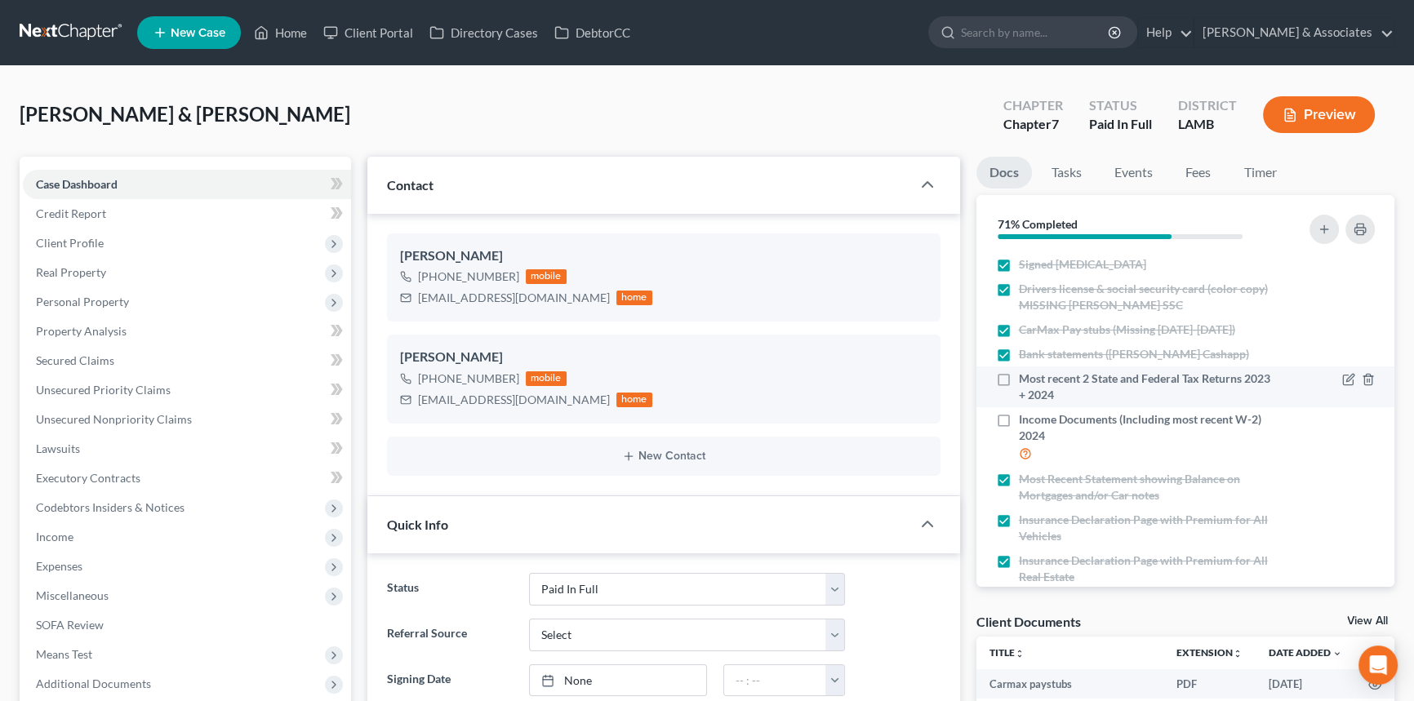
click at [1019, 381] on label "Most recent 2 State and Federal Tax Returns 2023 + 2024" at bounding box center [1147, 387] width 257 height 33
click at [1025, 381] on input "Most recent 2 State and Federal Tax Returns 2023 + 2024" at bounding box center [1030, 376] width 11 height 11
checkbox input "true"
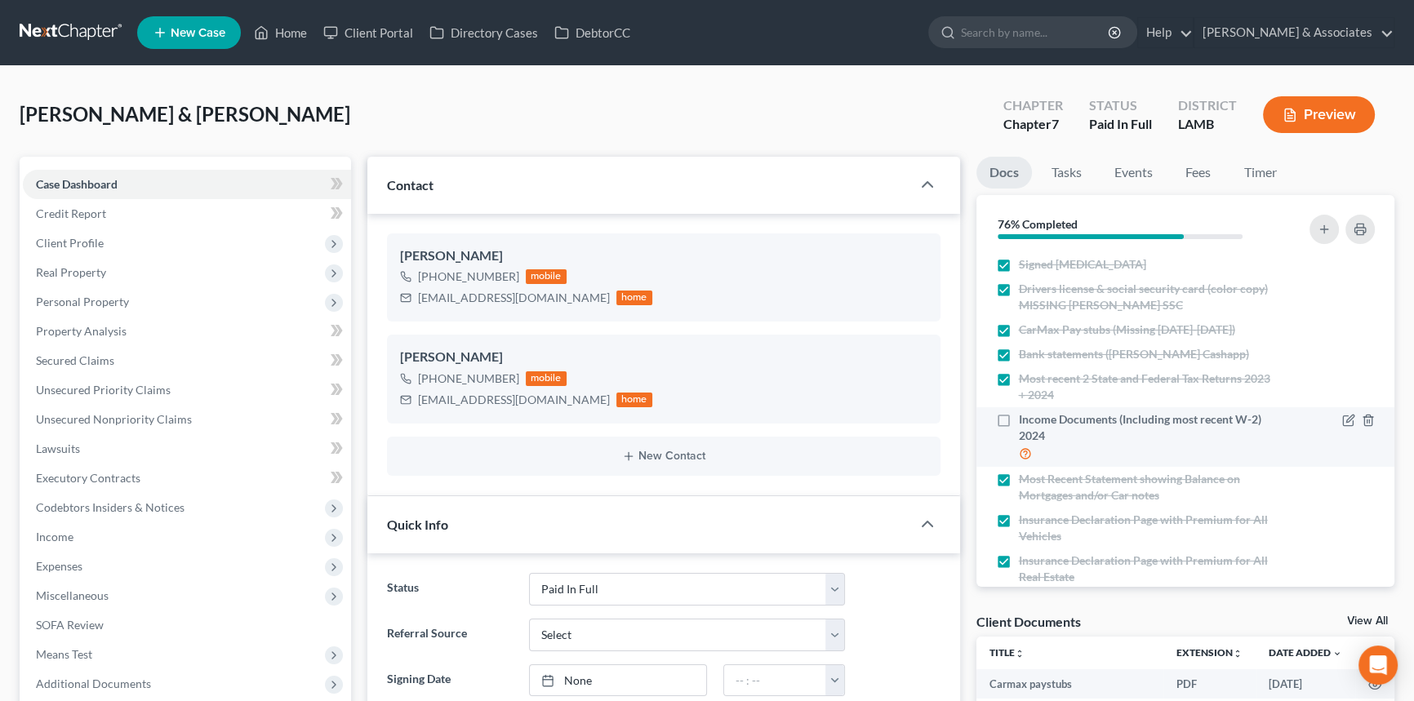
click at [1019, 411] on label "Income Documents (Including most recent W-2) 2024" at bounding box center [1147, 436] width 257 height 51
click at [1025, 411] on input "Income Documents (Including most recent W-2) 2024" at bounding box center [1030, 416] width 11 height 11
checkbox input "true"
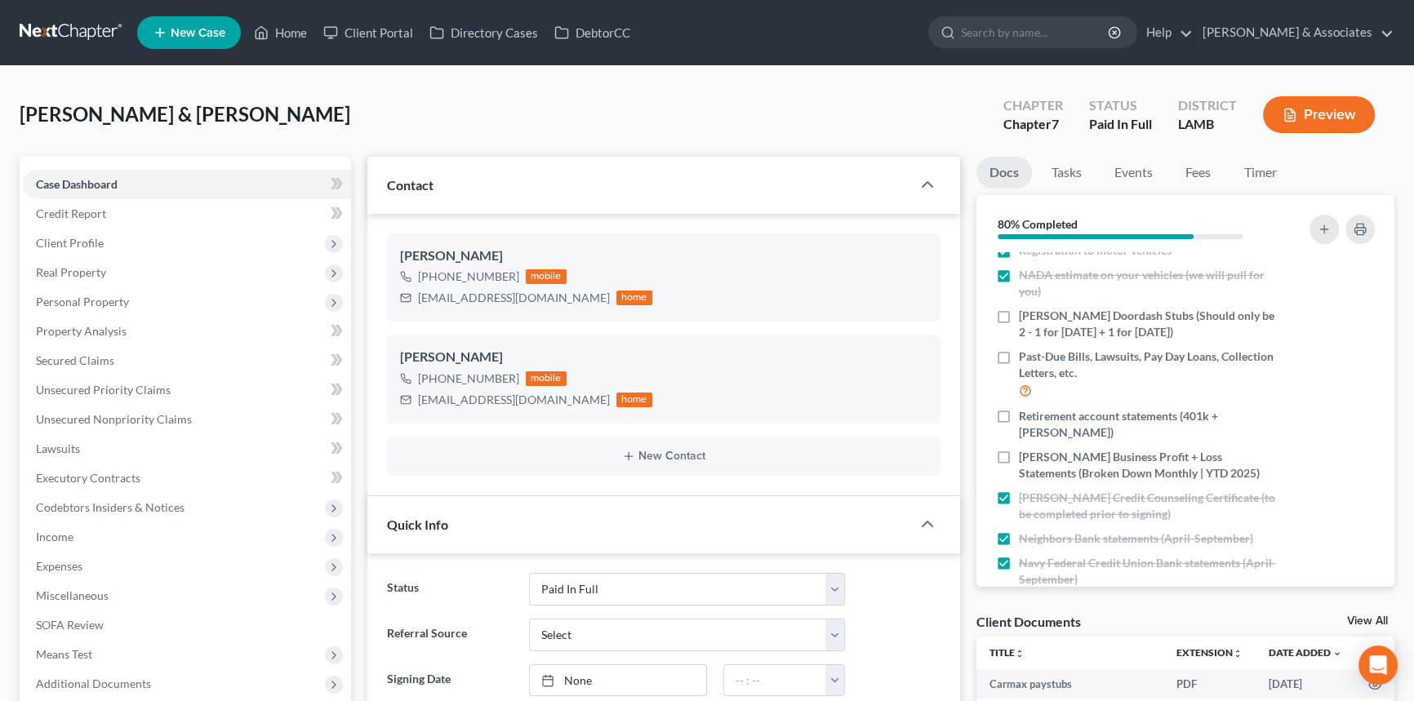
scroll to position [376, 0]
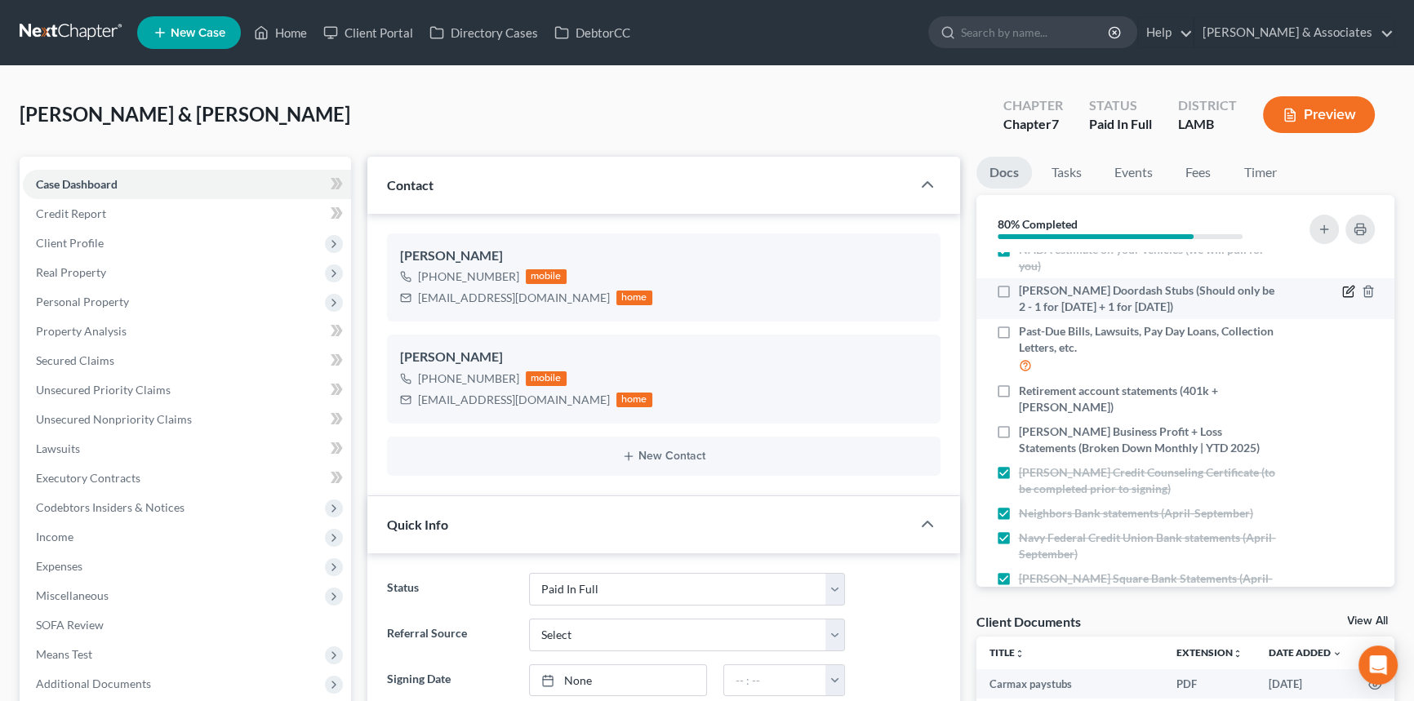
click at [1346, 291] on icon "button" at bounding box center [1349, 290] width 7 height 7
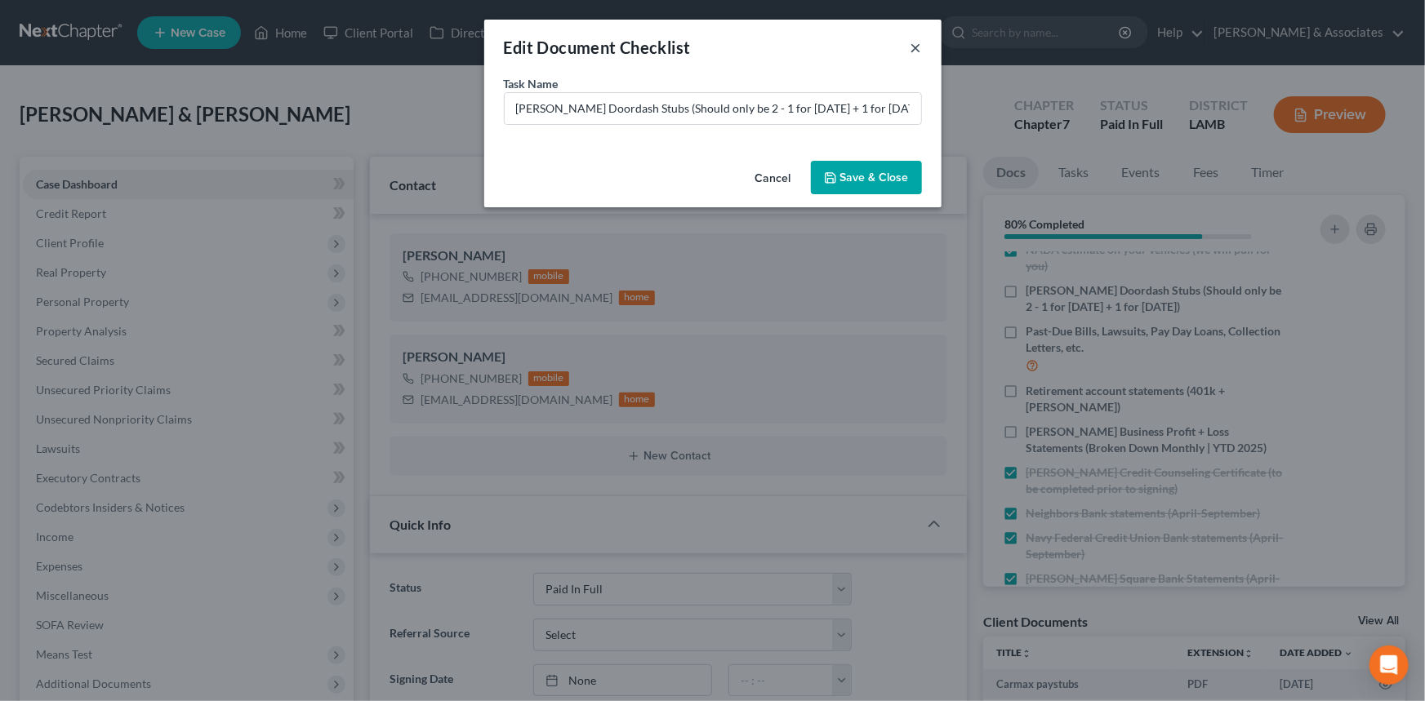
click at [918, 56] on button "×" at bounding box center [915, 48] width 11 height 20
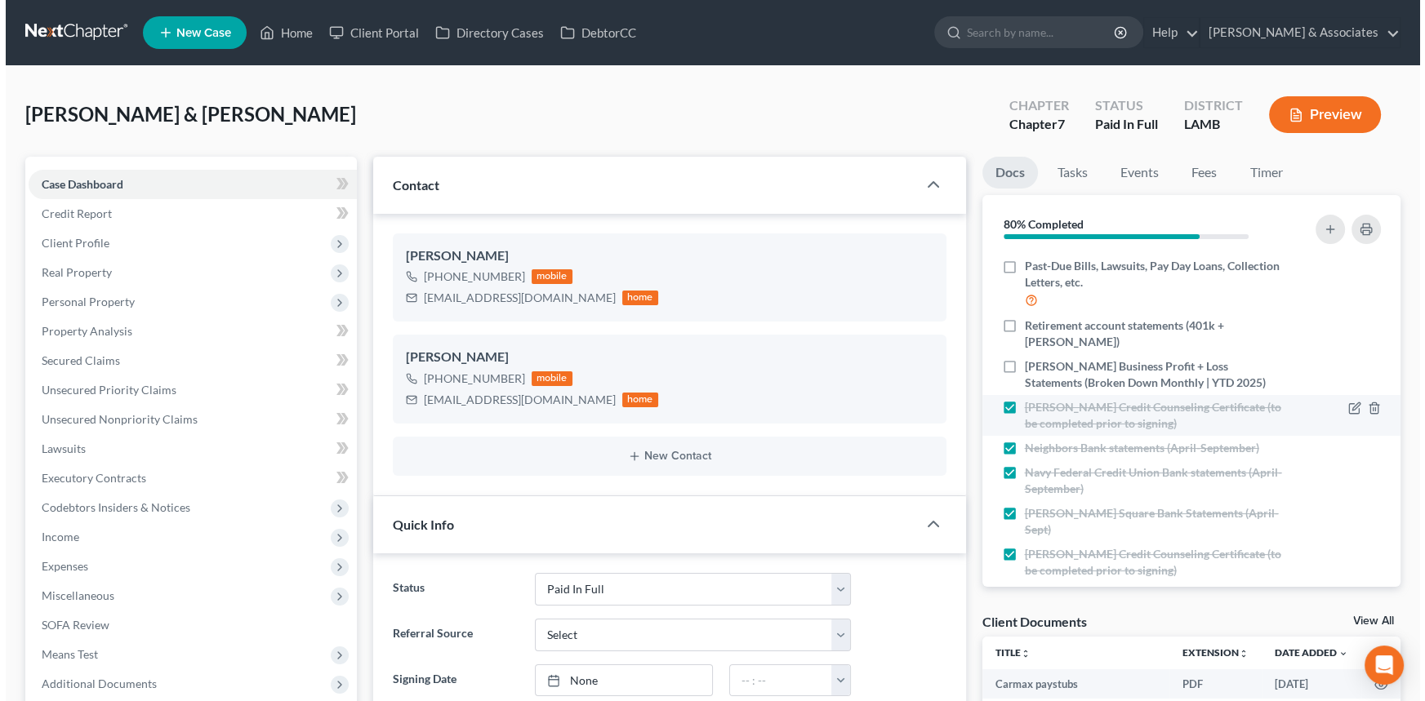
scroll to position [471, 0]
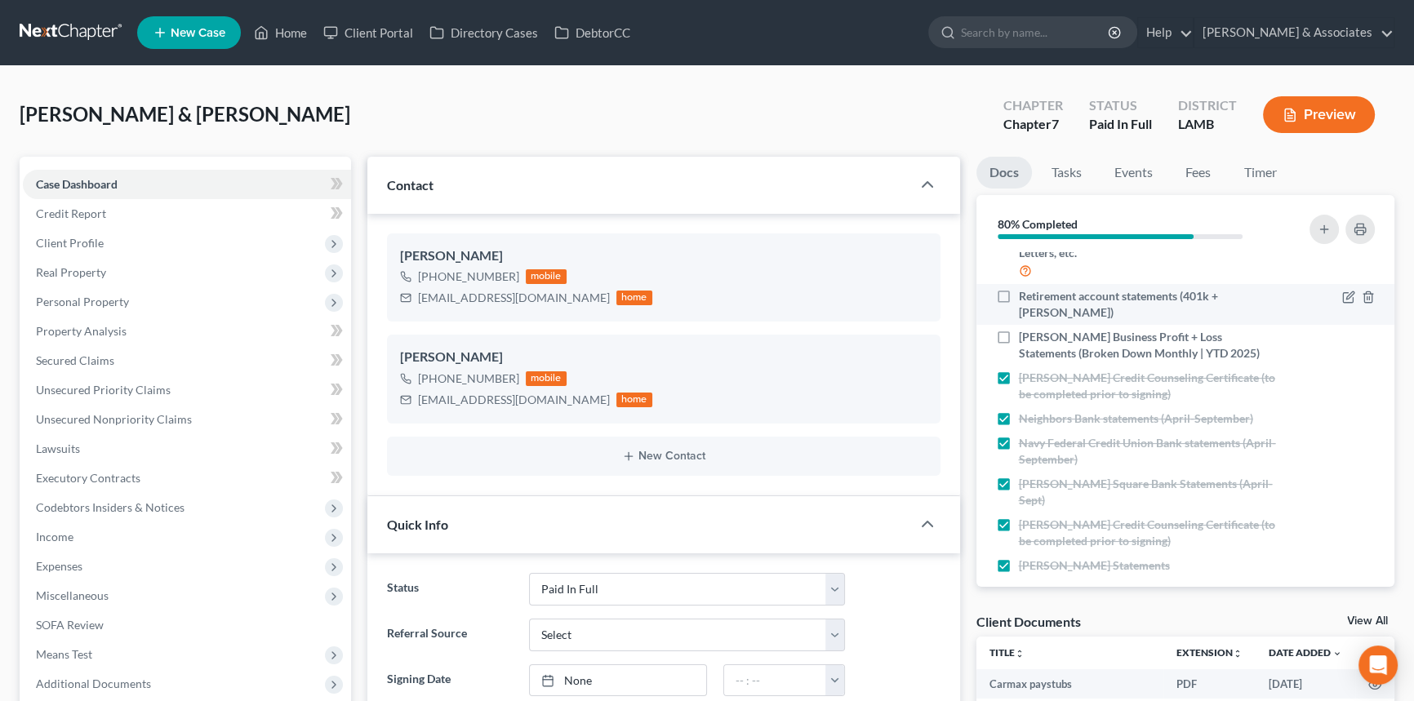
click at [983, 293] on li "Retirement account statements (401k + Roth IRA)" at bounding box center [1185, 304] width 419 height 41
click at [1019, 293] on label "Retirement account statements (401k + Roth IRA)" at bounding box center [1147, 304] width 257 height 33
click at [1025, 293] on input "Retirement account statements (401k + Roth IRA)" at bounding box center [1030, 293] width 11 height 11
checkbox input "true"
click at [1342, 294] on icon "button" at bounding box center [1348, 297] width 13 height 13
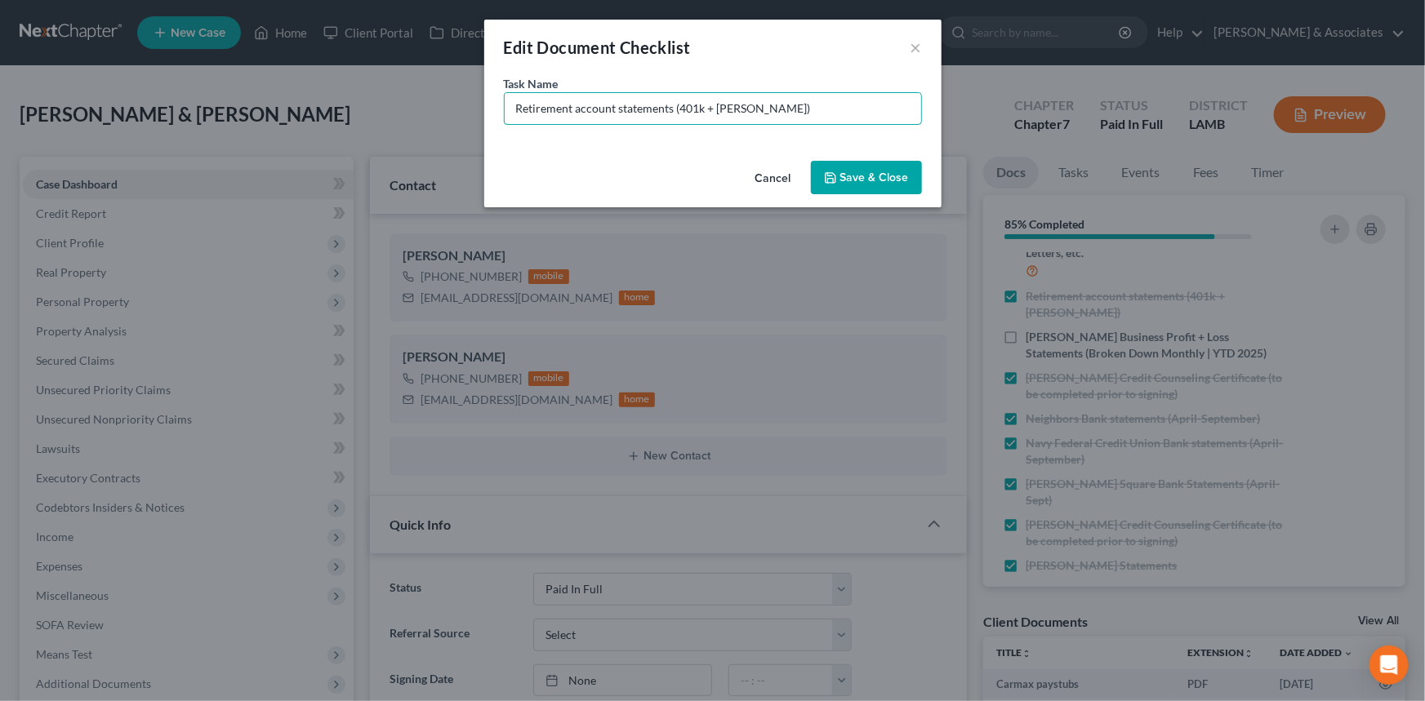
drag, startPoint x: 799, startPoint y: 99, endPoint x: 705, endPoint y: 145, distance: 105.5
click at [705, 145] on div "Task Name * Retirement account statements (401k + Roth IRA)" at bounding box center [712, 114] width 457 height 79
type input "Retirement account statements (401k)"
click at [826, 179] on icon "button" at bounding box center [830, 178] width 10 height 10
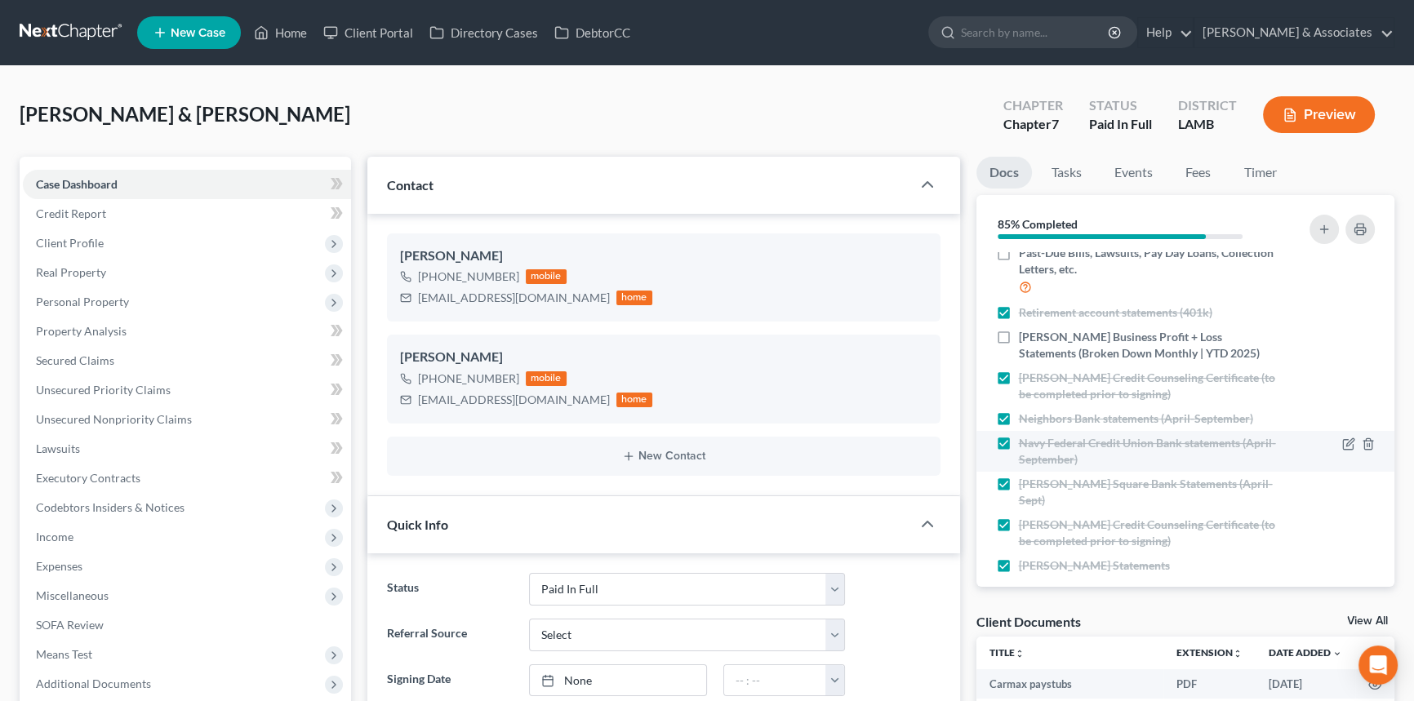
scroll to position [162, 0]
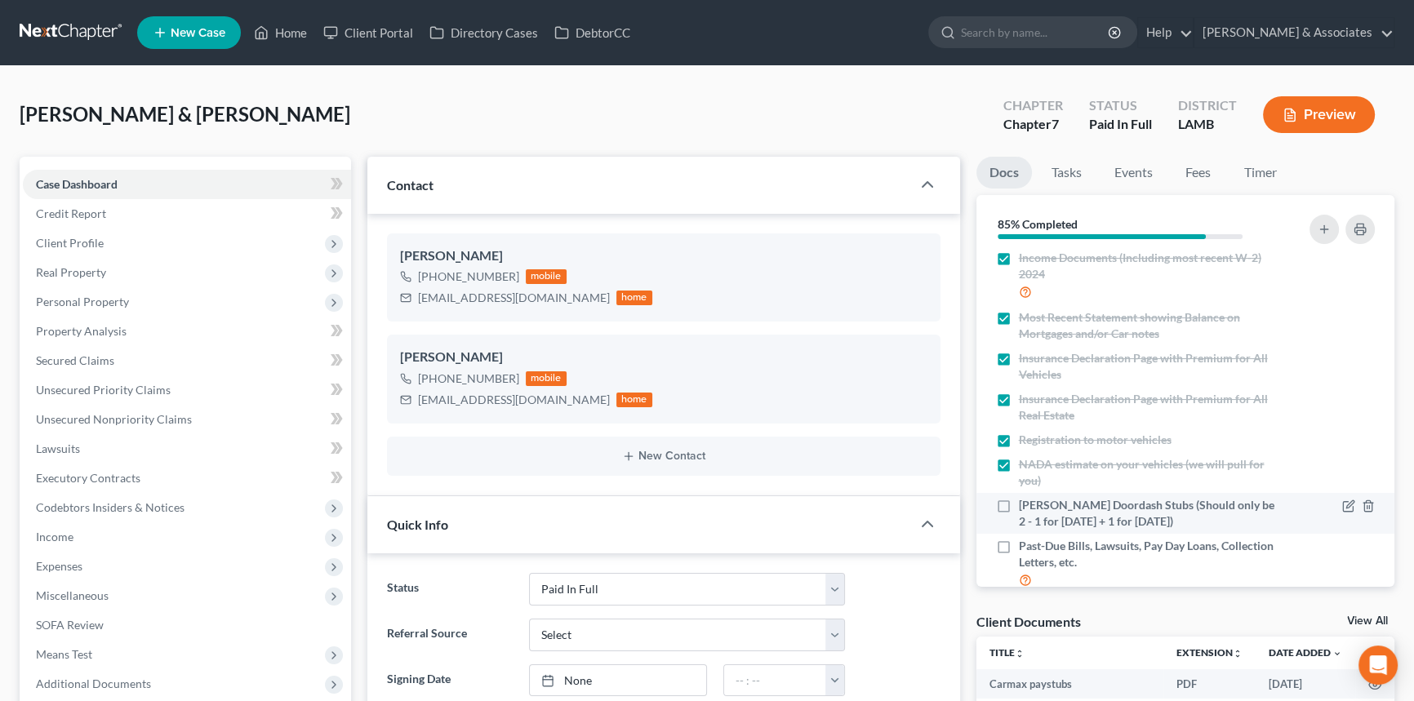
click at [1019, 516] on label "Lashonda Doordash Stubs (Should only be 2 - 1 for June 2025 + 1 for July 2025)" at bounding box center [1147, 513] width 257 height 33
click at [1025, 508] on input "Lashonda Doordash Stubs (Should only be 2 - 1 for June 2025 + 1 for July 2025)" at bounding box center [1030, 502] width 11 height 11
checkbox input "true"
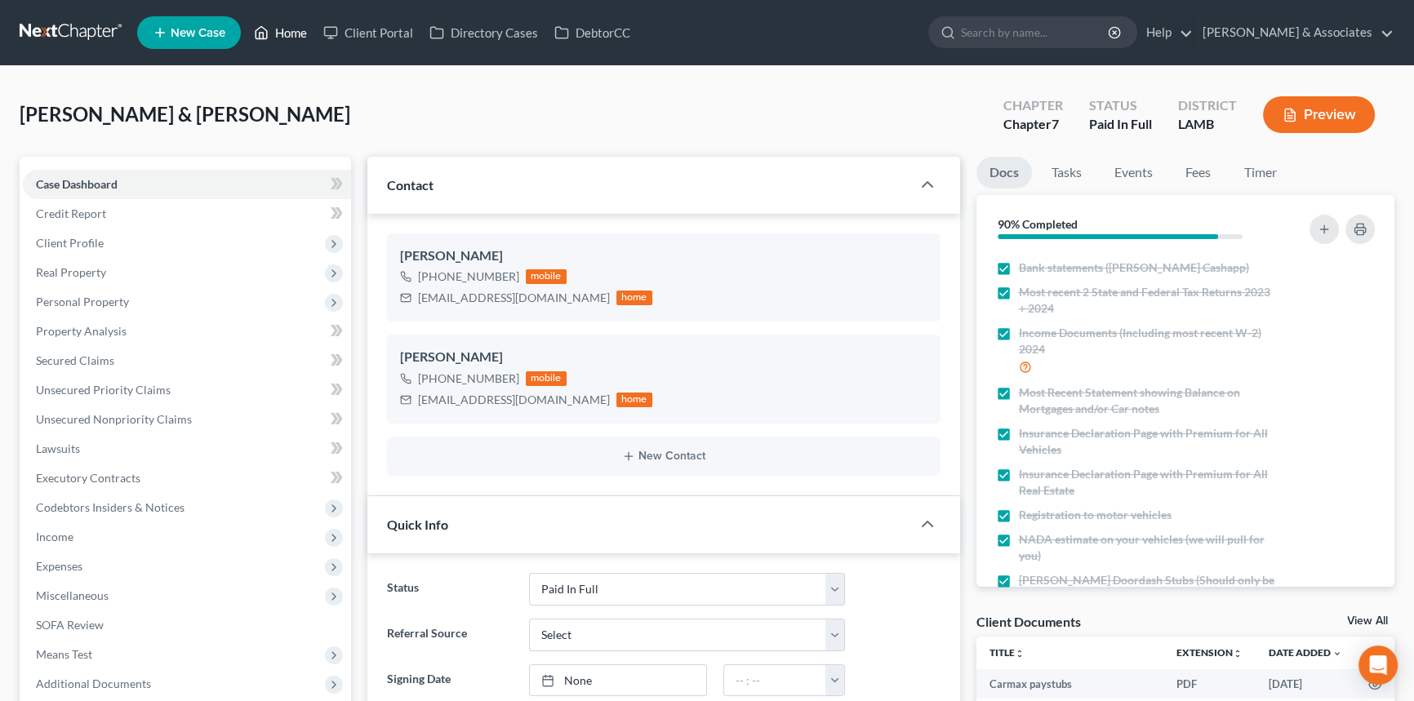
scroll to position [0, 0]
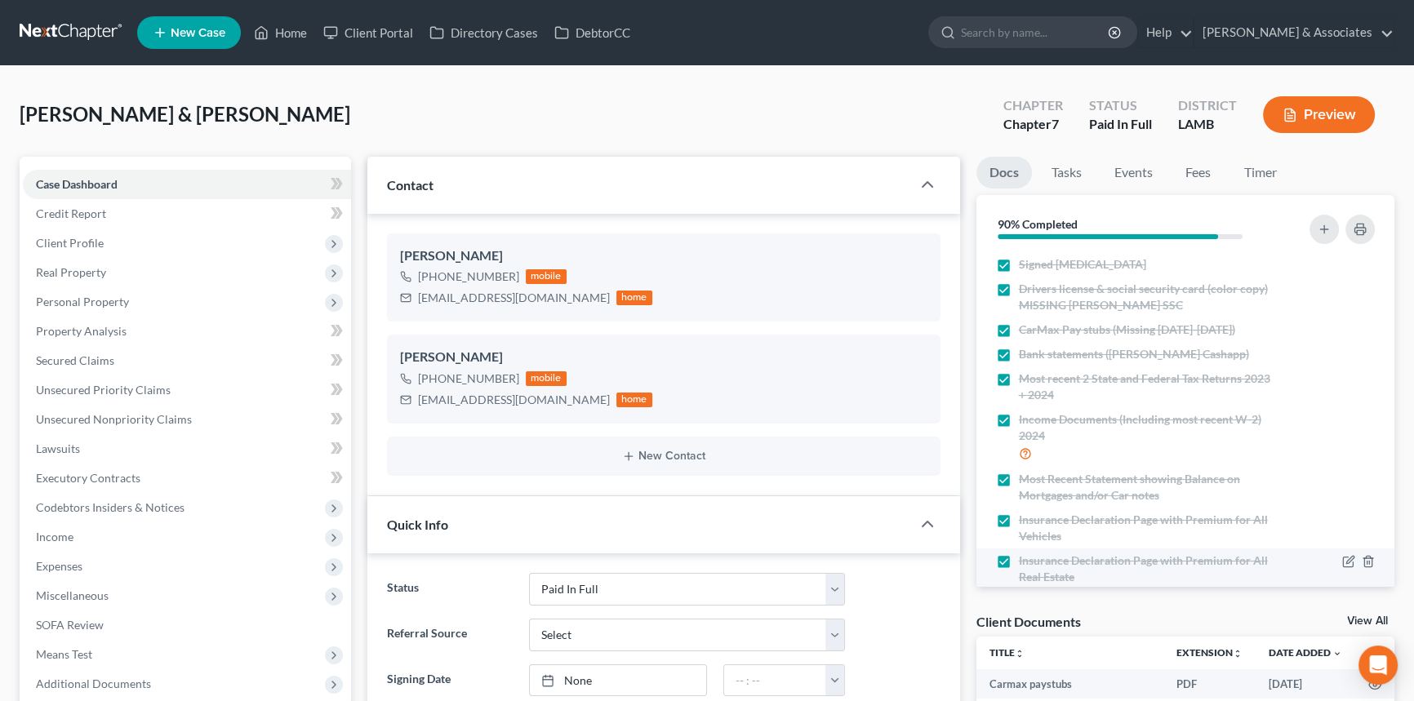
click at [1019, 560] on label "Insurance Declaration Page with Premium for All Real Estate" at bounding box center [1147, 569] width 257 height 33
click at [1025, 560] on input "Insurance Declaration Page with Premium for All Real Estate" at bounding box center [1030, 558] width 11 height 11
checkbox input "false"
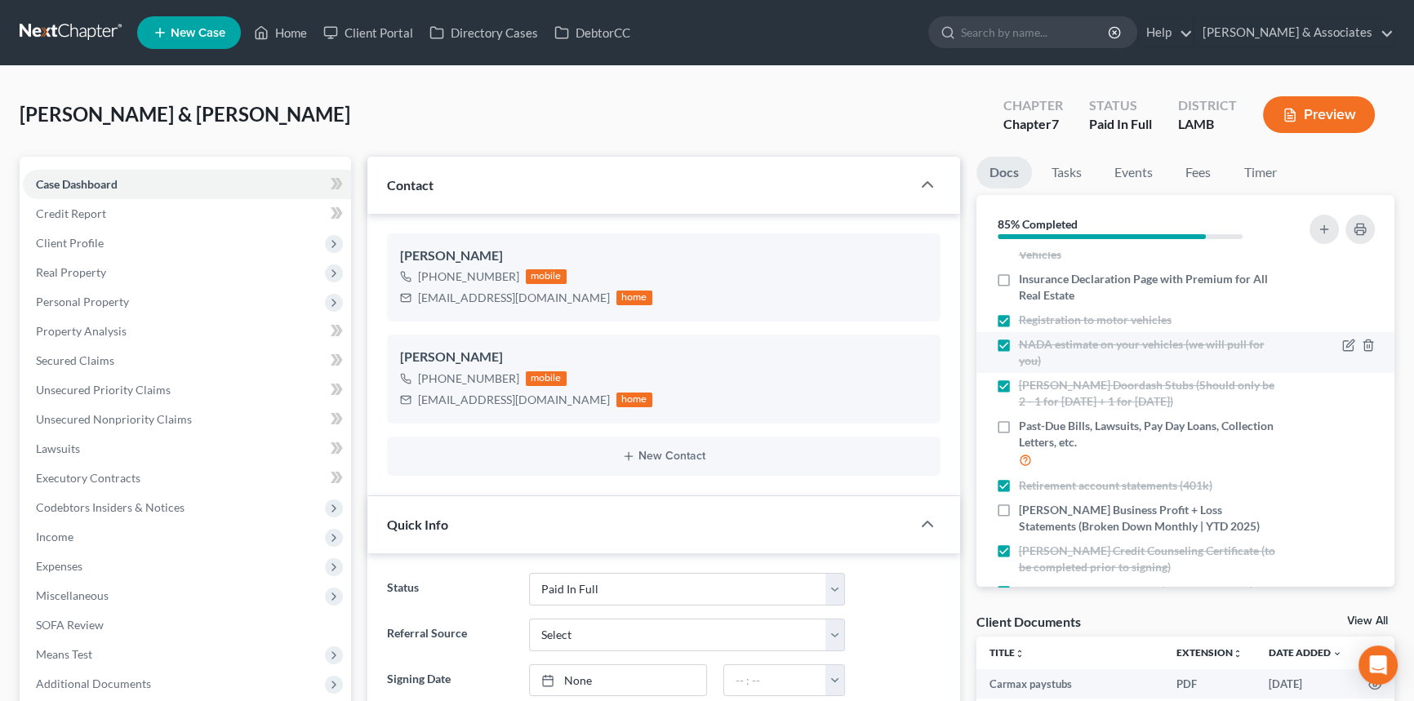
scroll to position [293, 0]
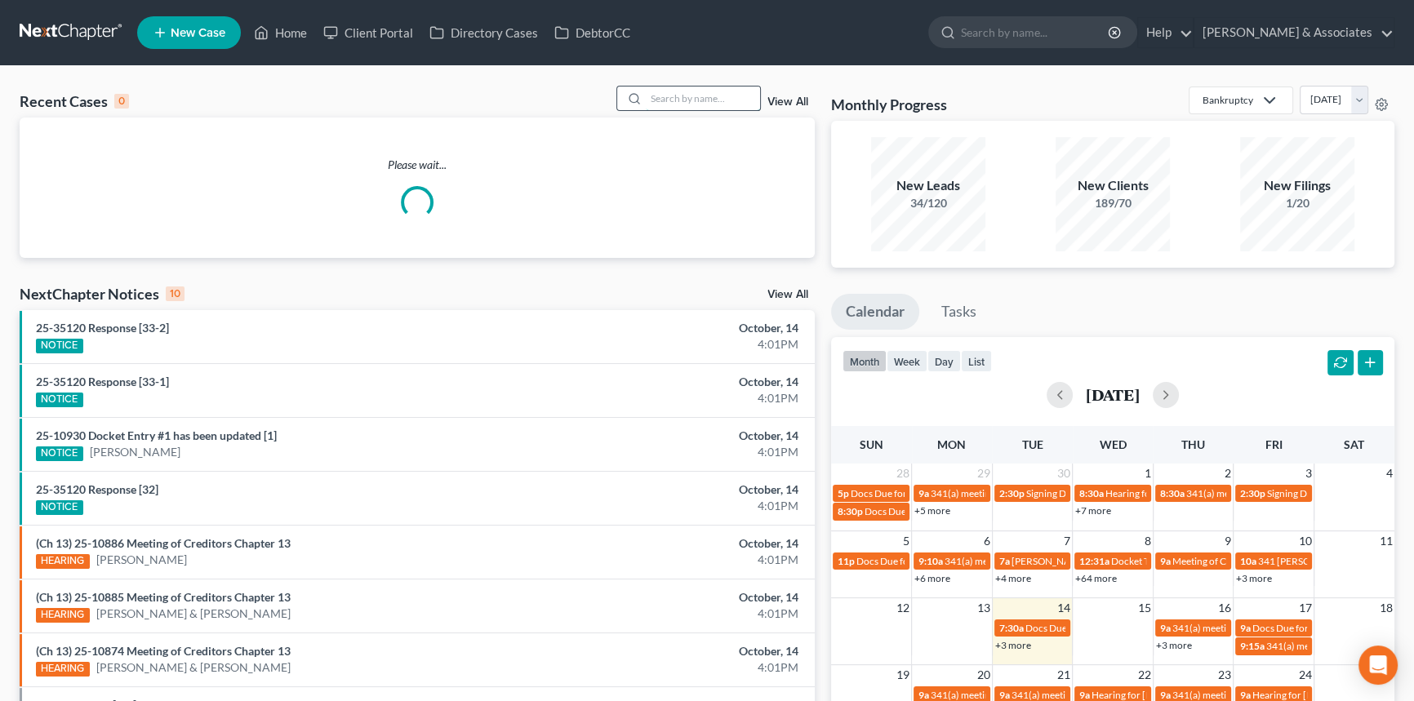
click at [676, 88] on input "search" at bounding box center [703, 99] width 114 height 24
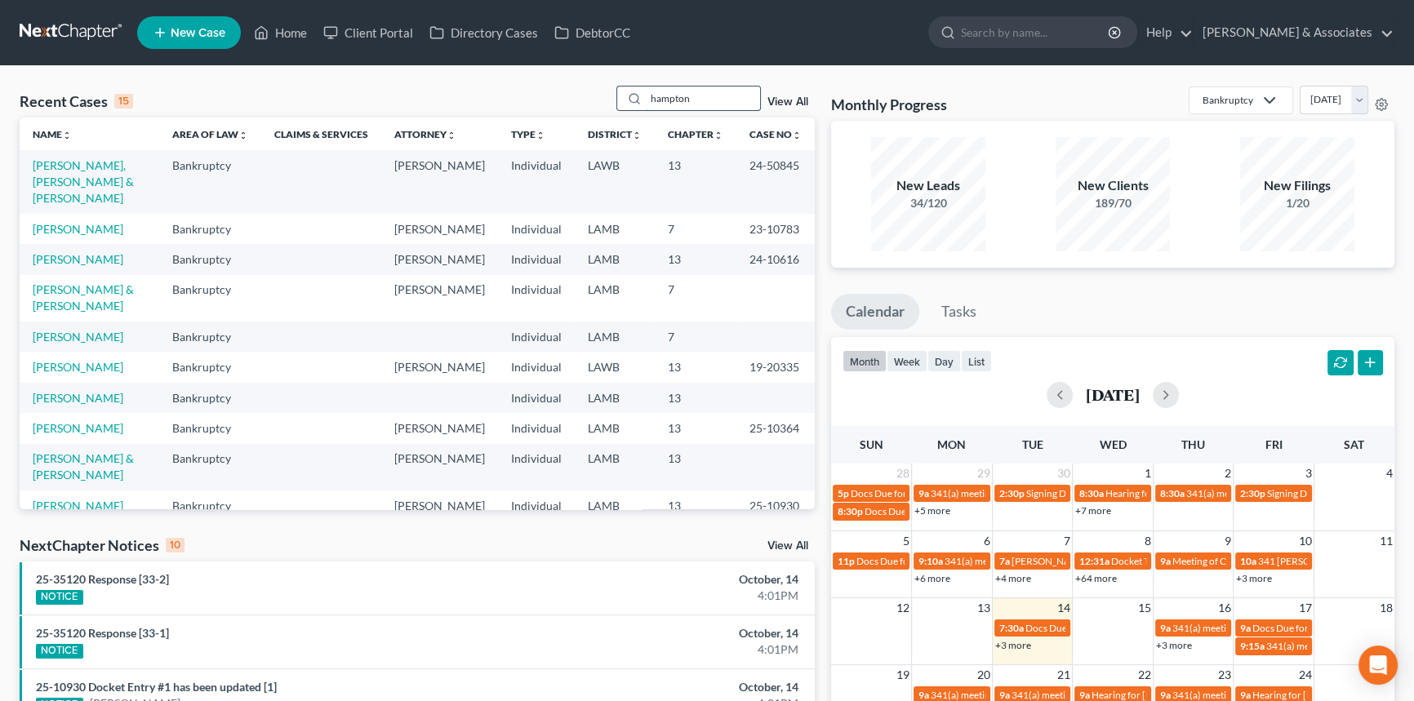
type input "hampton"
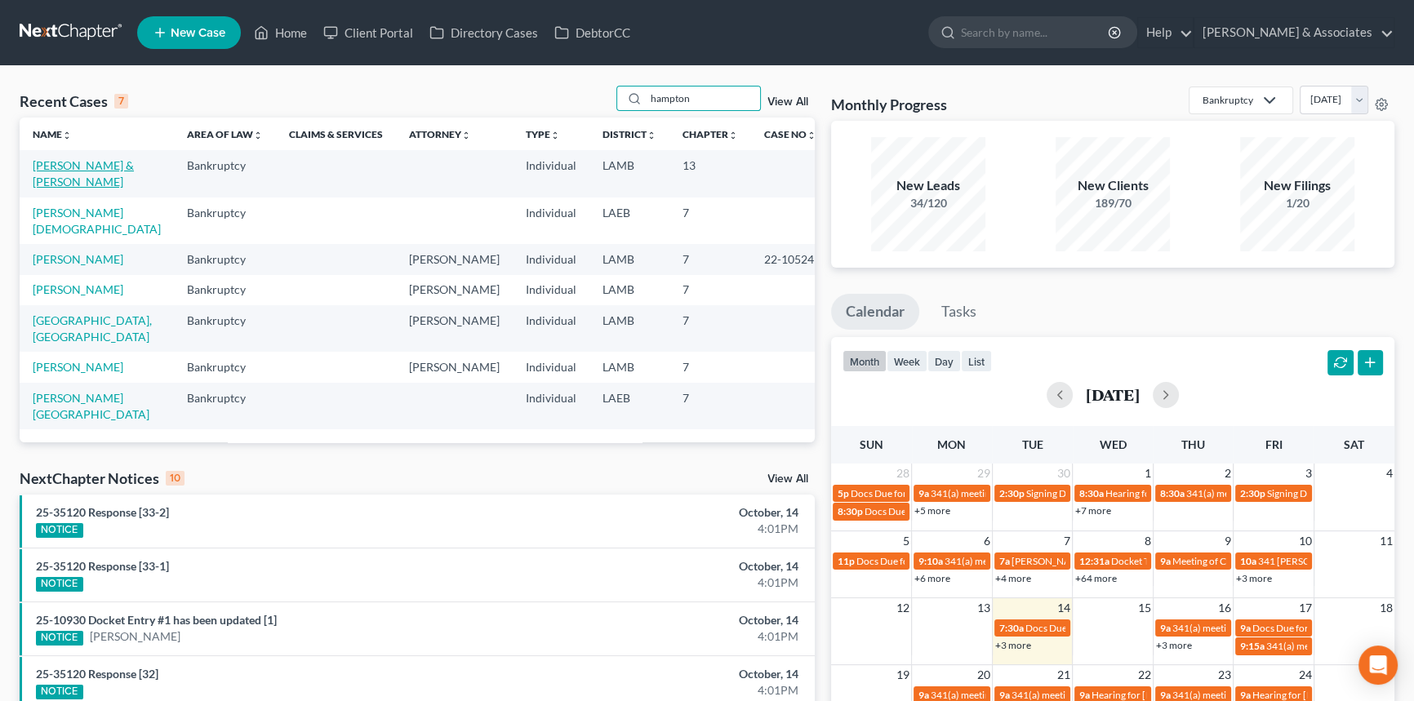
drag, startPoint x: 90, startPoint y: 169, endPoint x: 73, endPoint y: 171, distance: 16.5
click at [73, 171] on link "[PERSON_NAME] & [PERSON_NAME]" at bounding box center [83, 173] width 101 height 30
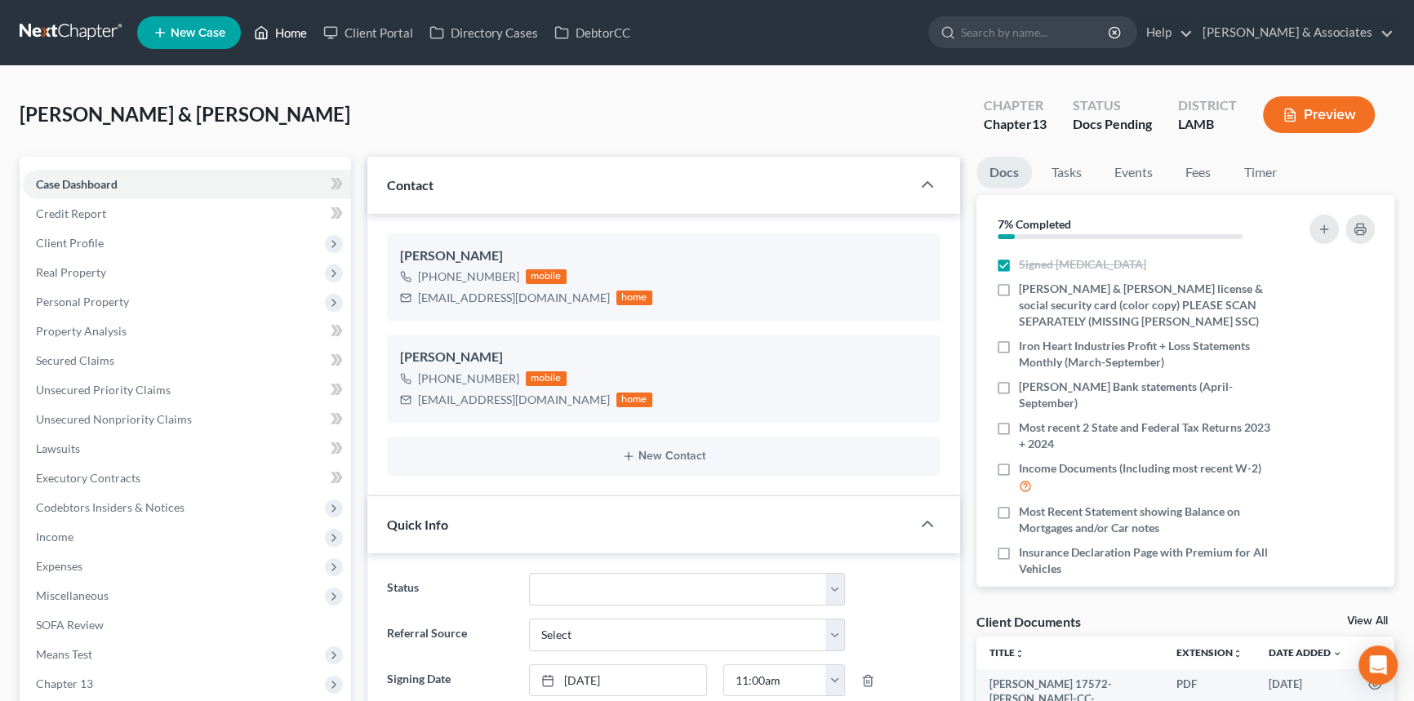
click at [268, 41] on icon at bounding box center [261, 33] width 15 height 20
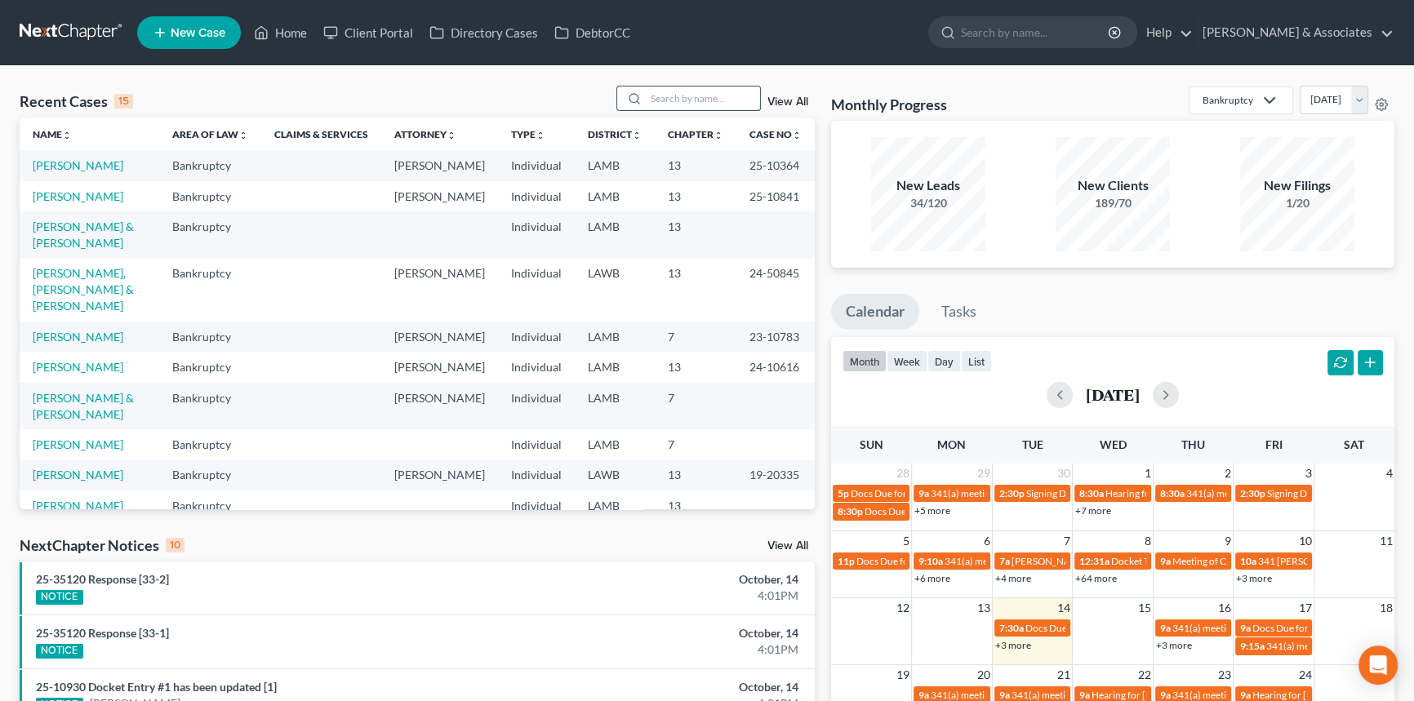
click at [701, 96] on input "search" at bounding box center [703, 99] width 114 height 24
type input "[PERSON_NAME]"
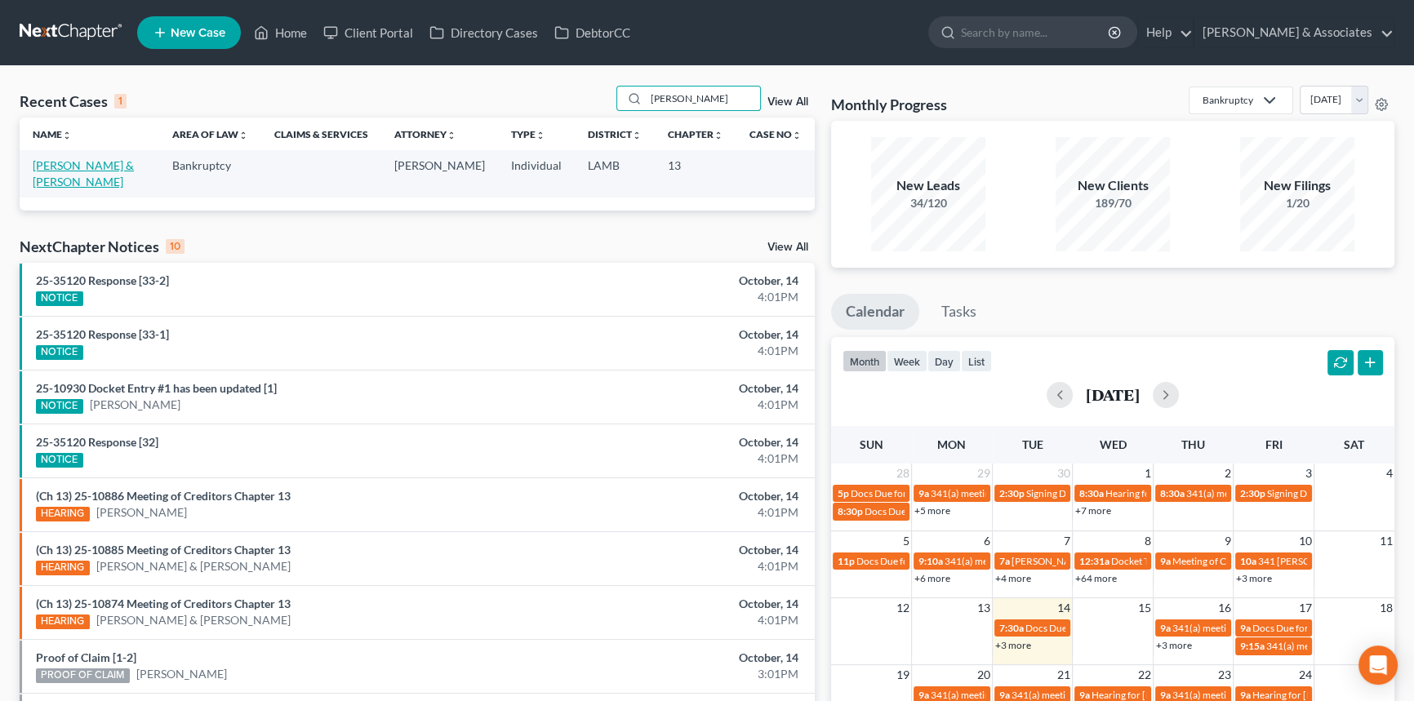
click at [127, 168] on link "[PERSON_NAME] & [PERSON_NAME]" at bounding box center [83, 173] width 101 height 30
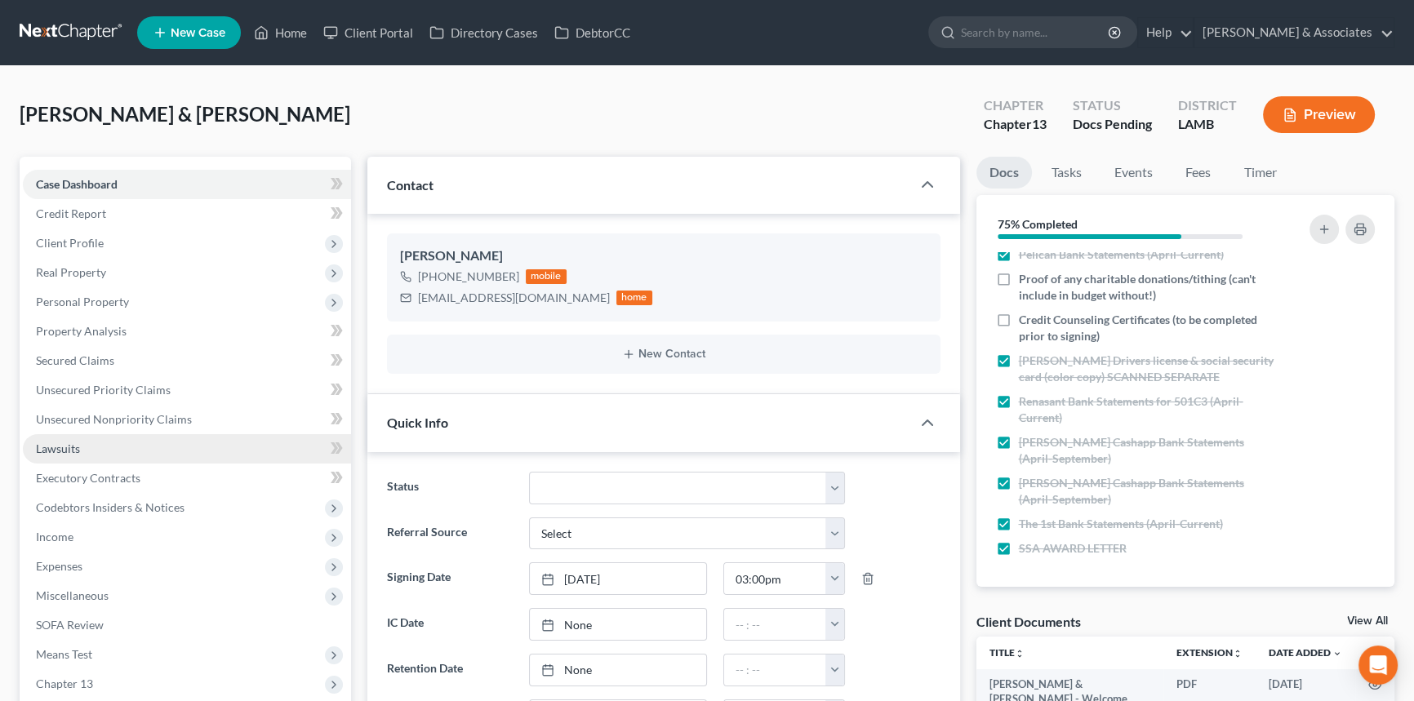
scroll to position [613, 0]
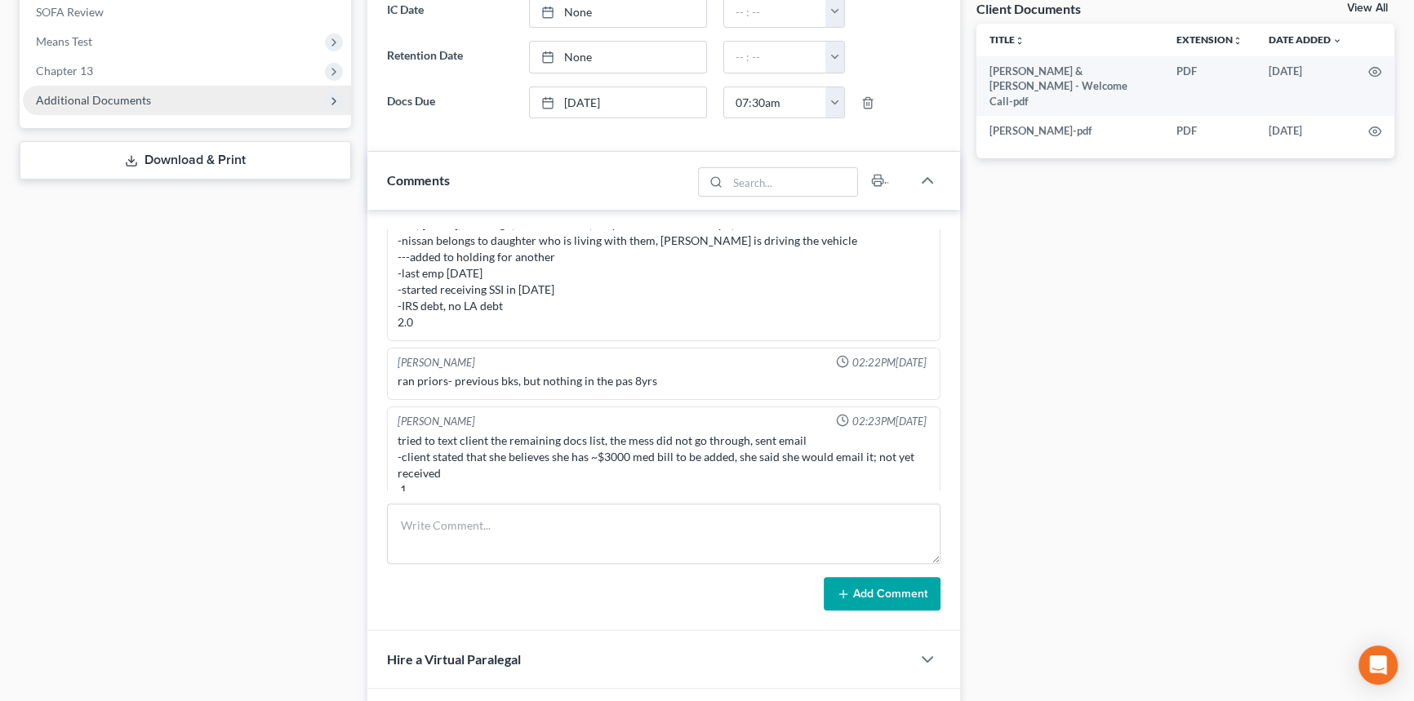
click at [201, 86] on span "Additional Documents" at bounding box center [187, 100] width 328 height 29
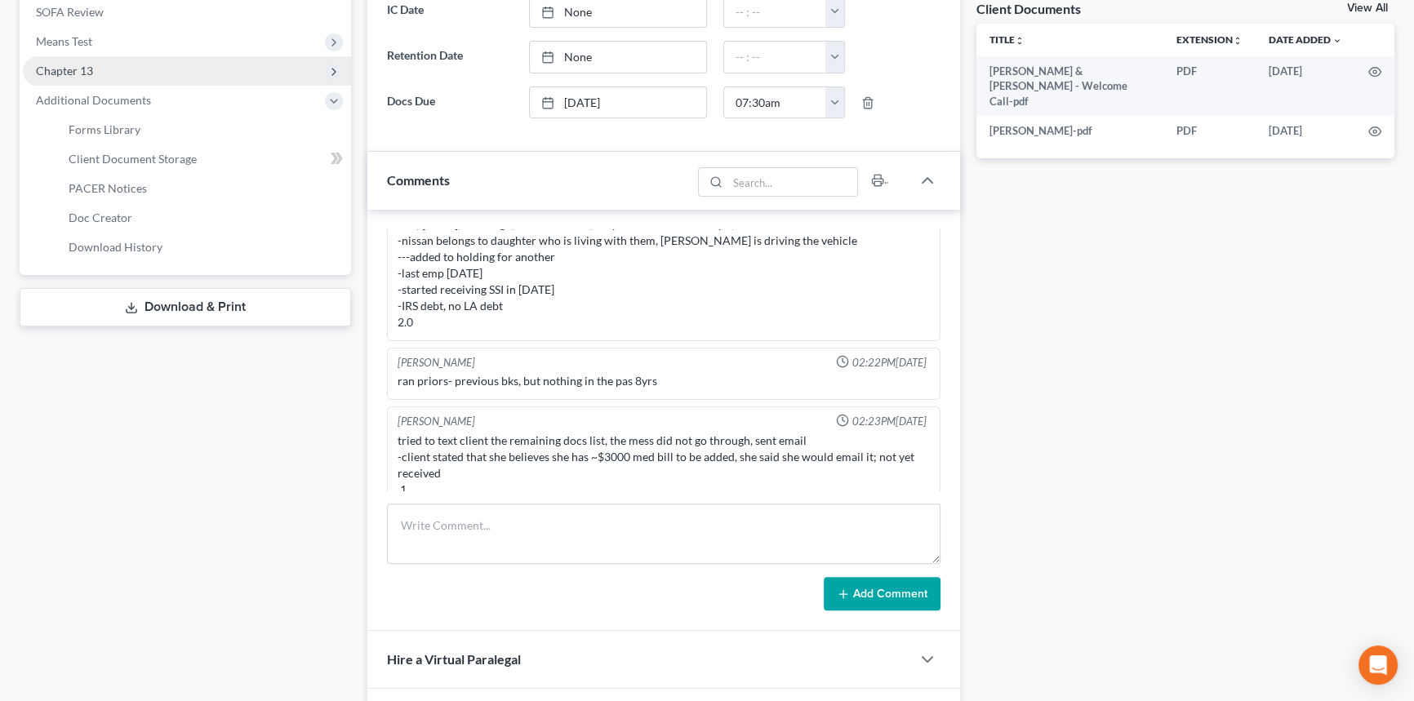
click at [203, 78] on span "Chapter 13" at bounding box center [187, 70] width 328 height 29
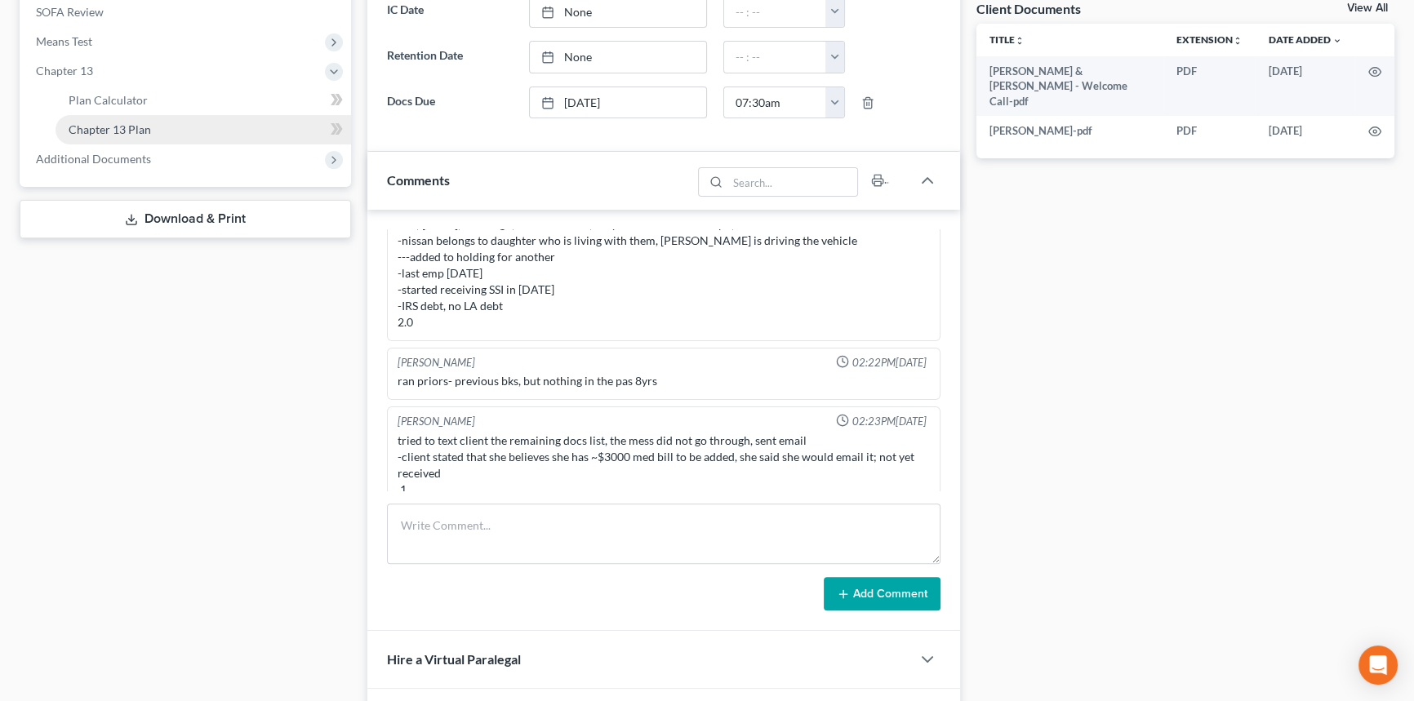
click at [170, 120] on link "Chapter 13 Plan" at bounding box center [204, 129] width 296 height 29
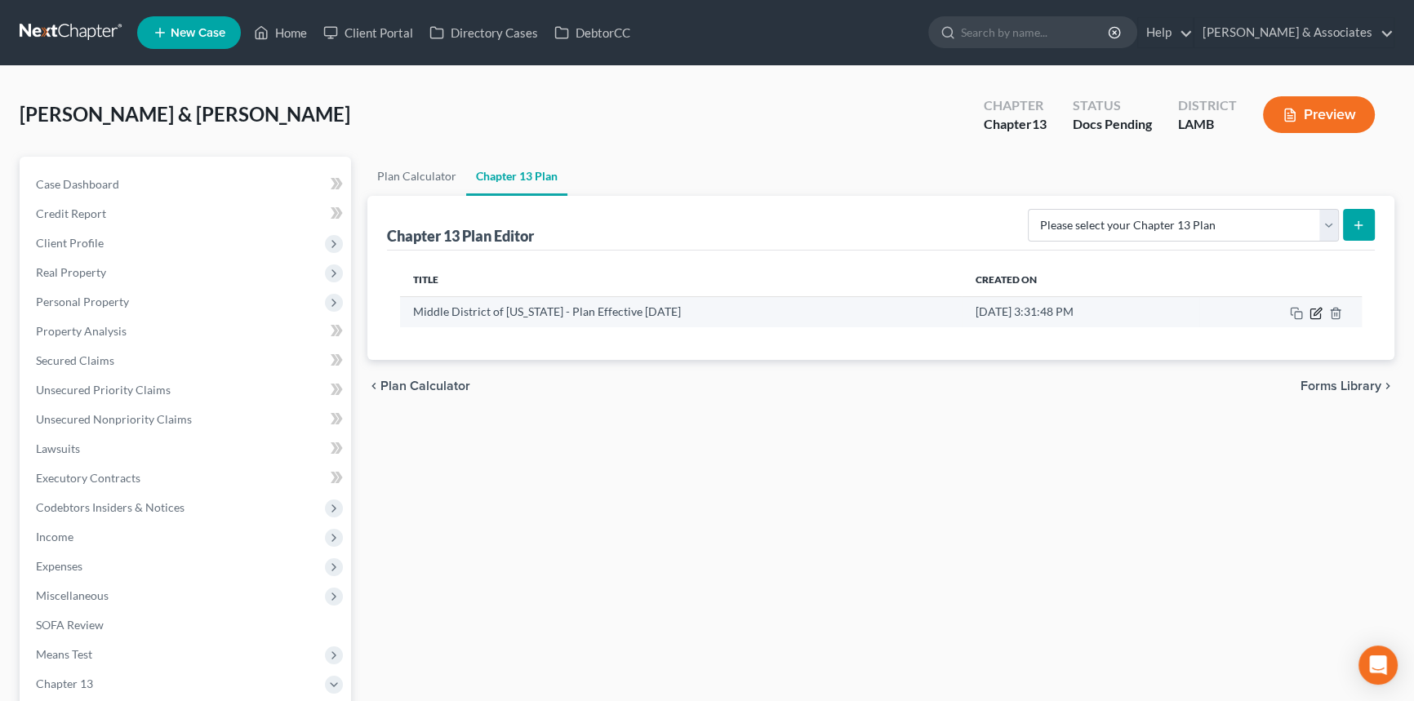
click at [1320, 311] on icon "button" at bounding box center [1316, 313] width 13 height 13
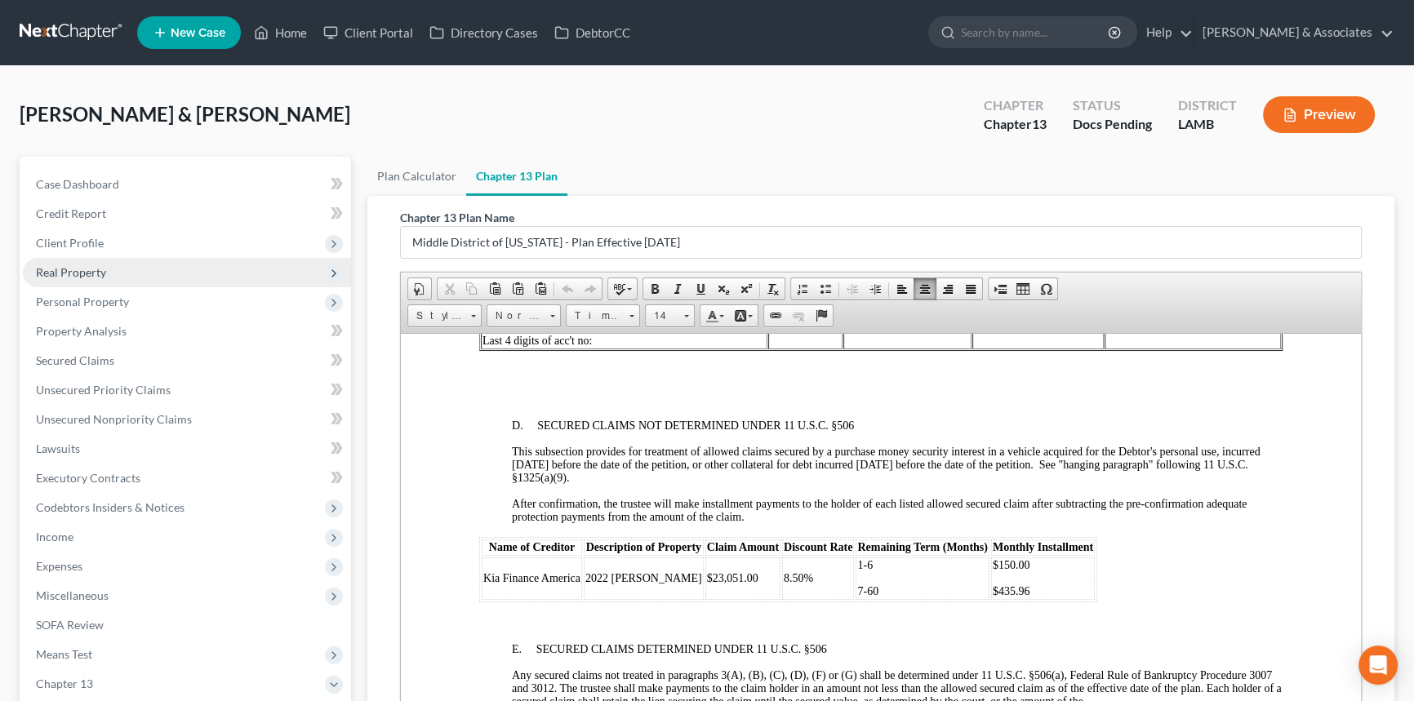
click at [115, 260] on span "Real Property" at bounding box center [187, 272] width 328 height 29
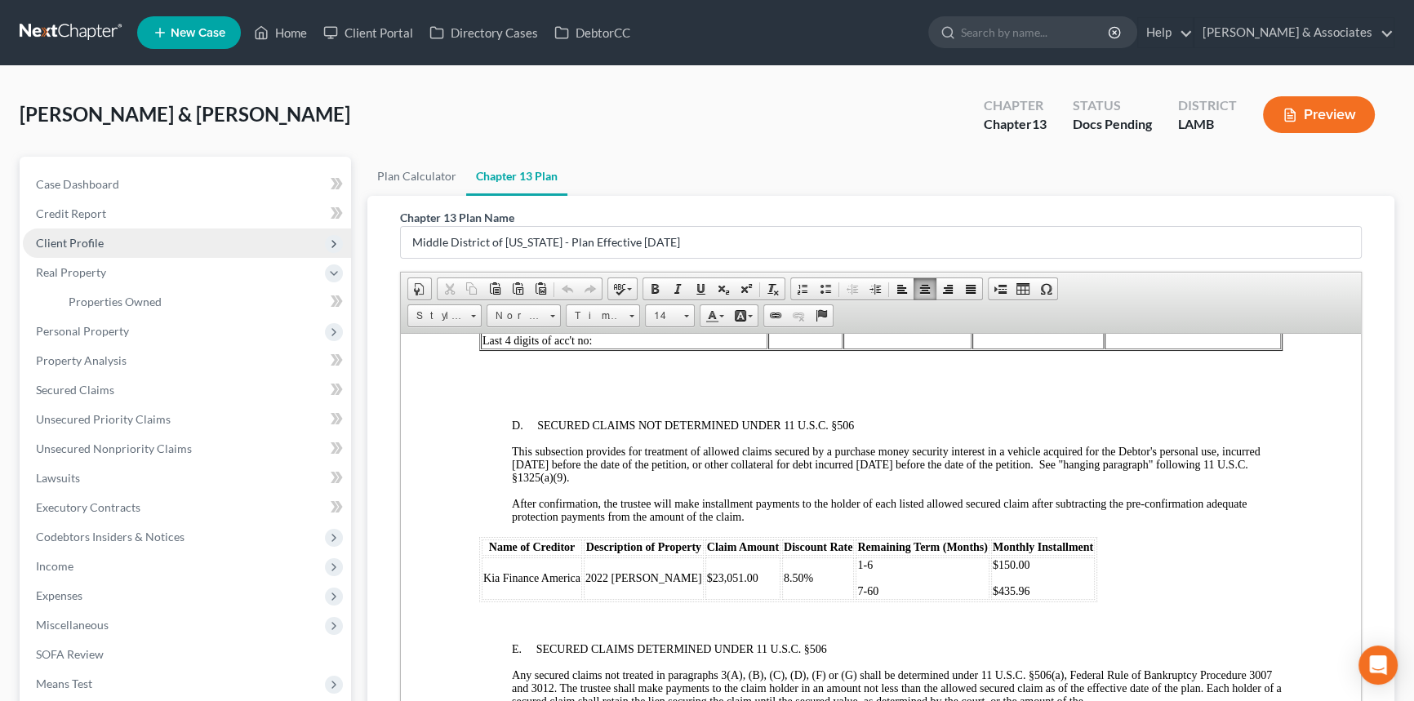
click at [122, 245] on span "Client Profile" at bounding box center [187, 243] width 328 height 29
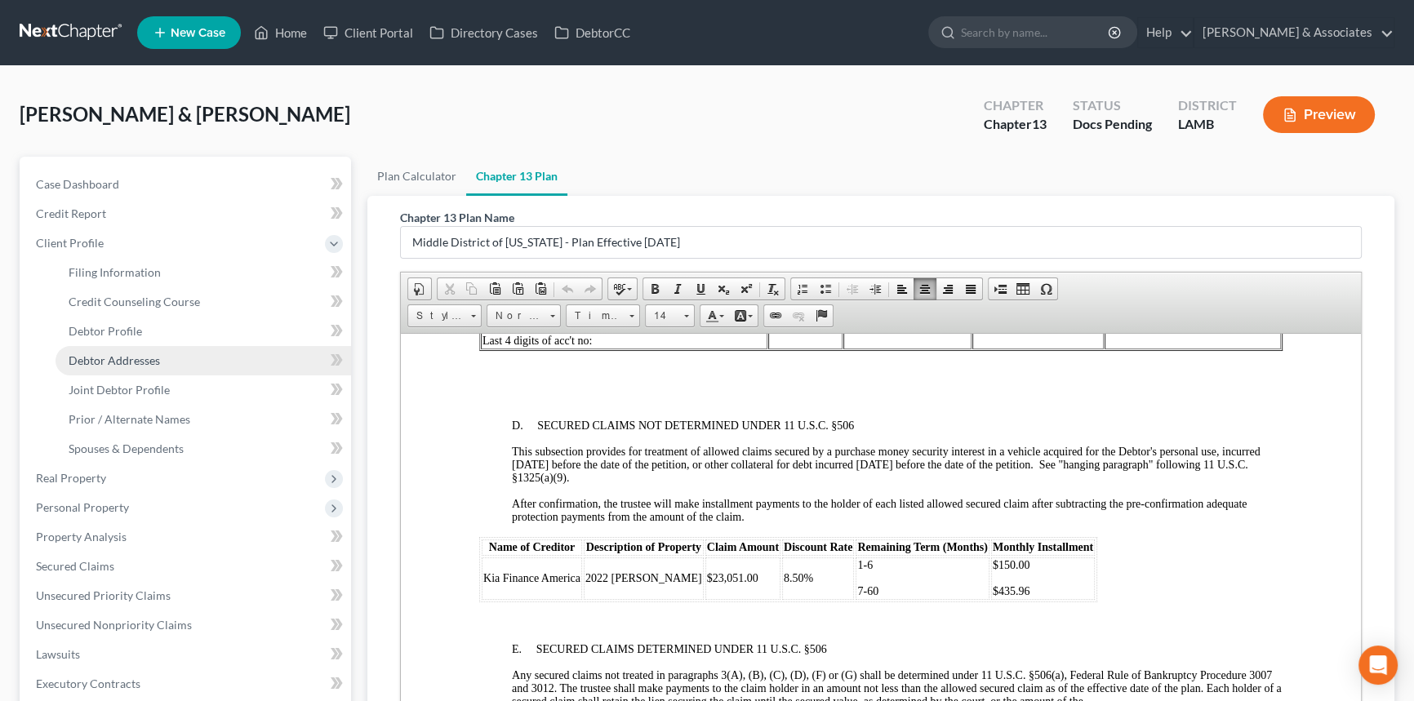
click at [136, 346] on link "Debtor Addresses" at bounding box center [204, 360] width 296 height 29
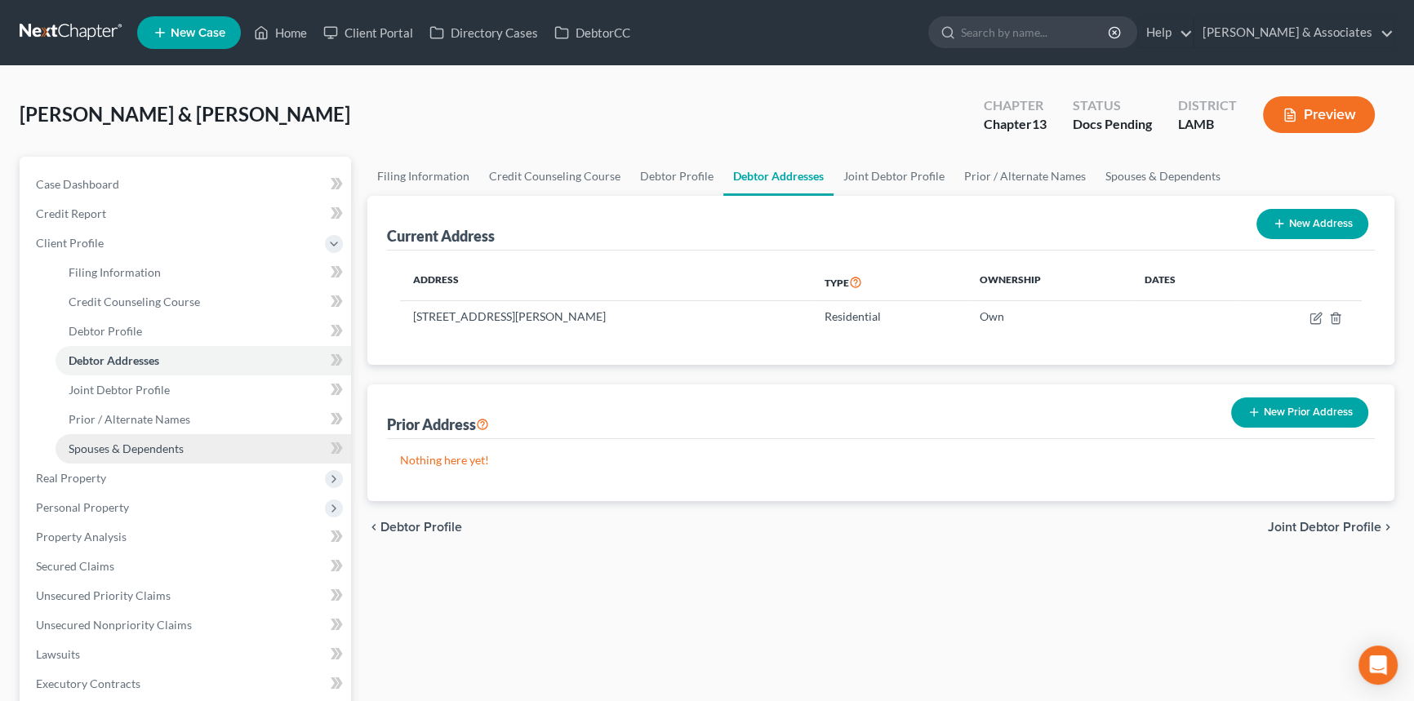
click at [227, 454] on link "Spouses & Dependents" at bounding box center [204, 448] width 296 height 29
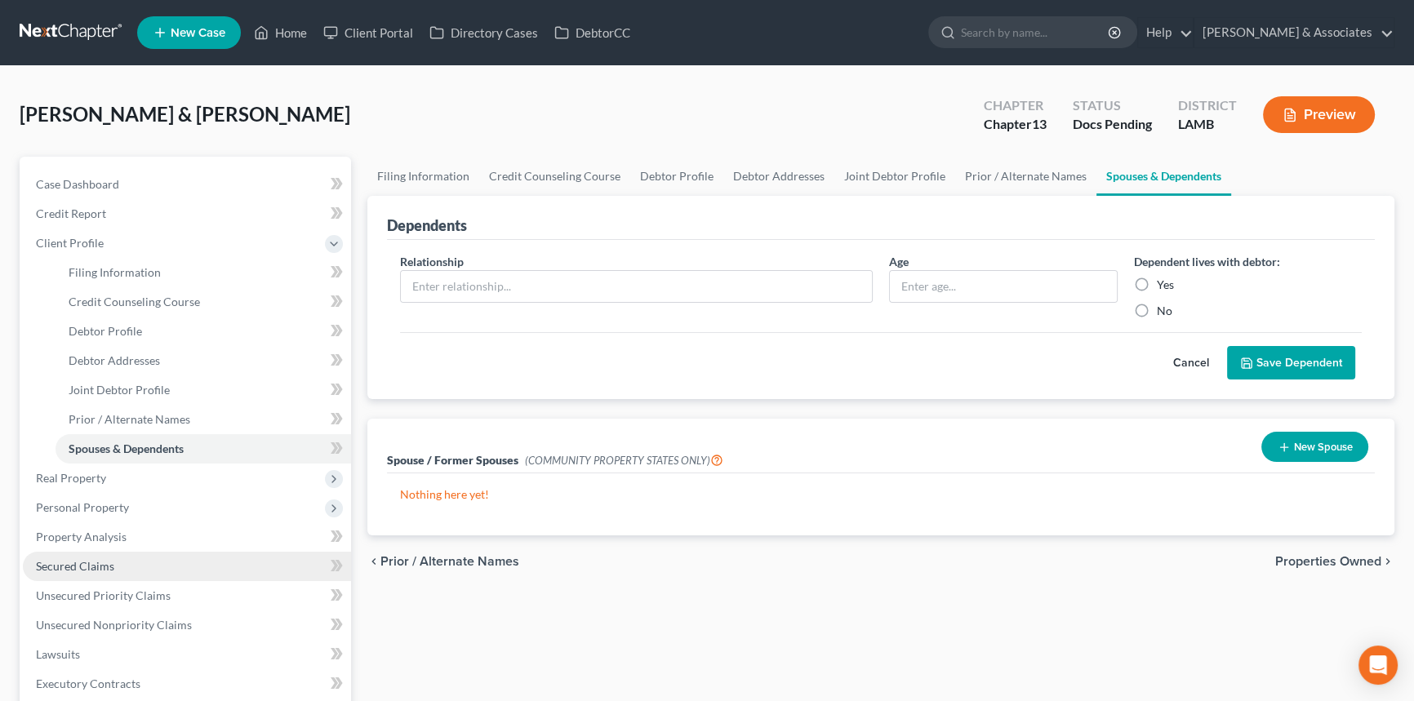
click at [105, 552] on link "Secured Claims" at bounding box center [187, 566] width 328 height 29
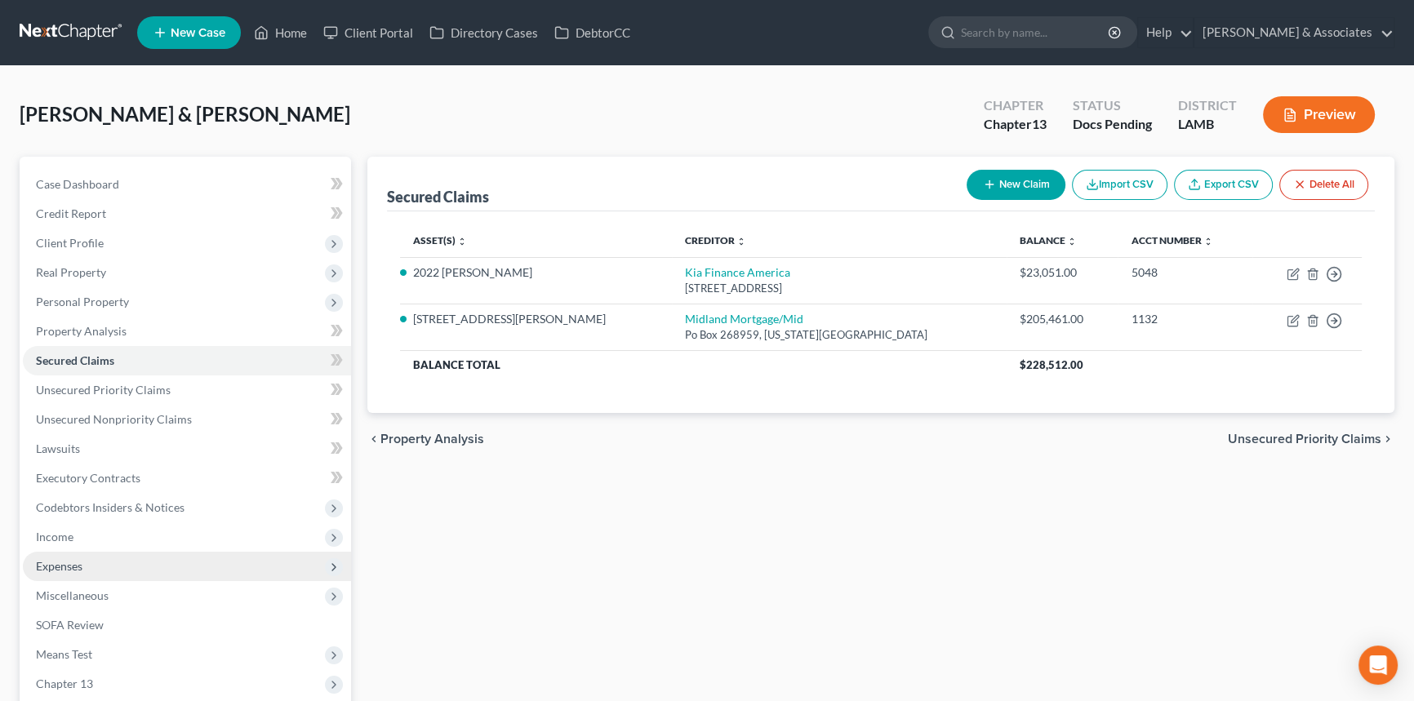
click at [95, 554] on span "Expenses" at bounding box center [187, 566] width 328 height 29
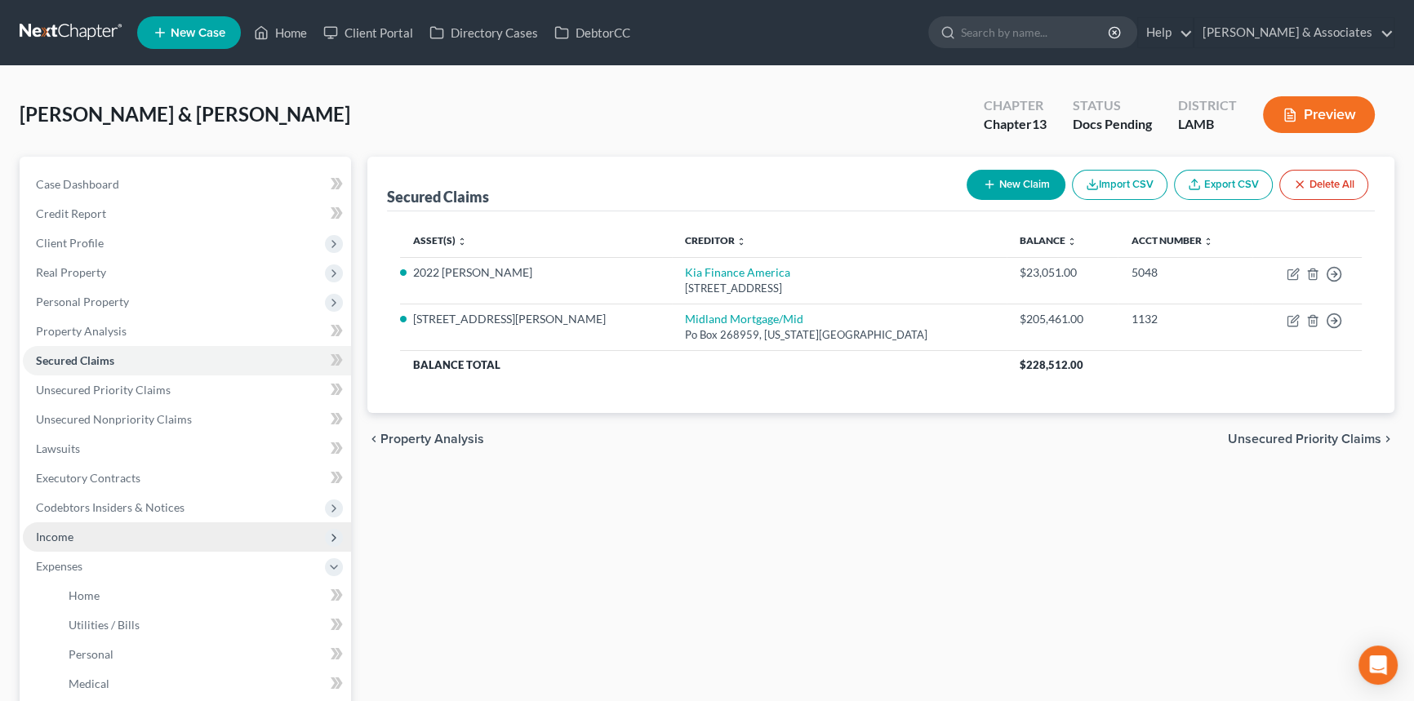
click at [96, 541] on span "Income" at bounding box center [187, 537] width 328 height 29
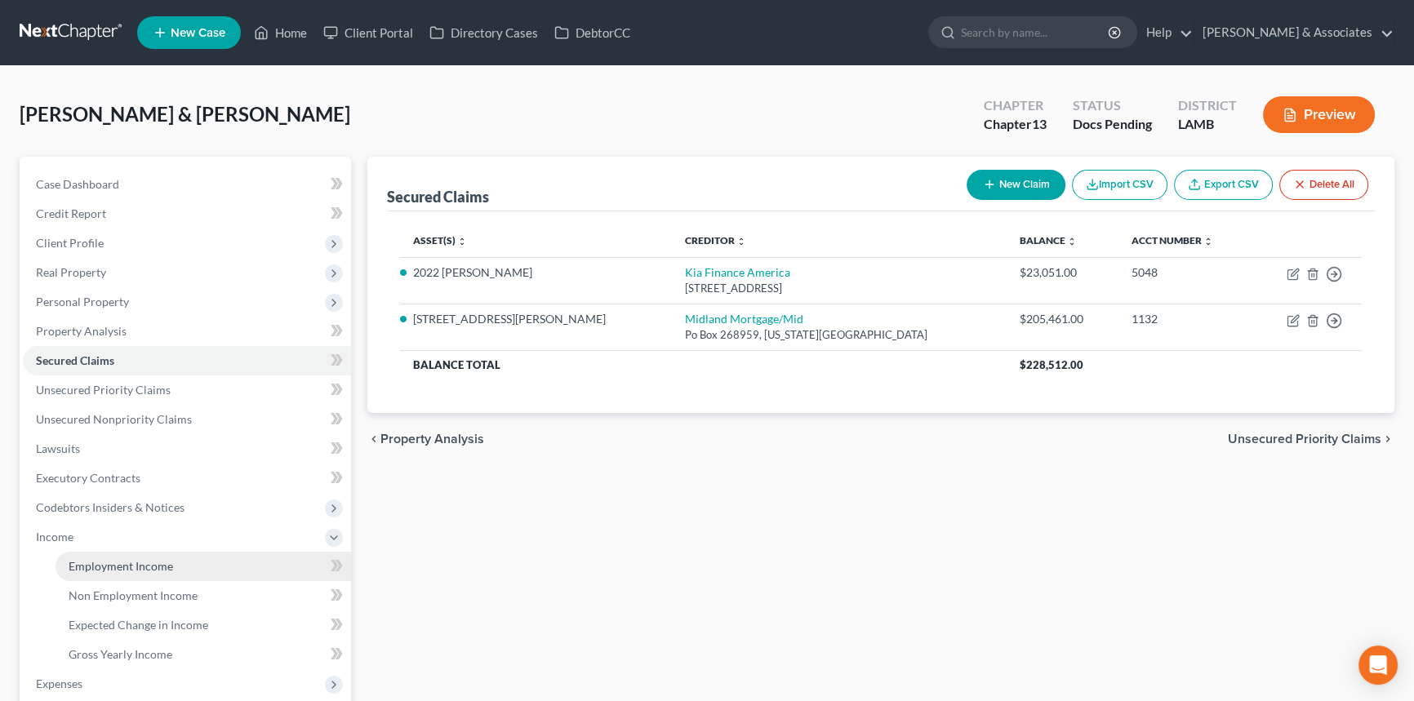
click at [163, 563] on span "Employment Income" at bounding box center [121, 566] width 105 height 14
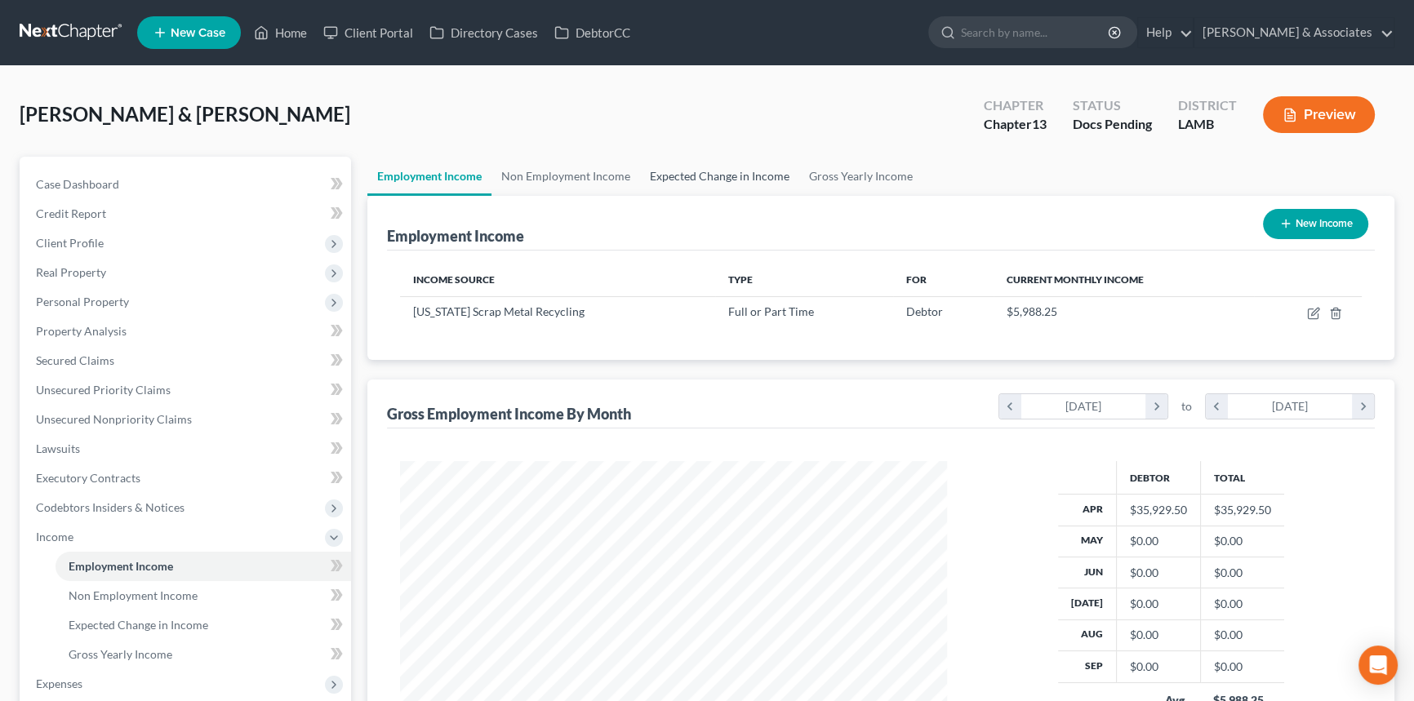
scroll to position [292, 580]
click at [88, 223] on link "Credit Report" at bounding box center [187, 213] width 328 height 29
click at [88, 229] on span "Client Profile" at bounding box center [187, 243] width 328 height 29
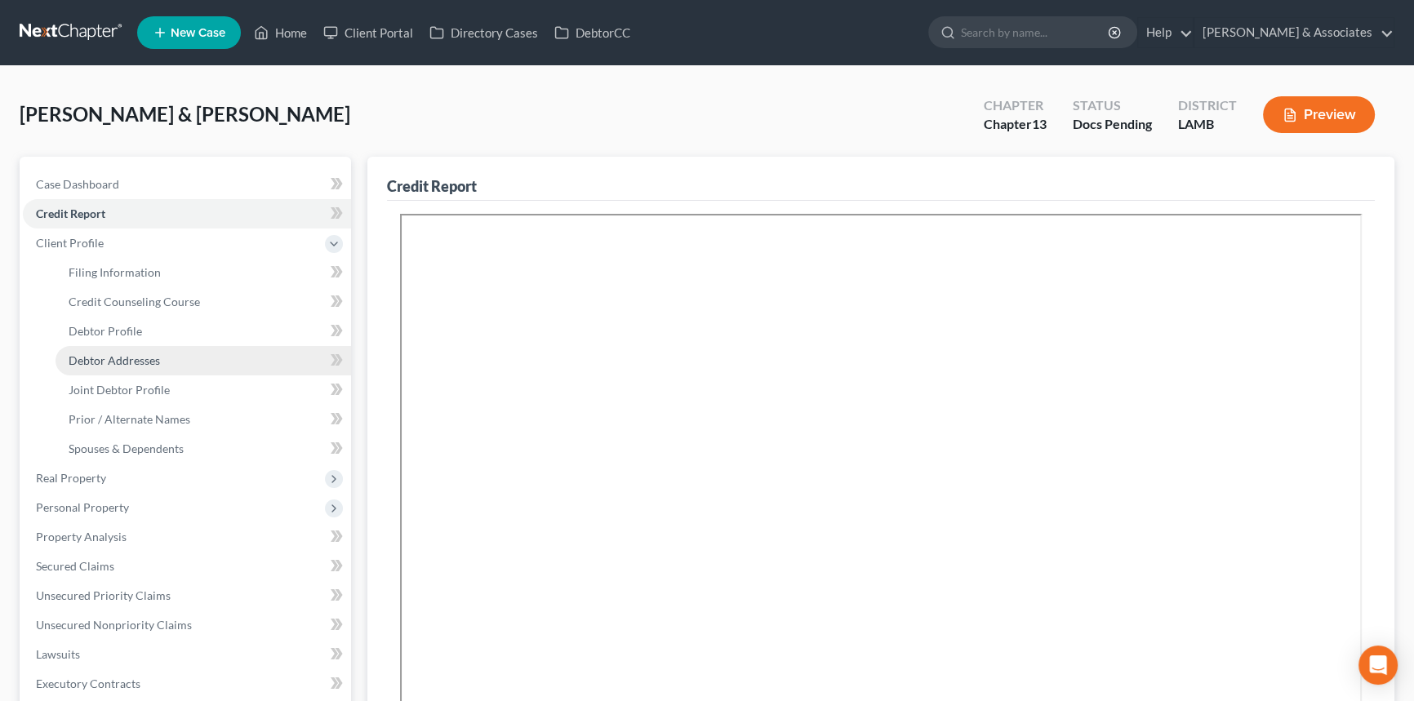
click at [116, 359] on span "Debtor Addresses" at bounding box center [114, 361] width 91 height 14
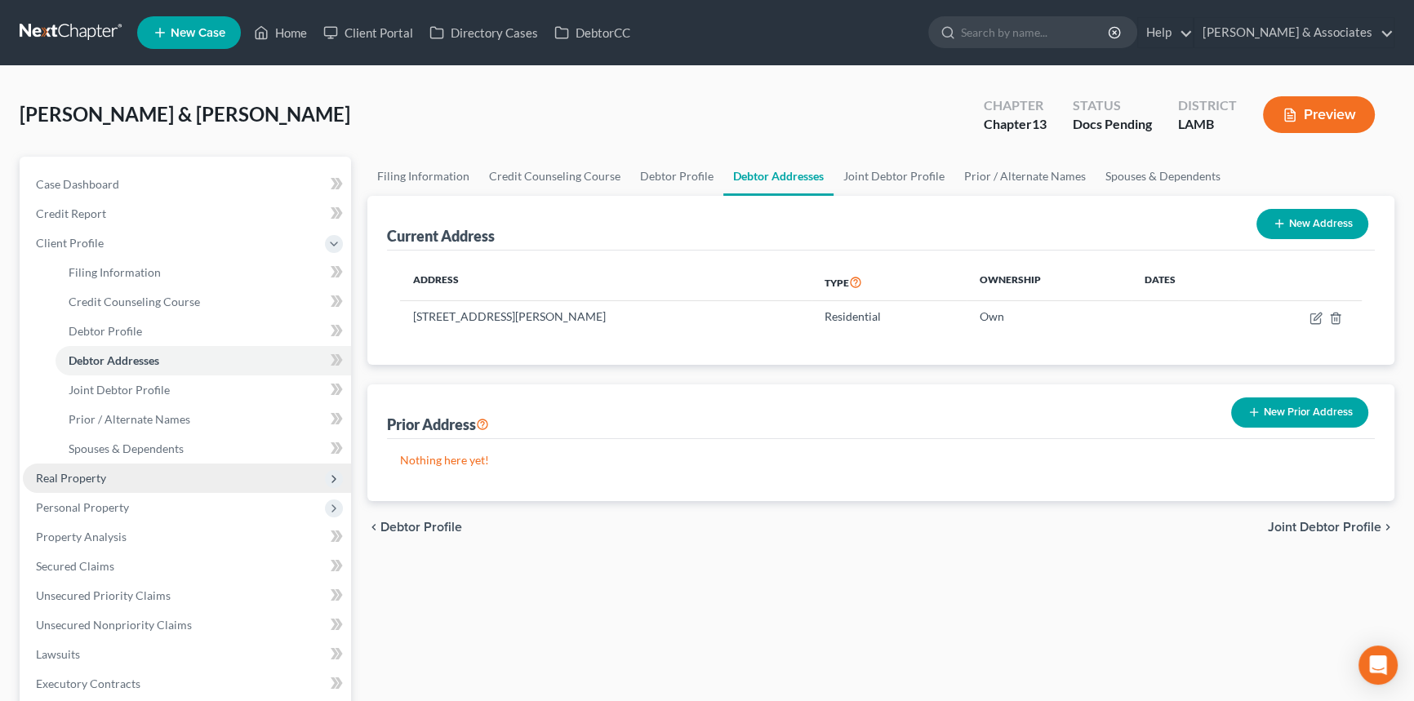
scroll to position [357, 0]
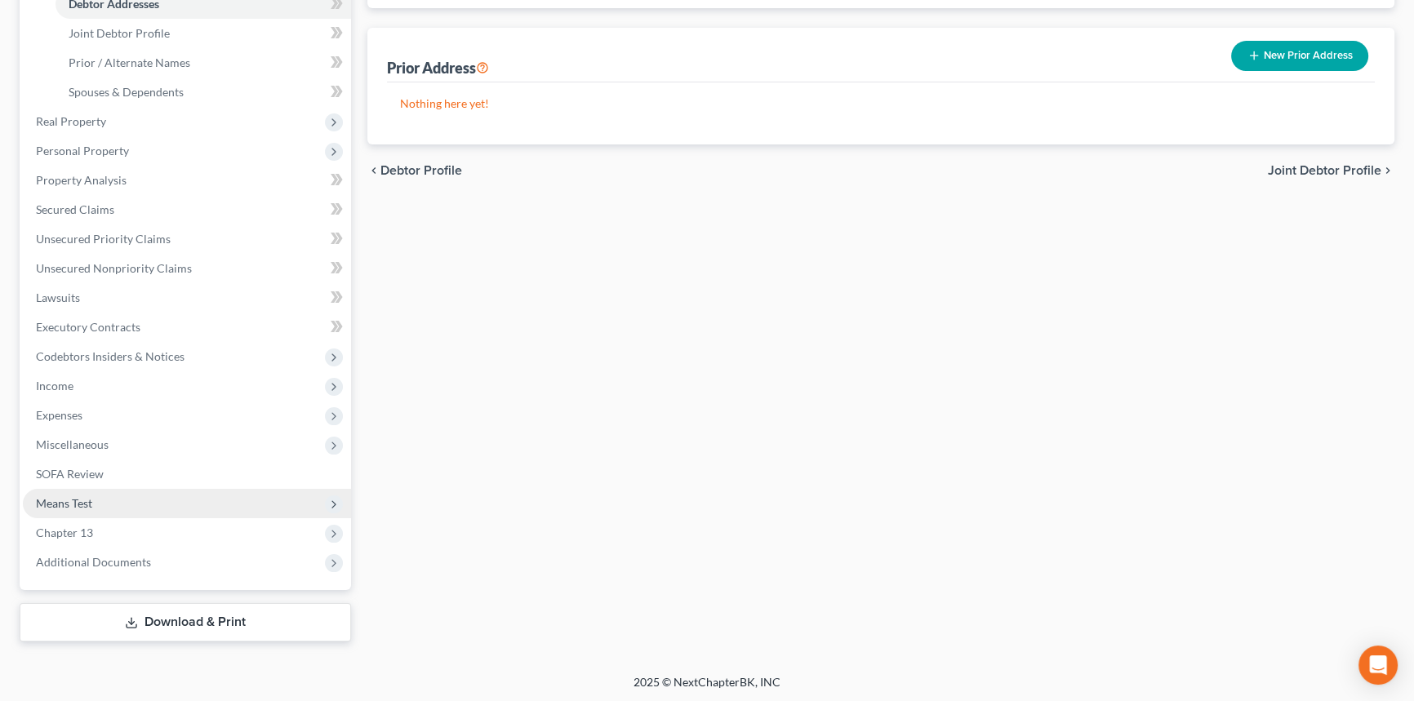
click at [155, 515] on span "Means Test" at bounding box center [187, 503] width 328 height 29
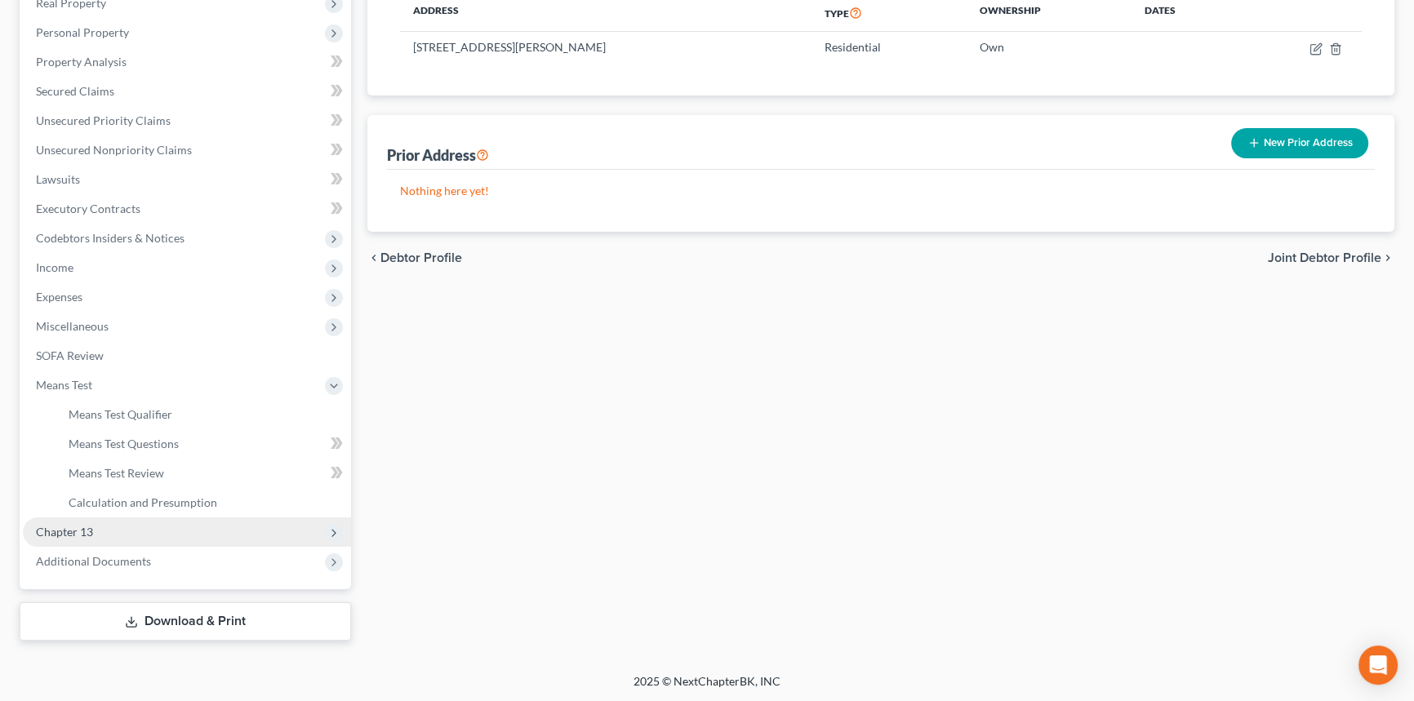
click at [132, 523] on span "Chapter 13" at bounding box center [187, 532] width 328 height 29
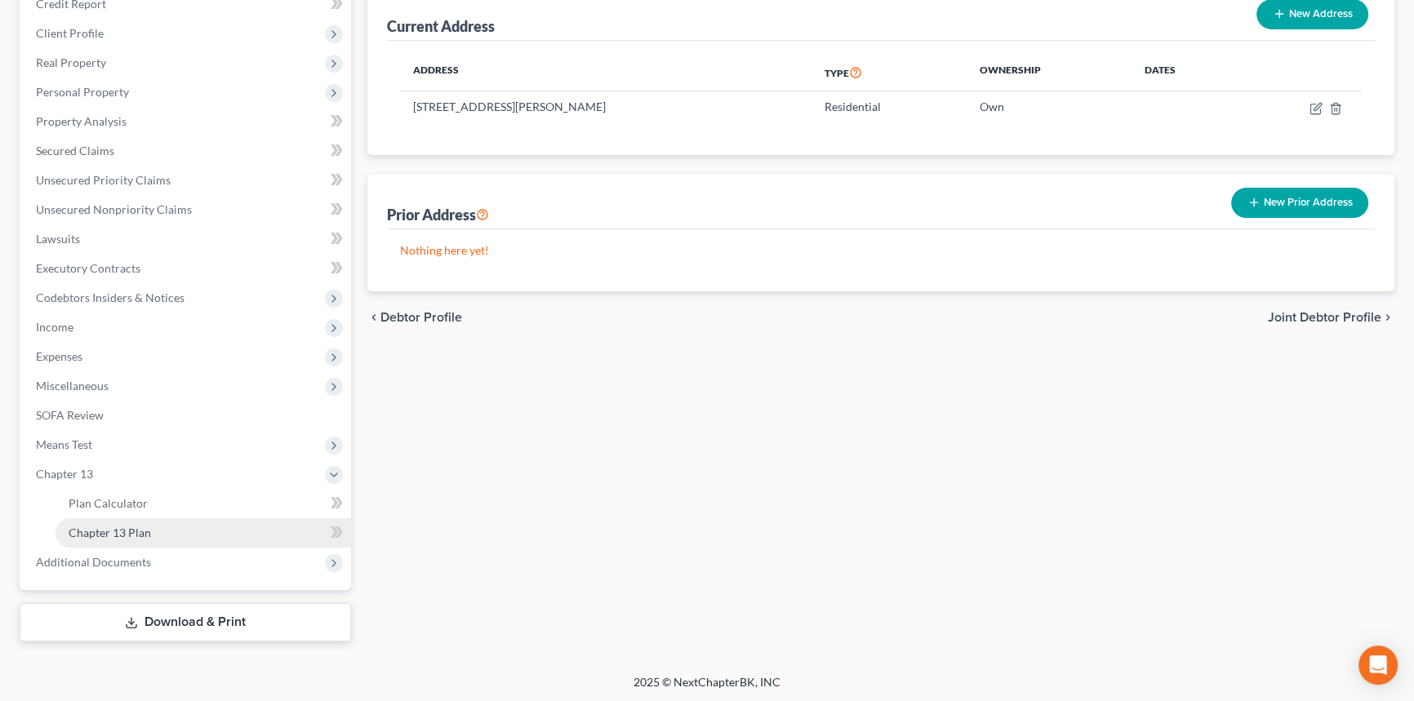
click at [158, 536] on link "Chapter 13 Plan" at bounding box center [204, 532] width 296 height 29
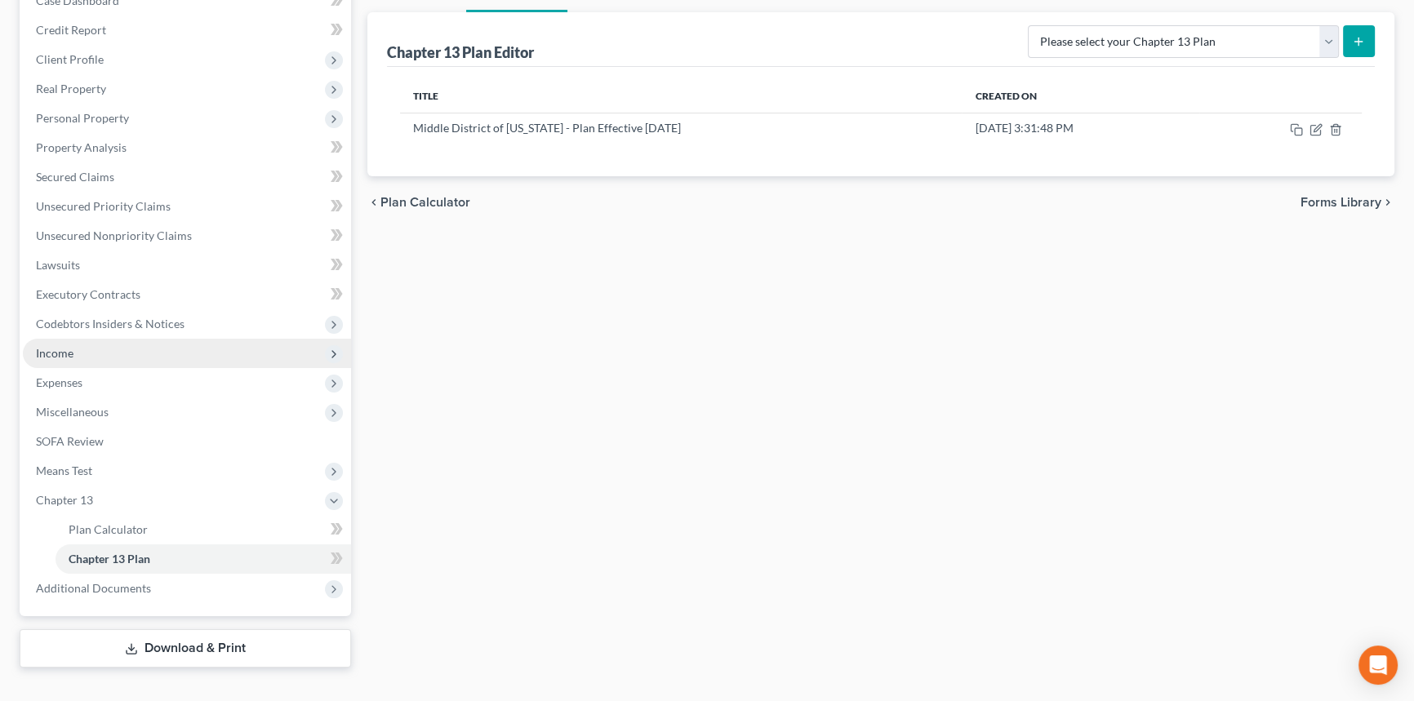
scroll to position [210, 0]
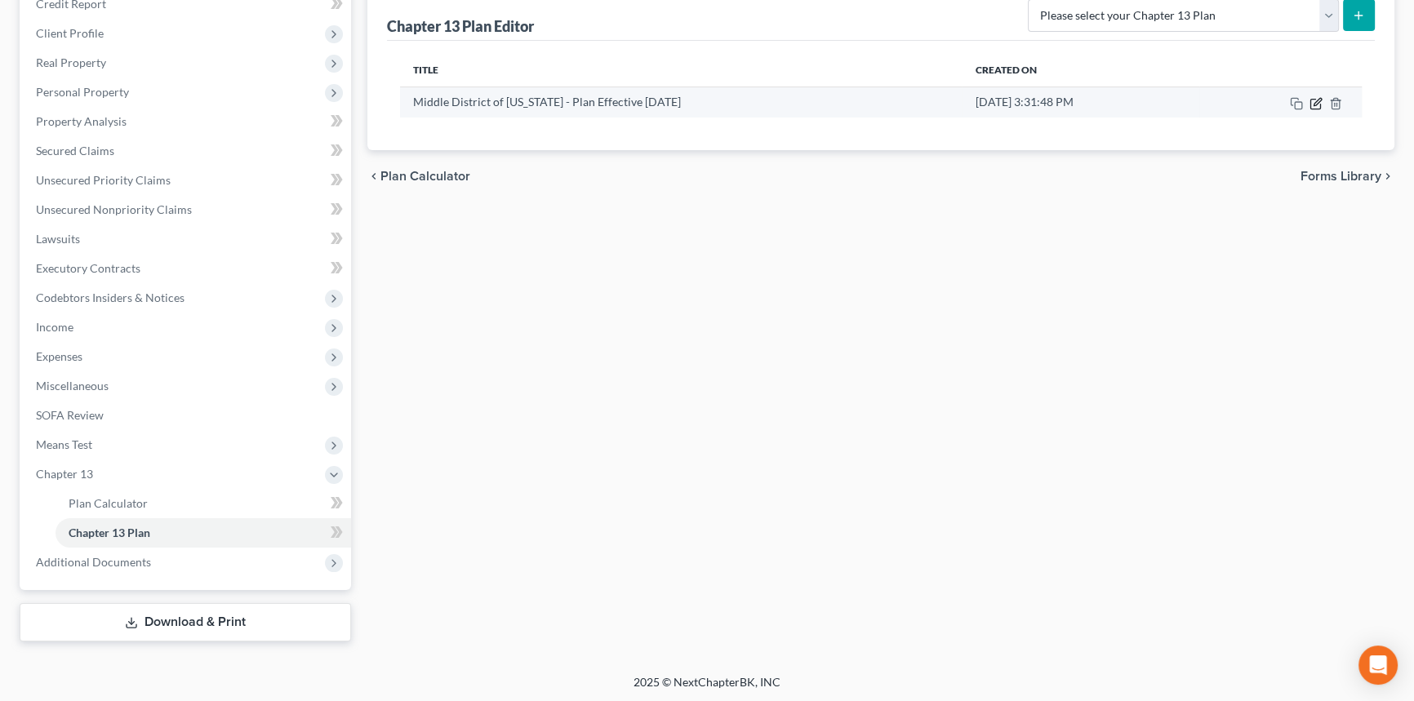
click at [1318, 101] on icon "button" at bounding box center [1317, 101] width 7 height 7
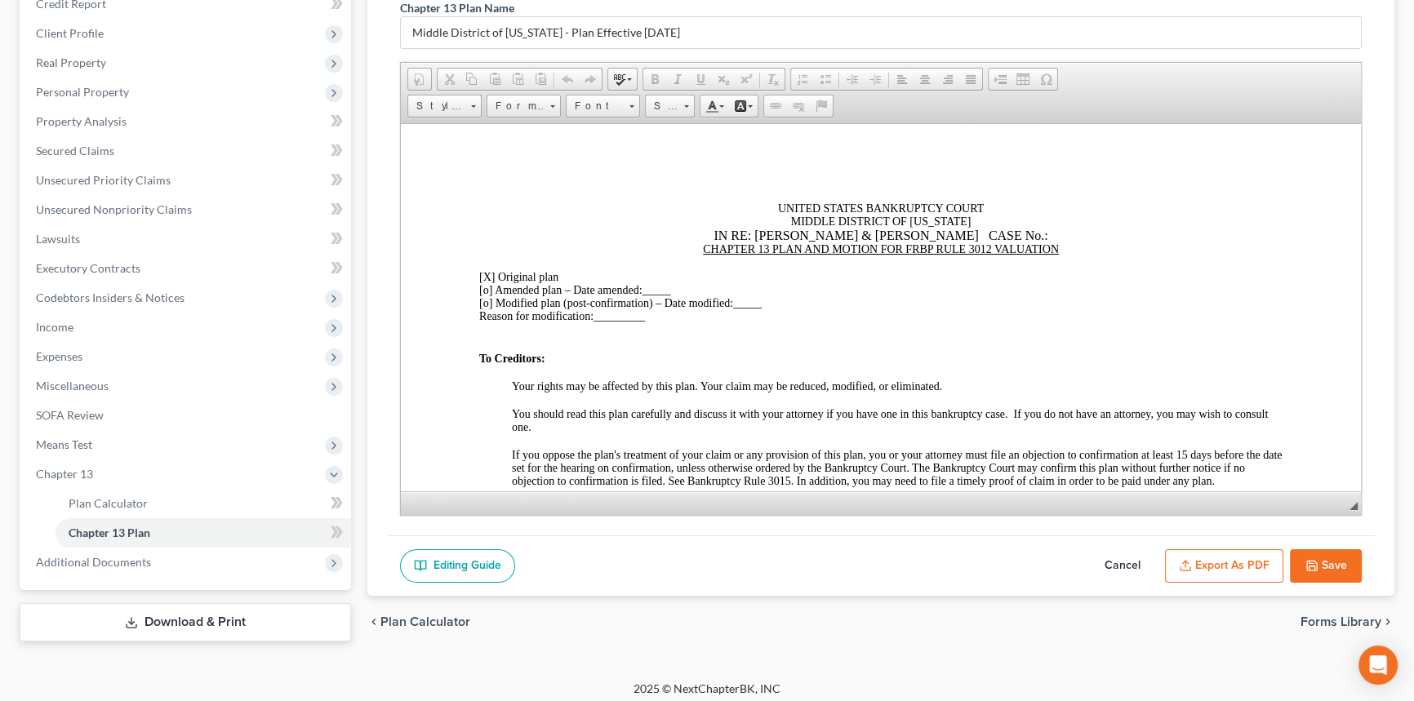
scroll to position [0, 0]
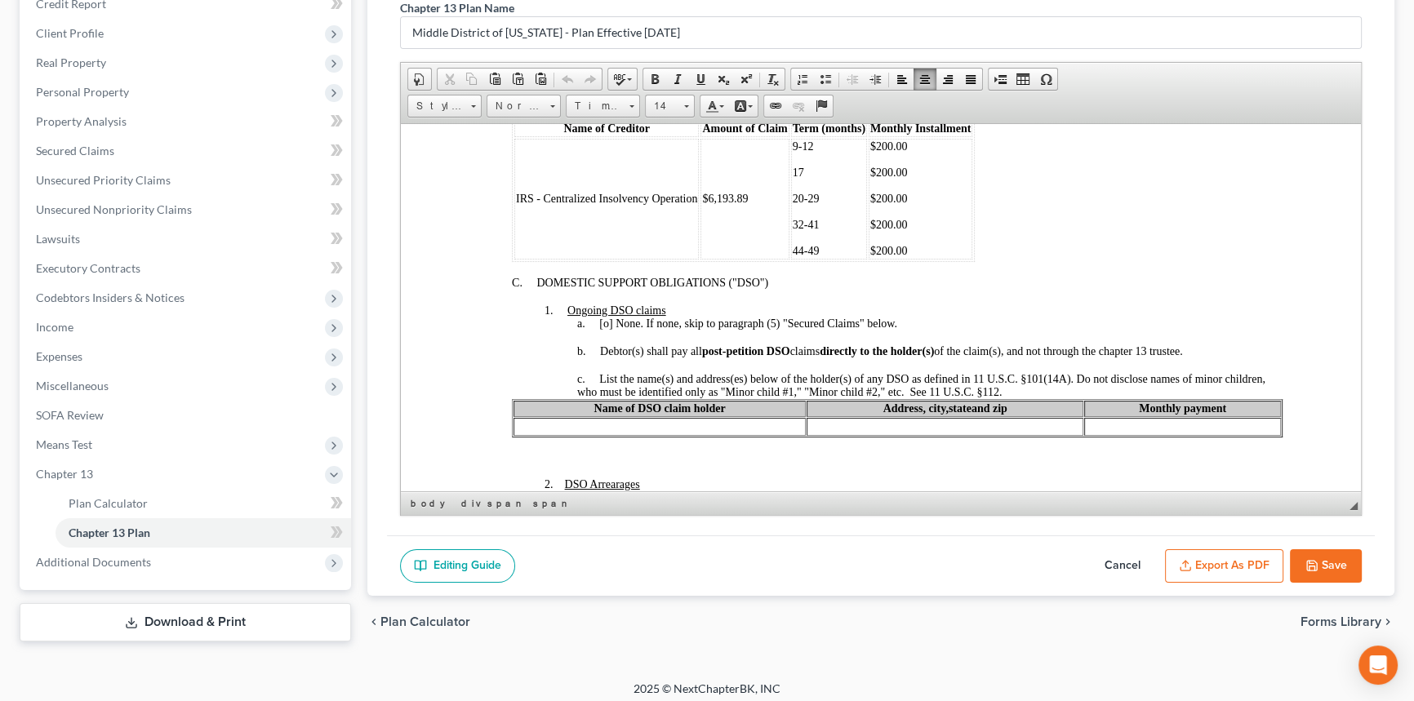
drag, startPoint x: 1354, startPoint y: 148, endPoint x: 1766, endPoint y: 340, distance: 455.1
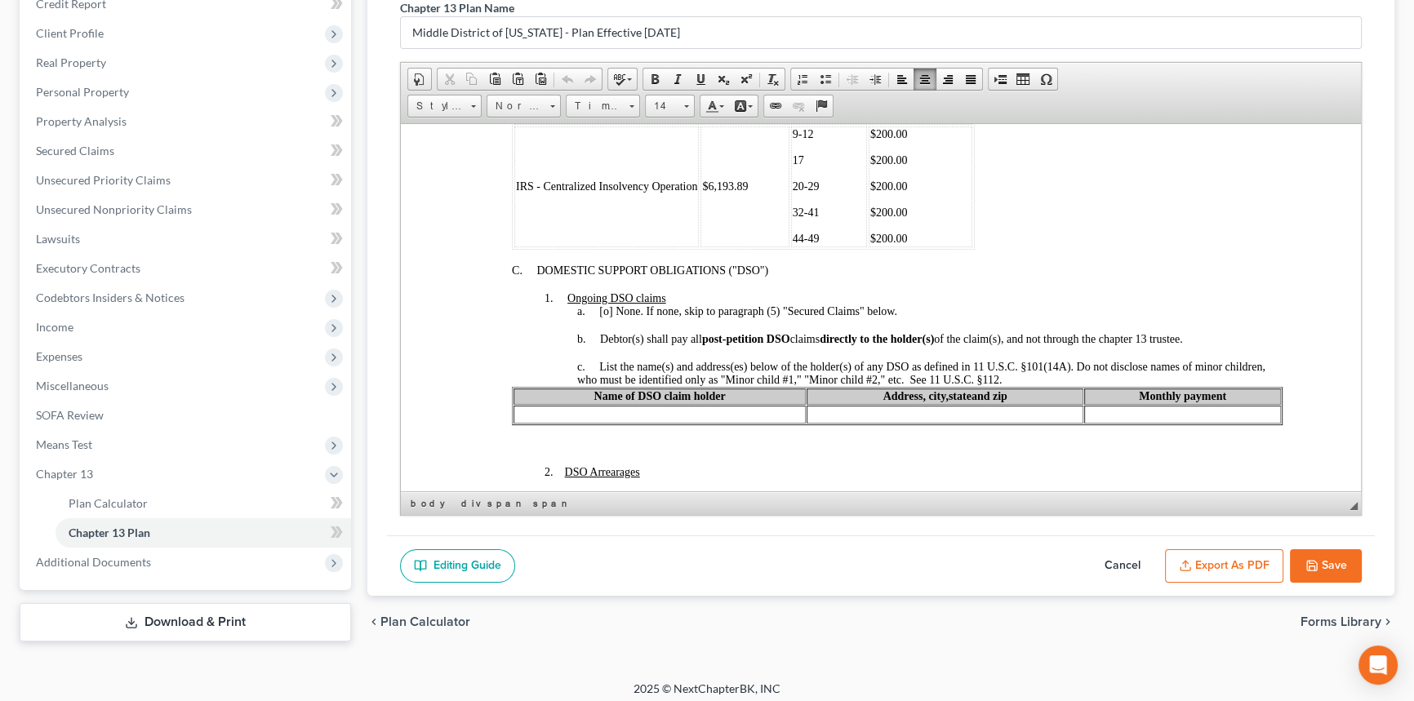
drag, startPoint x: 1368, startPoint y: 228, endPoint x: 1369, endPoint y: 236, distance: 8.2
click at [1369, 236] on div "Chapter 13 Plan Name Middle District of [US_STATE] - Plan Effective [DATE] Rich…" at bounding box center [881, 260] width 988 height 549
click at [171, 131] on link "Property Analysis" at bounding box center [187, 121] width 328 height 29
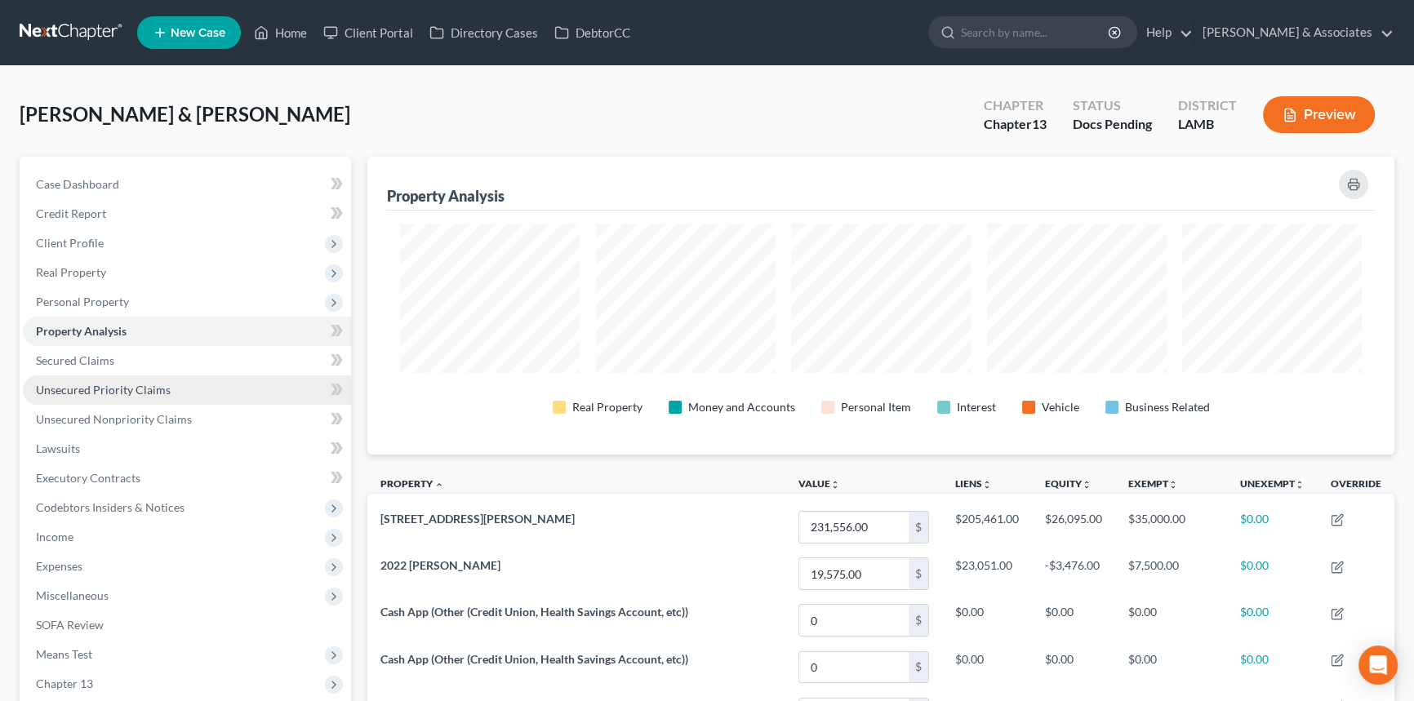
click at [167, 376] on link "Unsecured Priority Claims" at bounding box center [187, 390] width 328 height 29
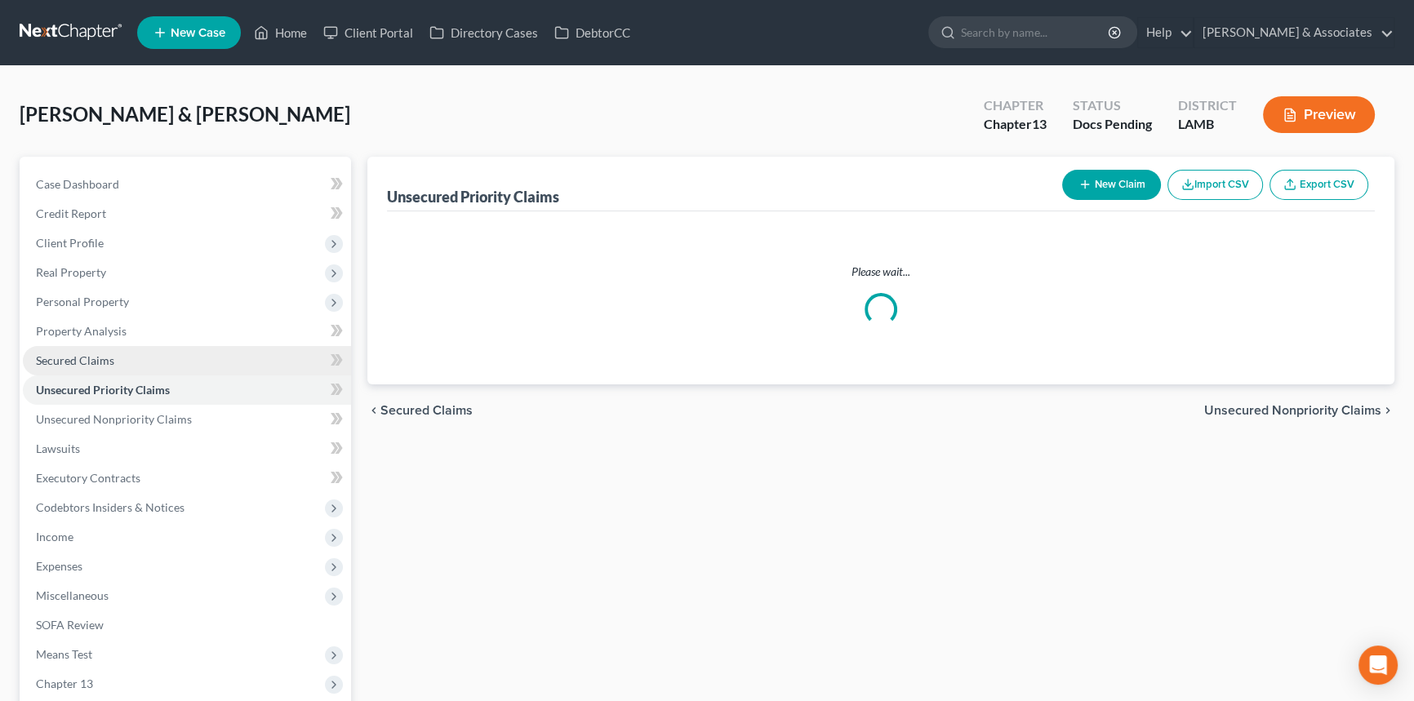
click at [171, 367] on link "Secured Claims" at bounding box center [187, 360] width 328 height 29
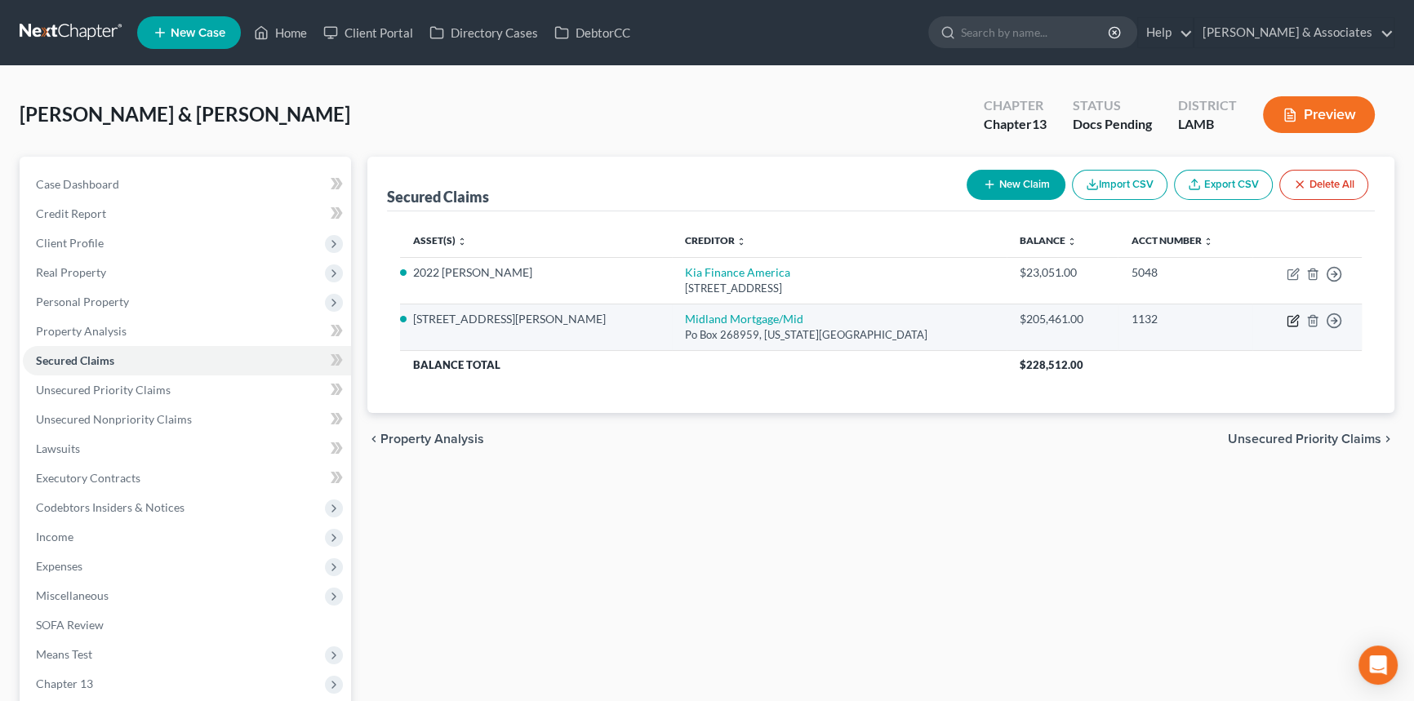
click at [1298, 319] on icon "button" at bounding box center [1293, 320] width 13 height 13
select select "37"
select select "2"
select select "4"
select select "0"
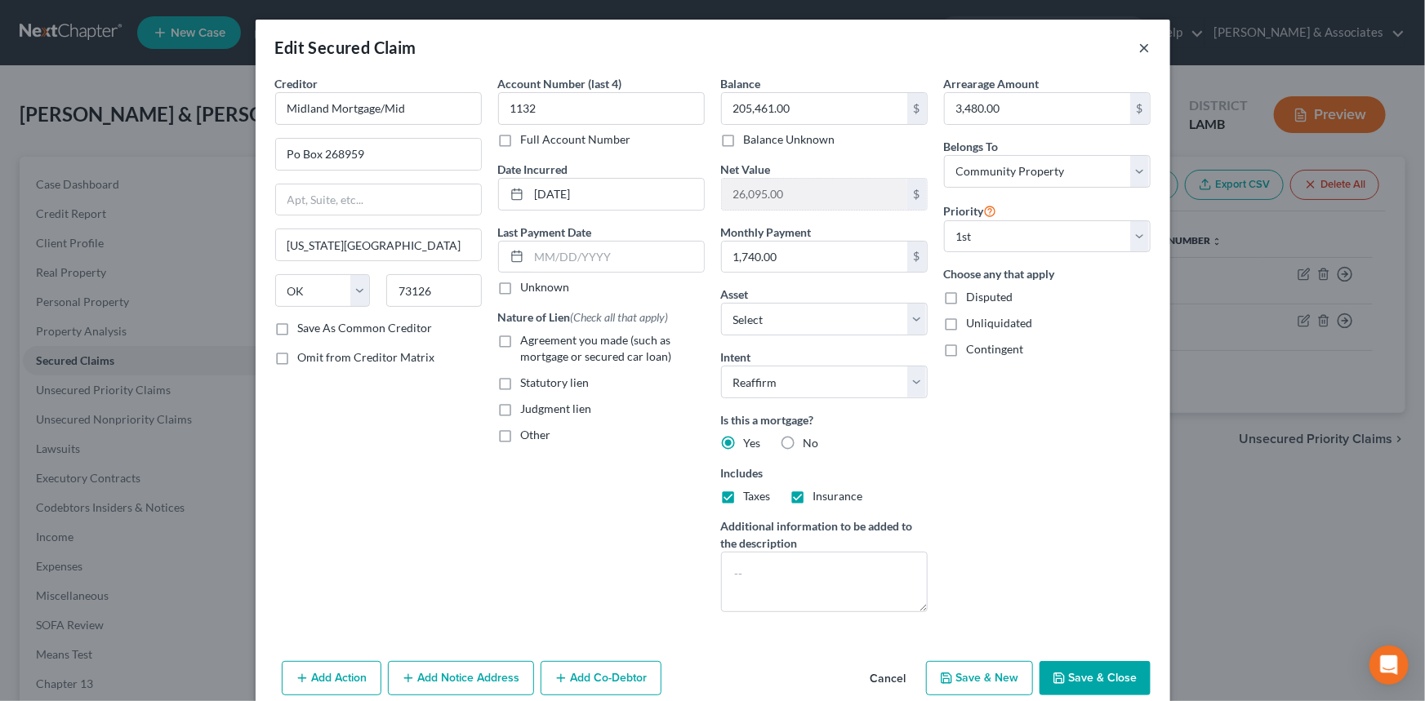
click at [1139, 53] on button "×" at bounding box center [1144, 48] width 11 height 20
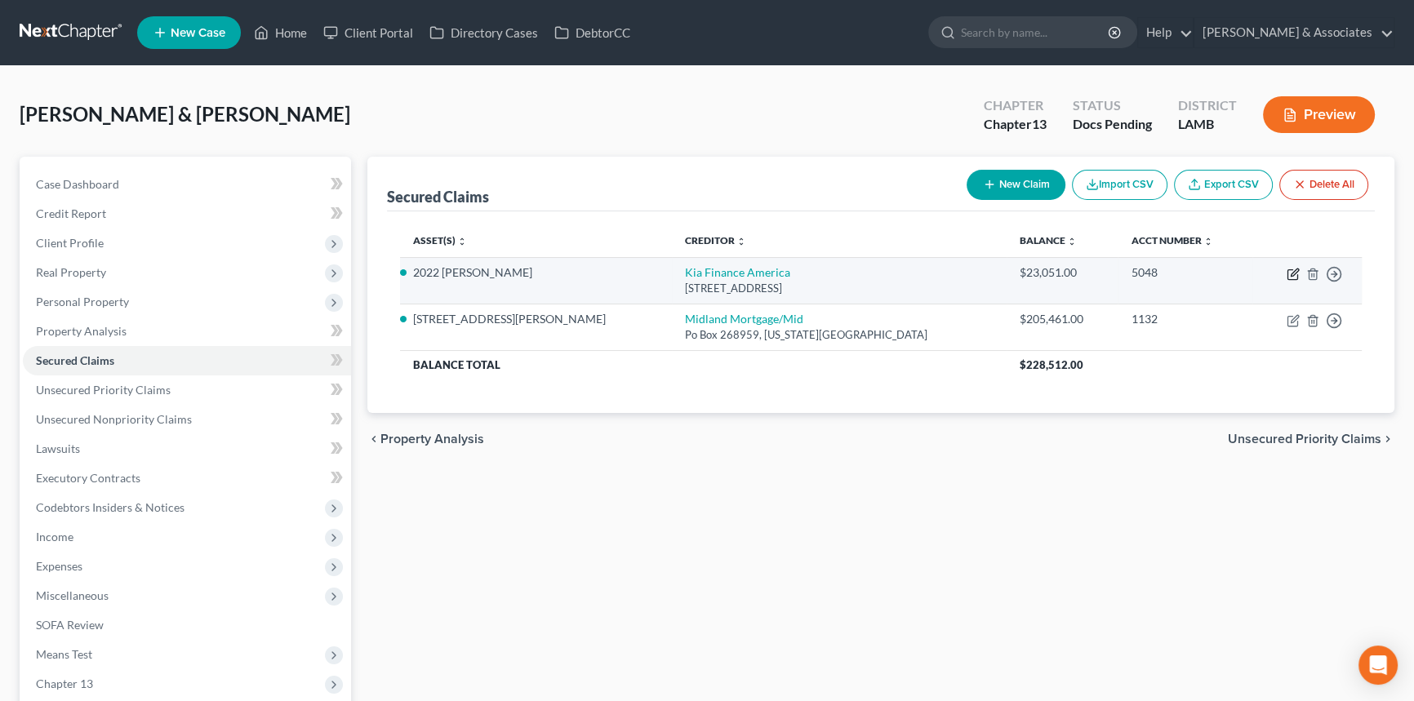
click at [1288, 273] on icon "button" at bounding box center [1293, 274] width 13 height 13
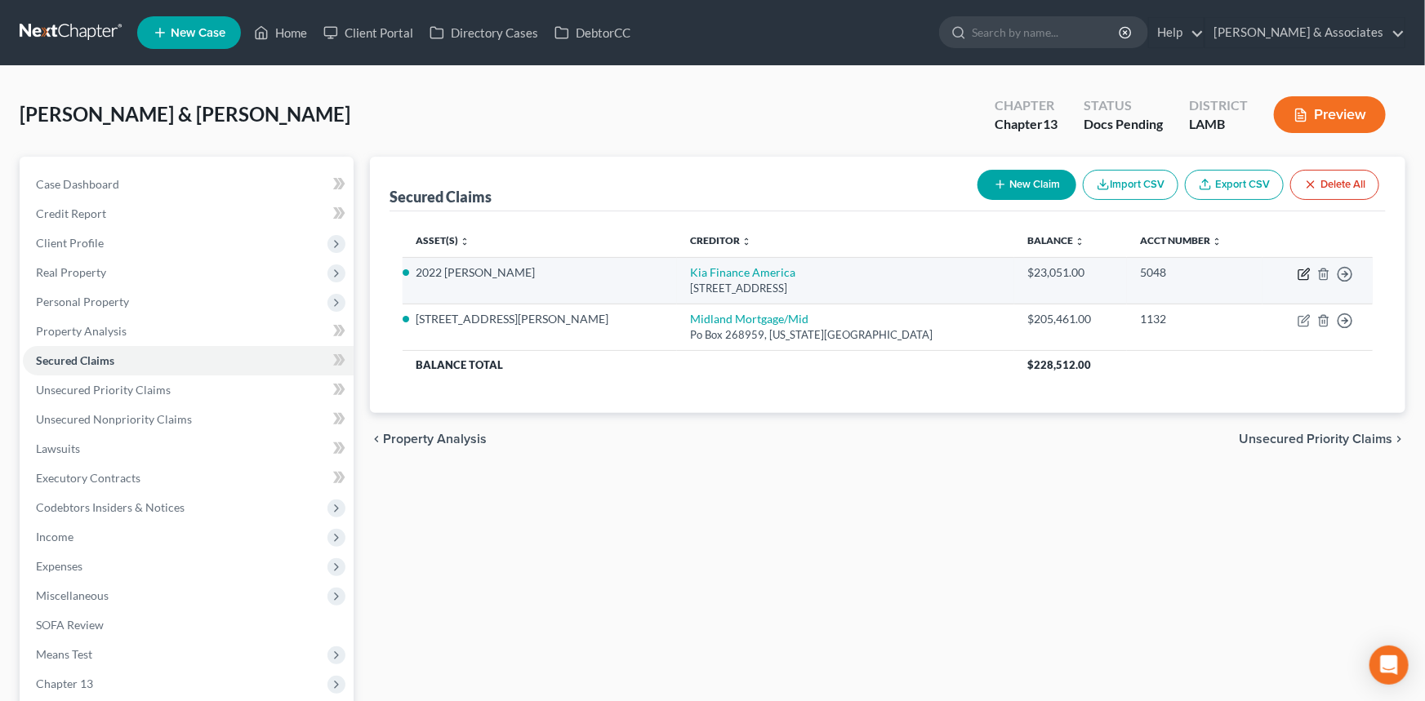
select select "4"
select select "12"
select select "2"
select select "4"
select select "0"
